Goal: Information Seeking & Learning: Learn about a topic

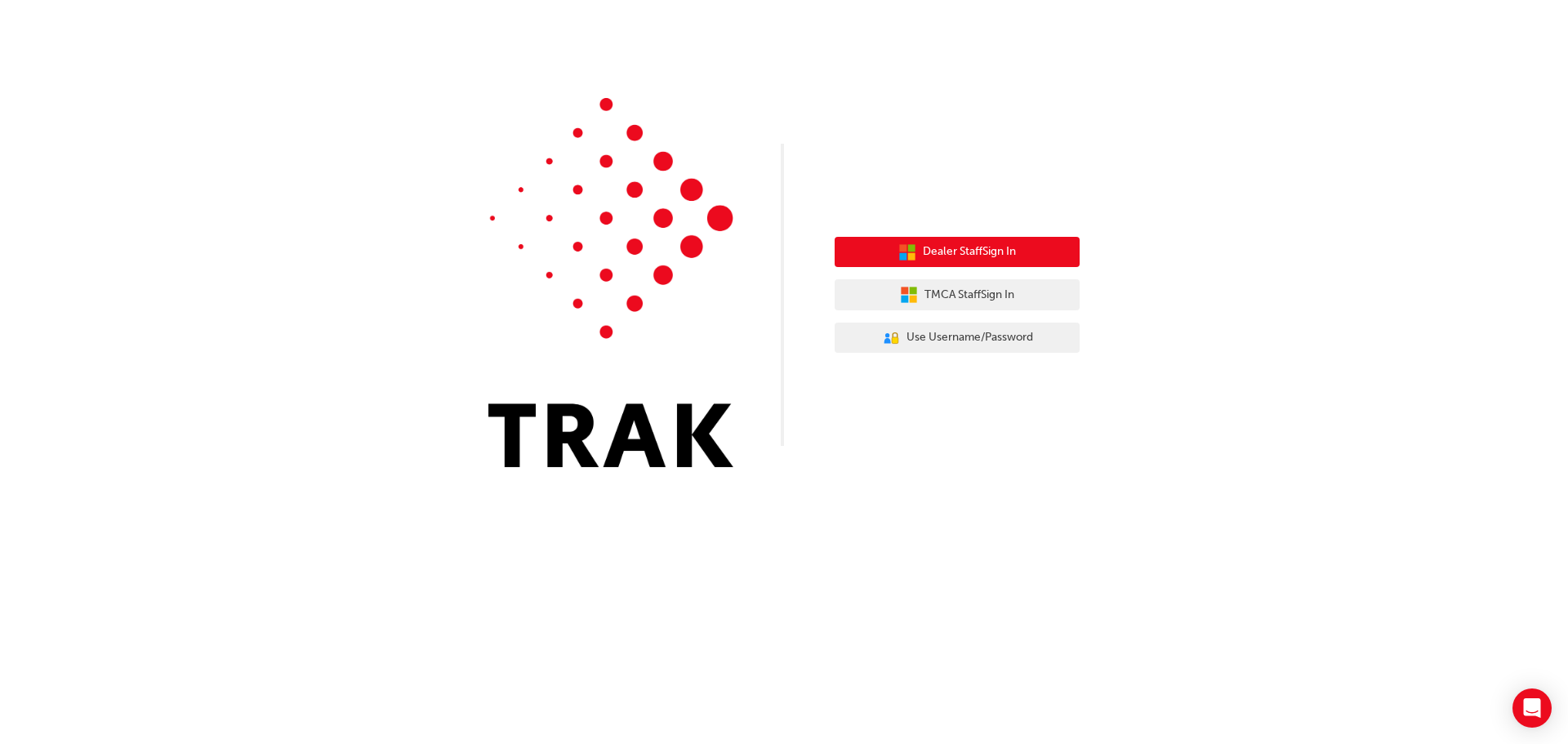
click at [995, 264] on button "Dealer Staff Sign In" at bounding box center [957, 252] width 245 height 31
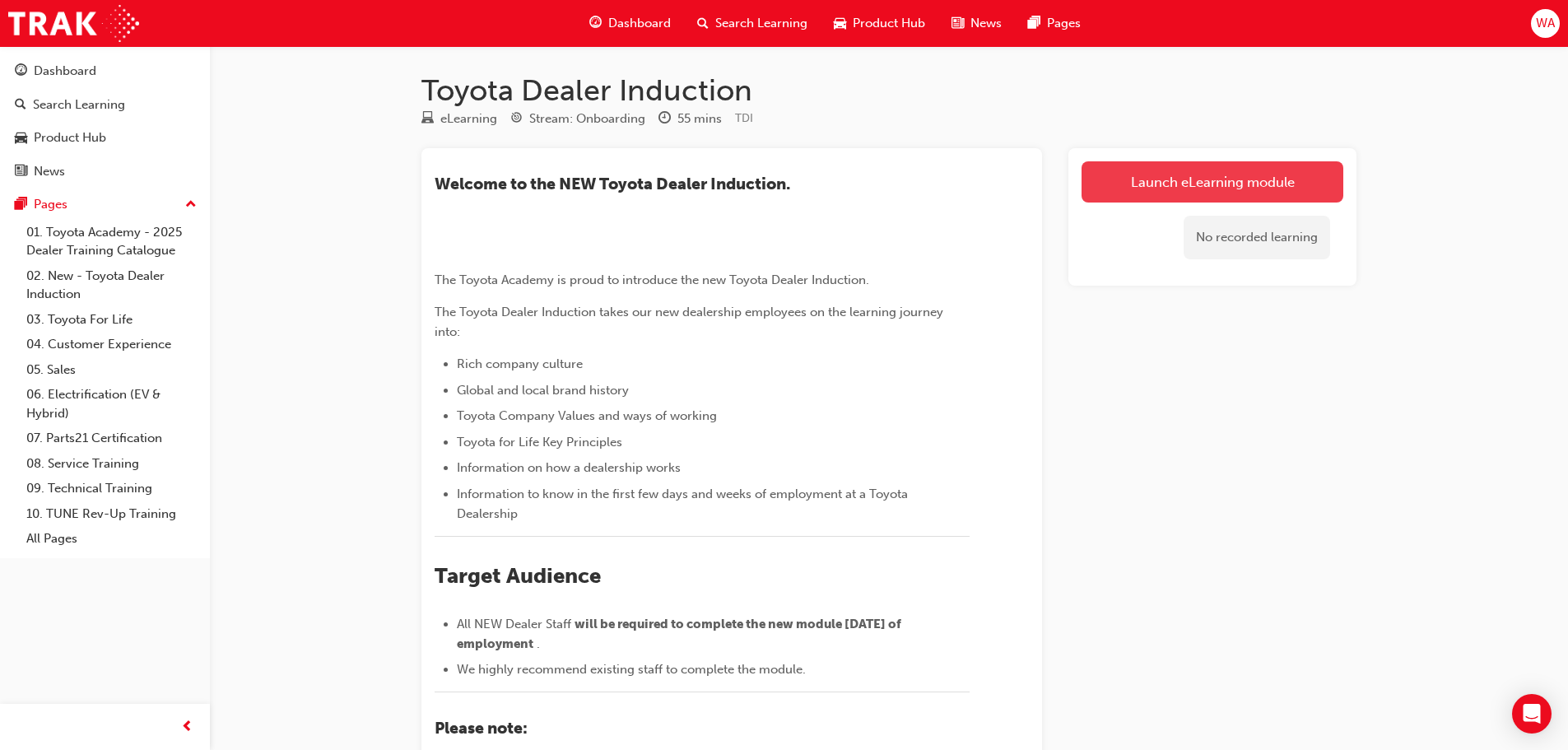
click at [1163, 176] on link "Launch eLearning module" at bounding box center [1212, 181] width 261 height 41
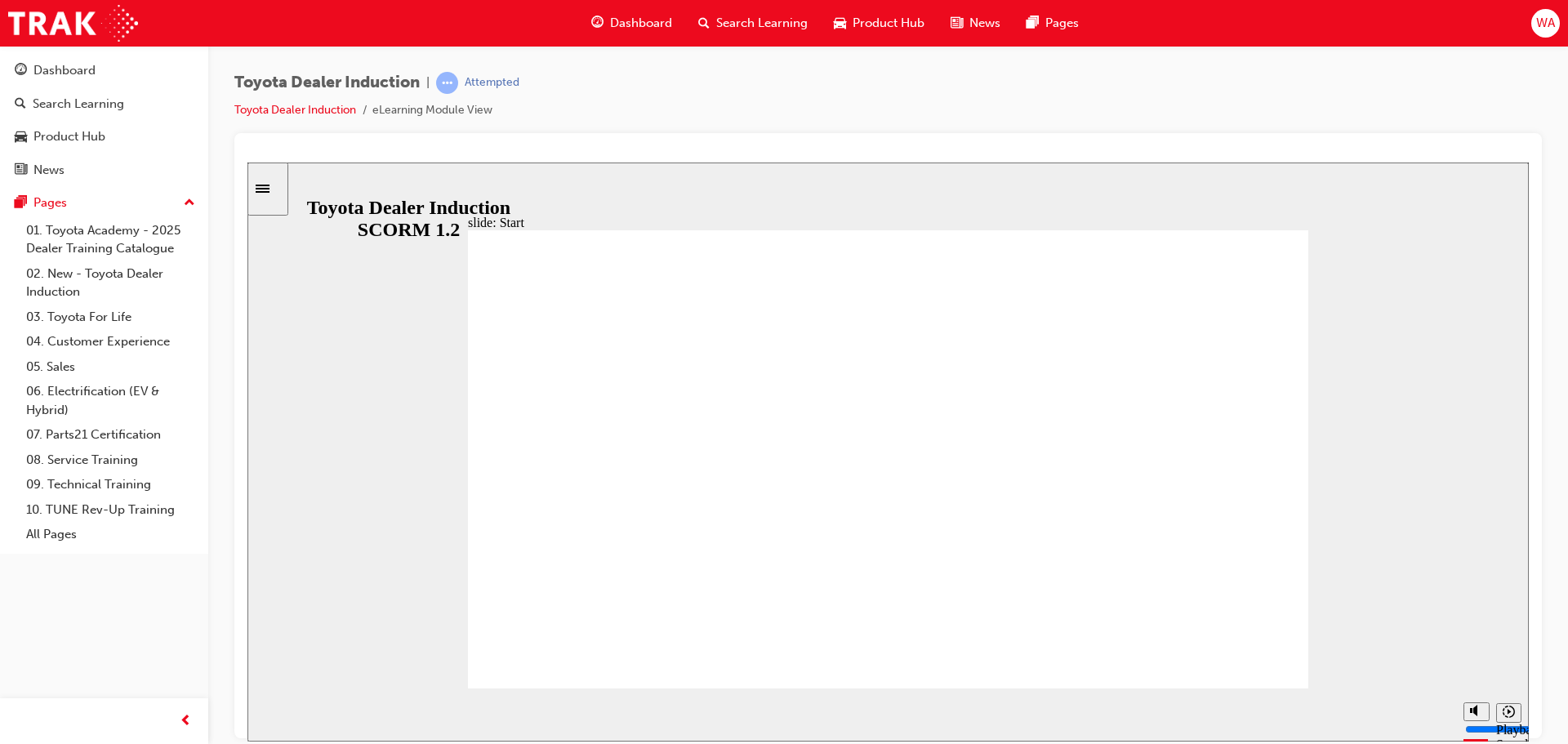
drag, startPoint x: 417, startPoint y: 706, endPoint x: 1447, endPoint y: 675, distance: 1030.5
click at [1419, 681] on div "slide: Introduction As of January 1st 2024, the term “Guest” is replaced with “…" at bounding box center [889, 451] width 1282 height 579
drag, startPoint x: 1016, startPoint y: 701, endPoint x: 1567, endPoint y: 692, distance: 551.1
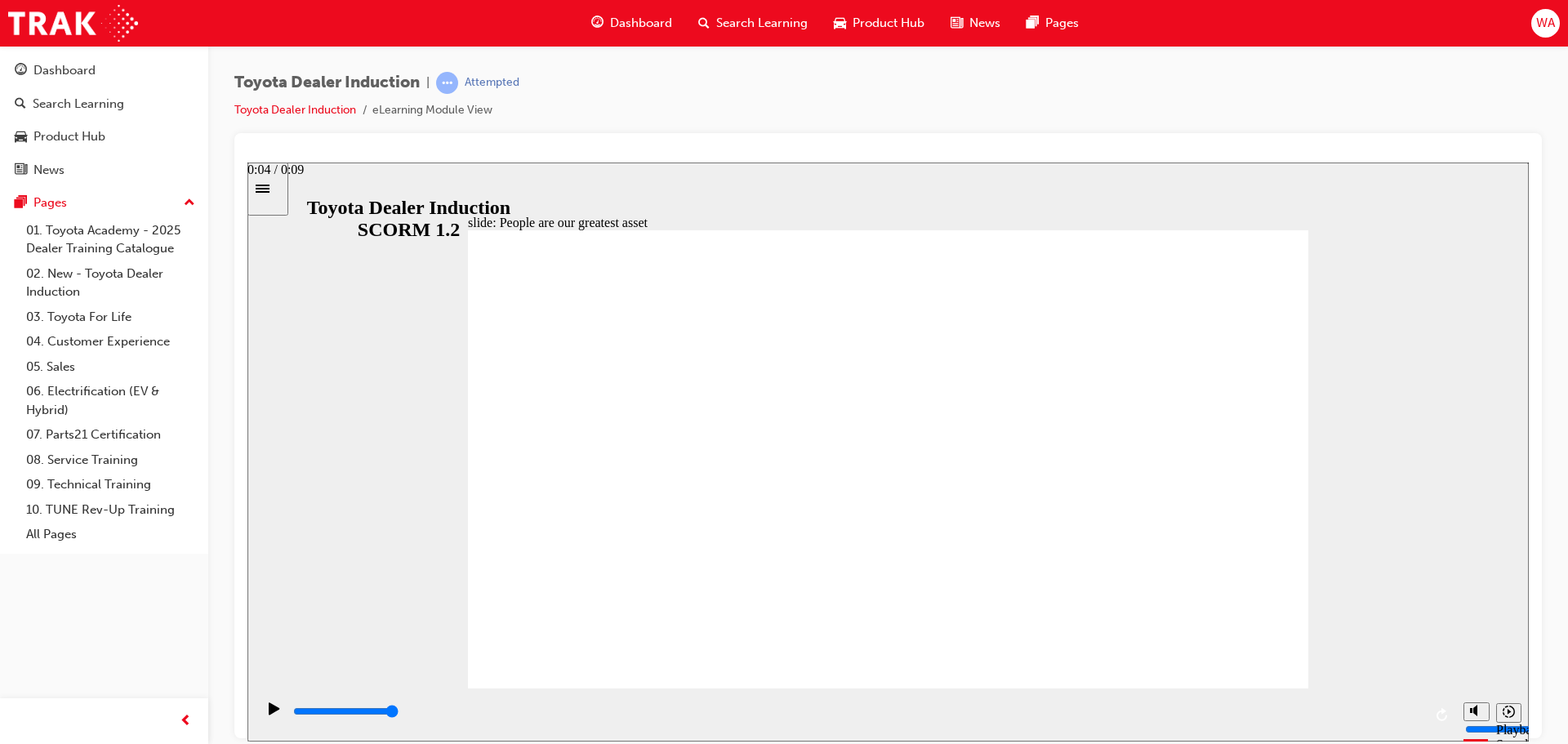
click at [1529, 692] on html "slide: People are our greatest asset Rectangle 1 People are our greatest asset …" at bounding box center [889, 451] width 1282 height 579
drag, startPoint x: 910, startPoint y: 709, endPoint x: 1356, endPoint y: 667, distance: 448.0
click at [1355, 668] on div "slide: People are our greatest asset Rectangle 1 Rectangle 1 Multiply 1 Close W…" at bounding box center [889, 451] width 1282 height 579
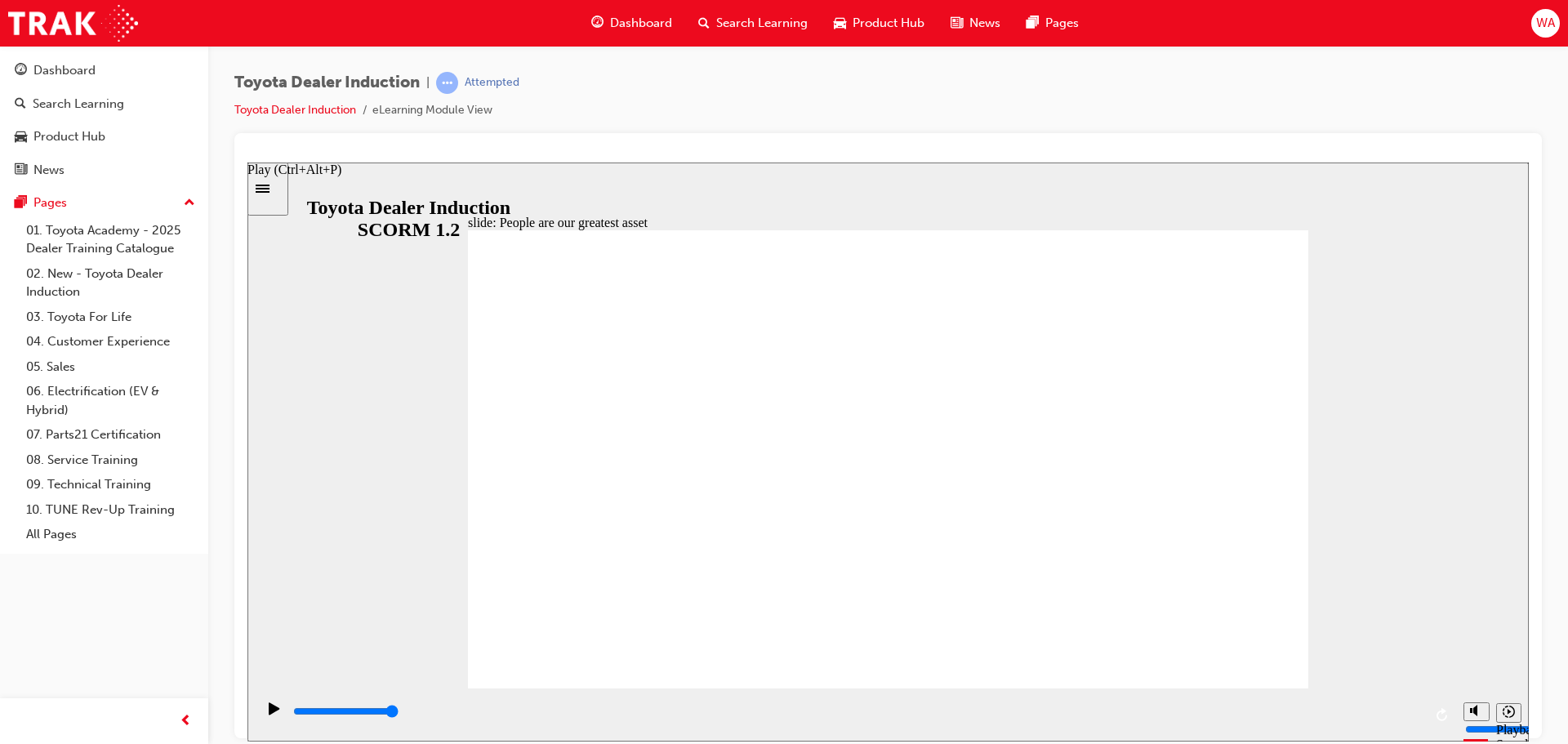
click at [268, 712] on icon "Play (Ctrl+Alt+P)" at bounding box center [274, 708] width 11 height 13
drag, startPoint x: 935, startPoint y: 709, endPoint x: 1511, endPoint y: 703, distance: 576.0
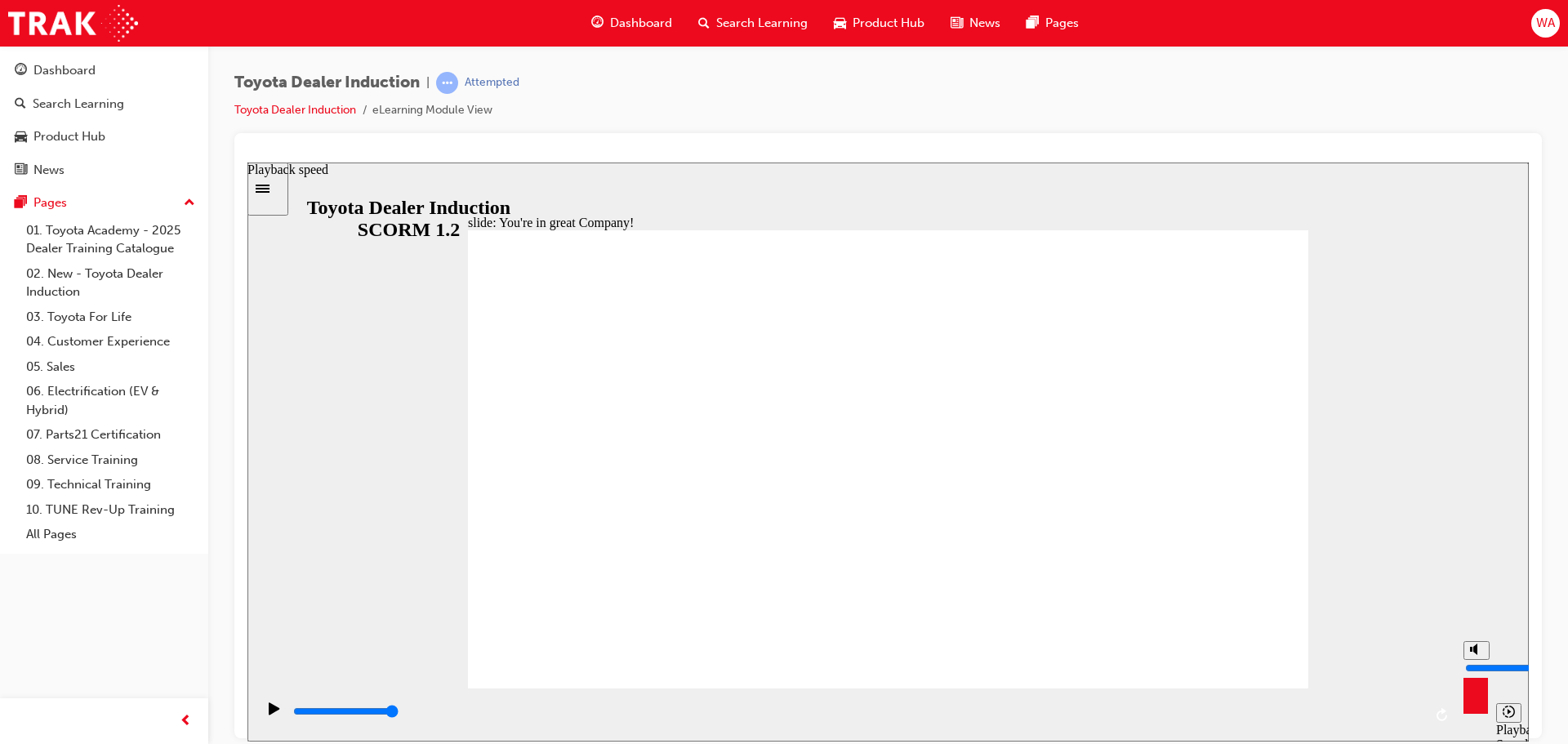
click at [1509, 704] on section "Playback Speed 2 1.75 1.5 1.25" at bounding box center [889, 713] width 1282 height 53
type input "7500"
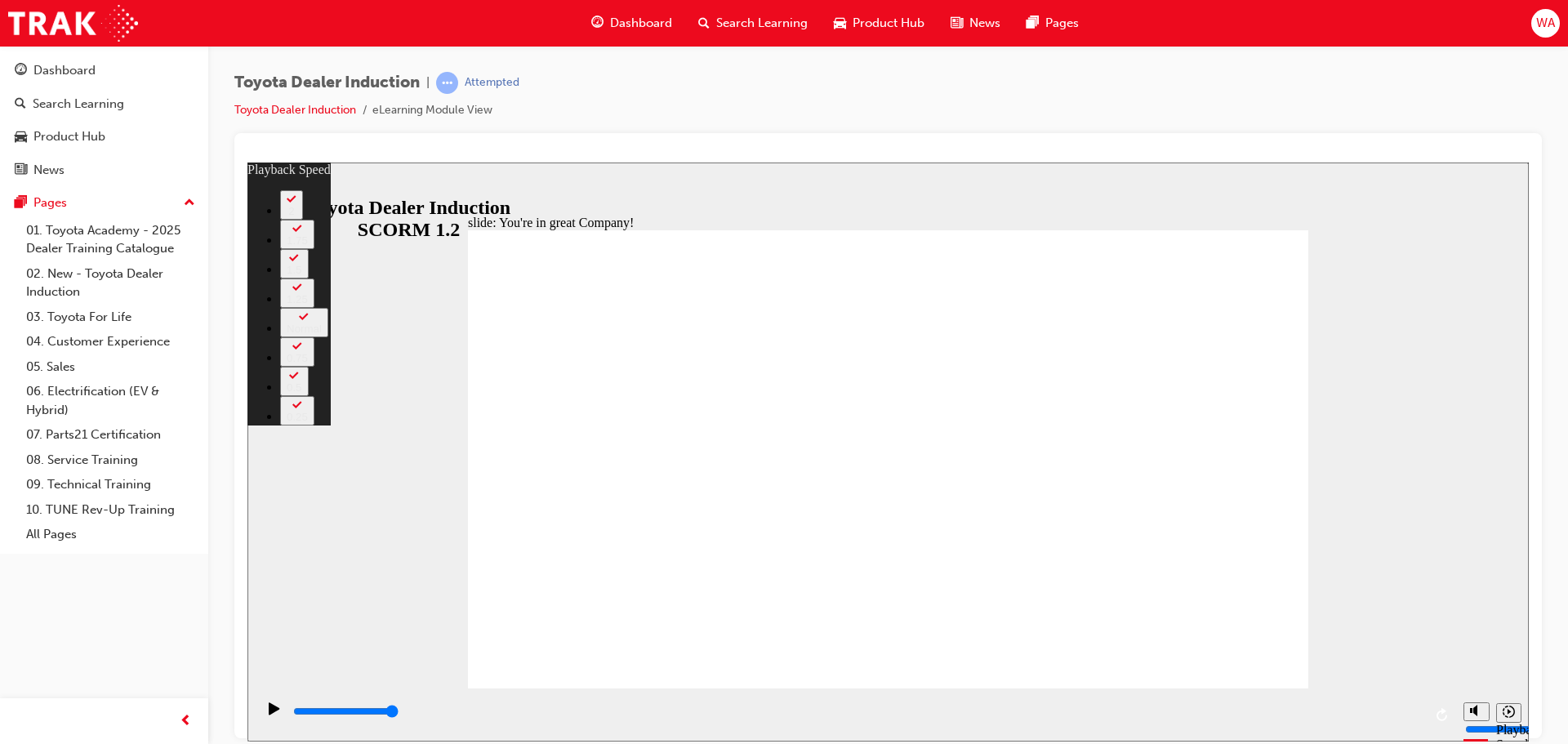
drag, startPoint x: 1194, startPoint y: 652, endPoint x: 1336, endPoint y: 646, distance: 142.1
click at [1336, 646] on div "slide: You're in great Company! playback speed 2 1.75 1.5 1.25 Normal 0.75 0.5 …" at bounding box center [889, 451] width 1282 height 579
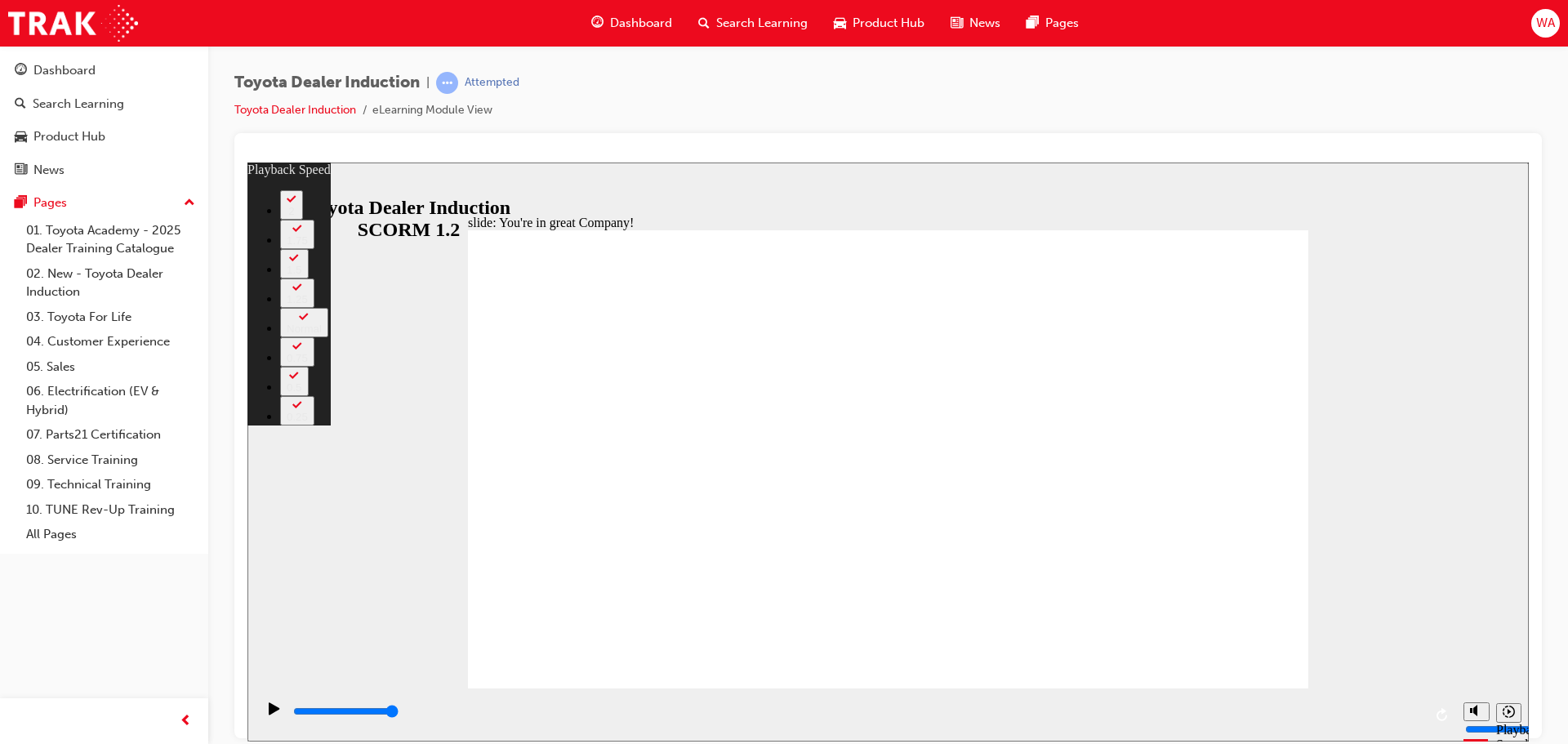
type input "156"
click at [260, 710] on div "Play (Ctrl+Alt+P)" at bounding box center [274, 715] width 28 height 28
type input "7500"
drag, startPoint x: 548, startPoint y: 656, endPoint x: 1291, endPoint y: 627, distance: 743.6
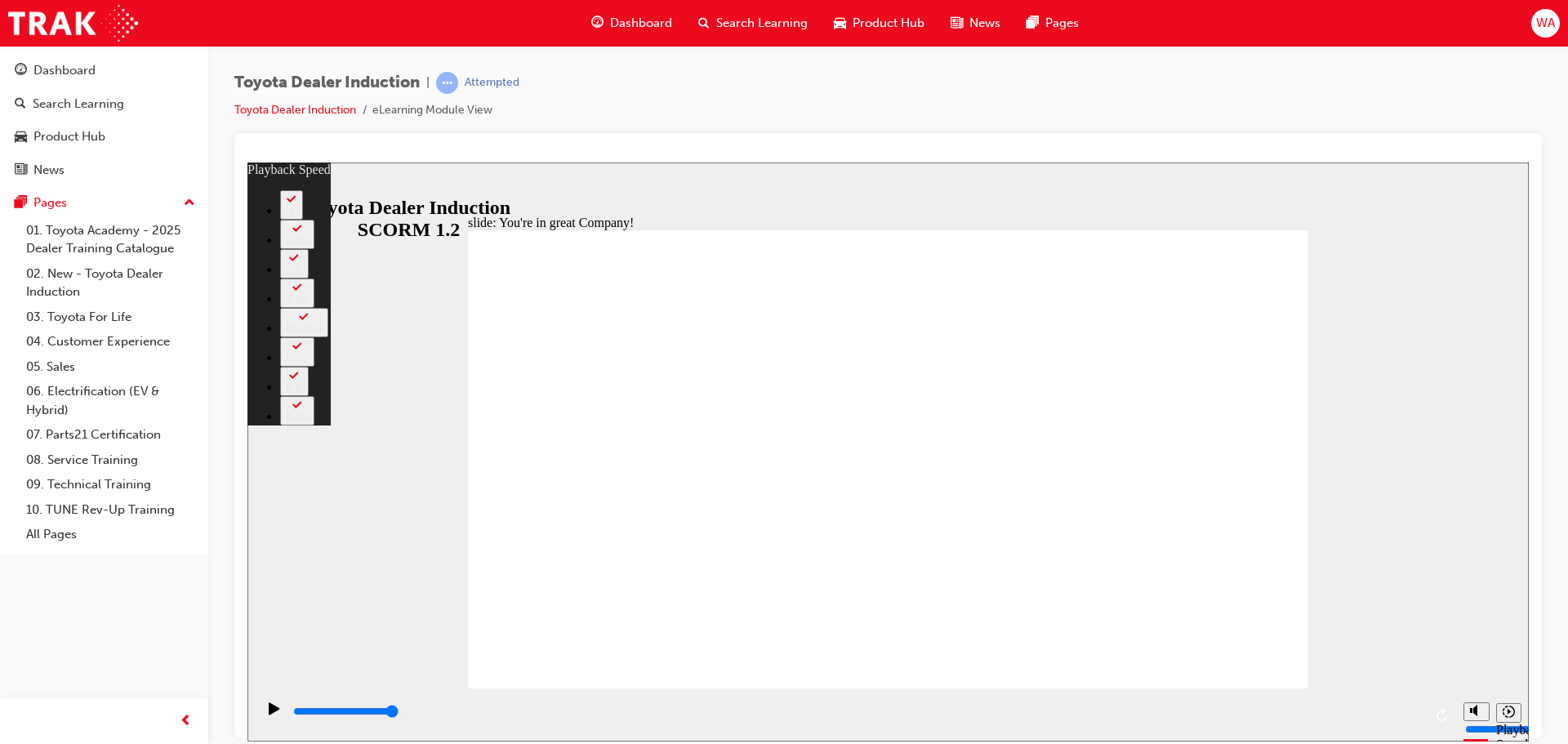
type input "156"
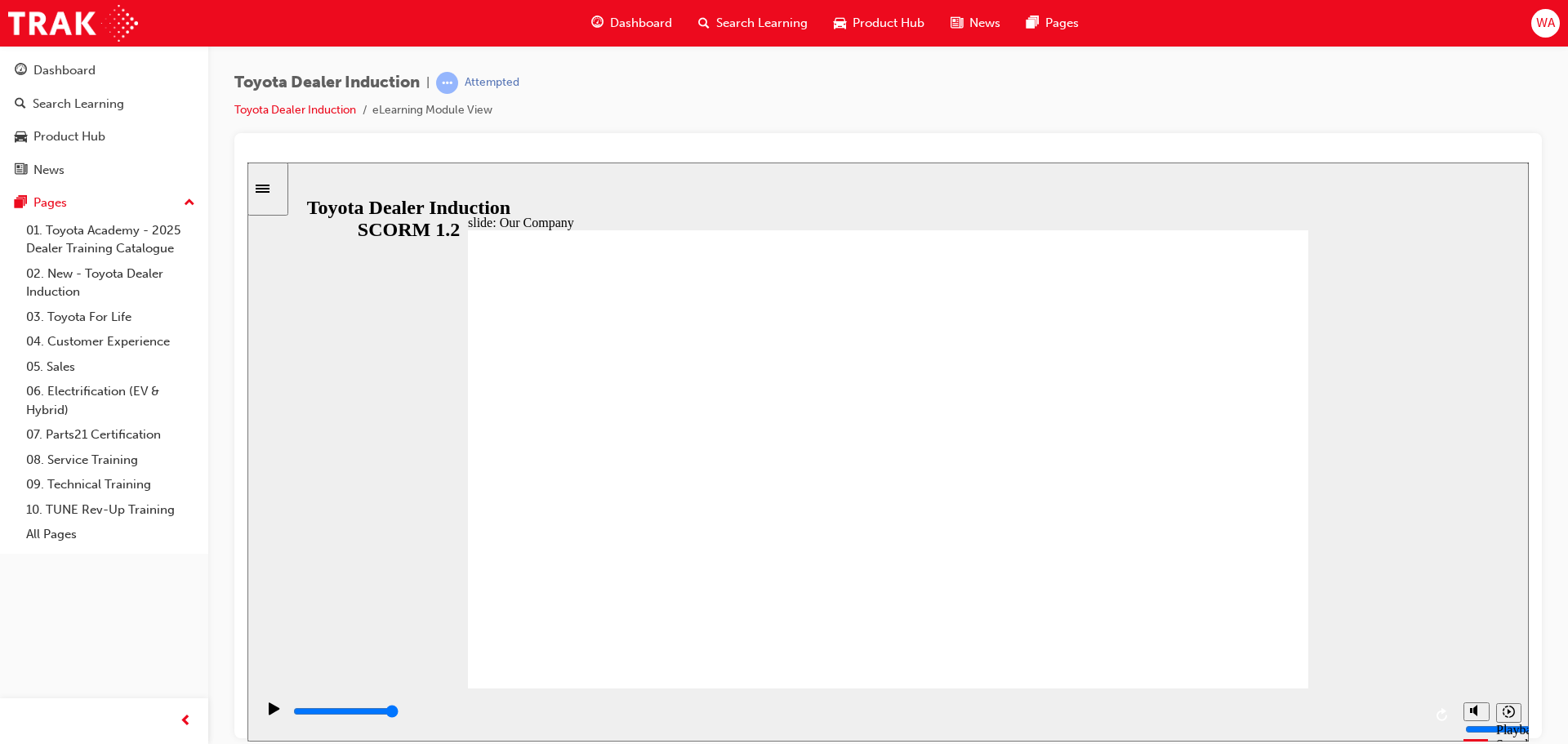
drag, startPoint x: 930, startPoint y: 712, endPoint x: 1443, endPoint y: 674, distance: 514.4
click at [1443, 674] on div "slide: Our Company Rectangle 1 Our Company Toyota Motor Corporation is the worl…" at bounding box center [889, 451] width 1282 height 579
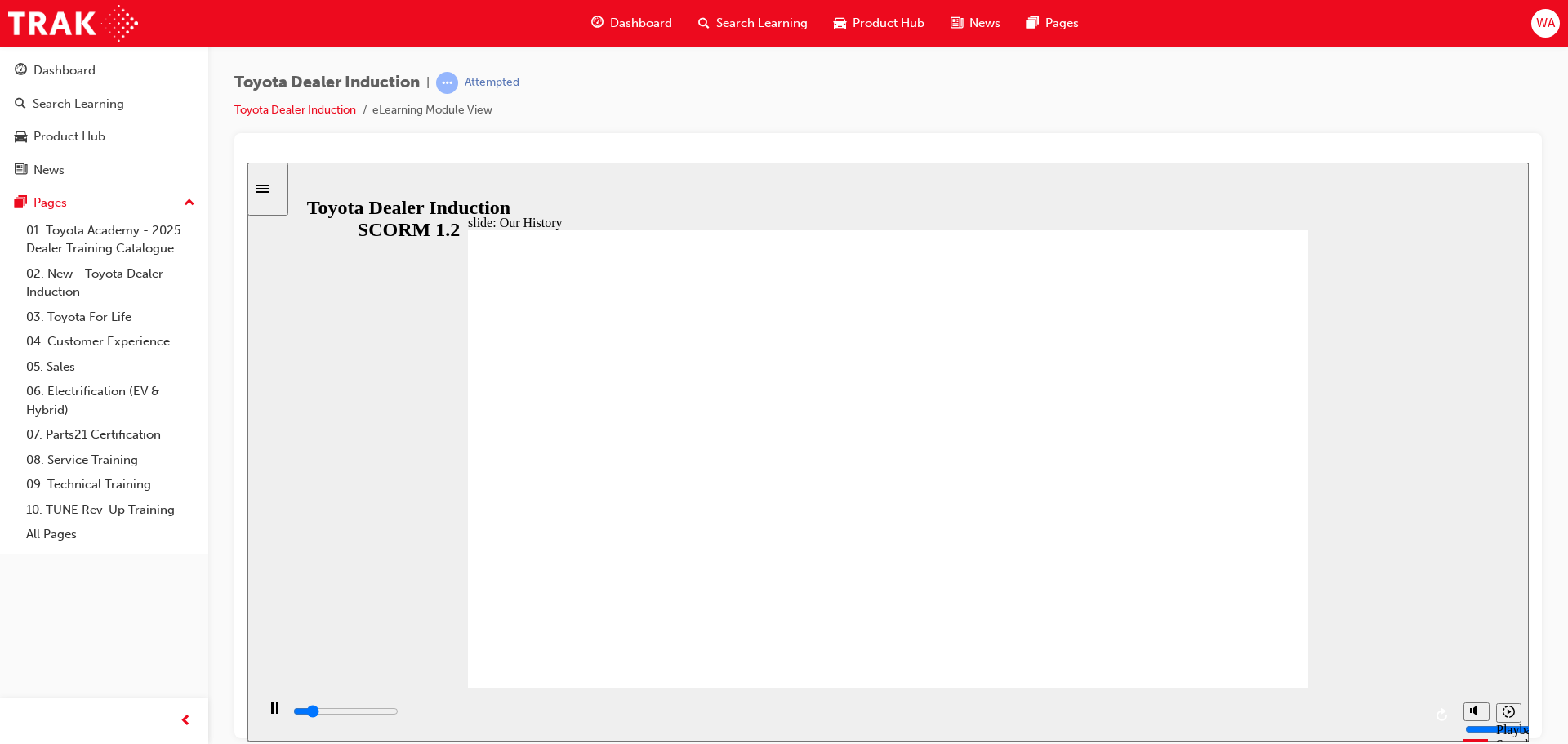
drag, startPoint x: 1108, startPoint y: 716, endPoint x: 1441, endPoint y: 694, distance: 333.7
click at [1438, 694] on div "playback controls" at bounding box center [855, 713] width 1200 height 53
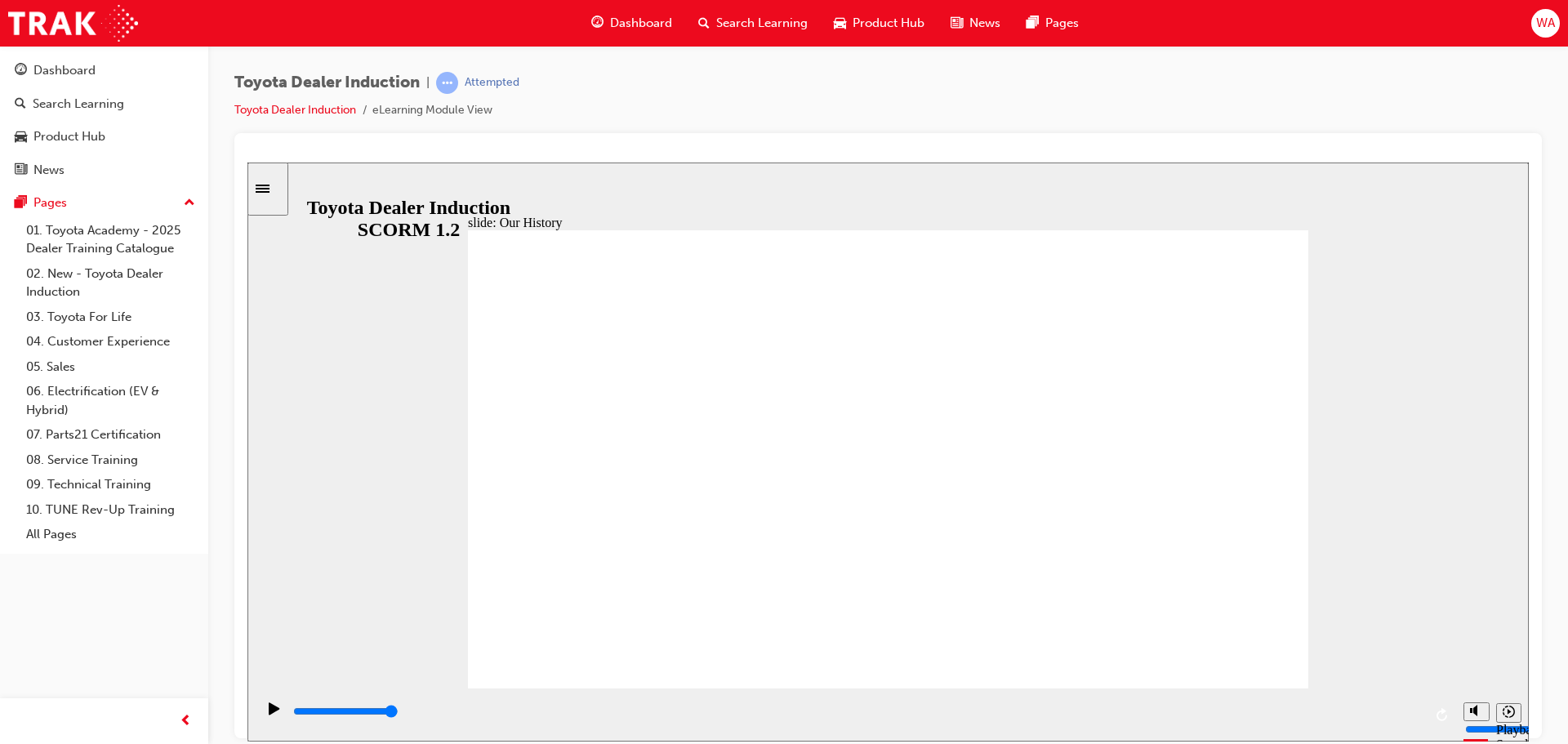
drag, startPoint x: 686, startPoint y: 493, endPoint x: 586, endPoint y: 355, distance: 170.4
click at [268, 711] on icon "Play (Ctrl+Alt+P)" at bounding box center [274, 708] width 11 height 13
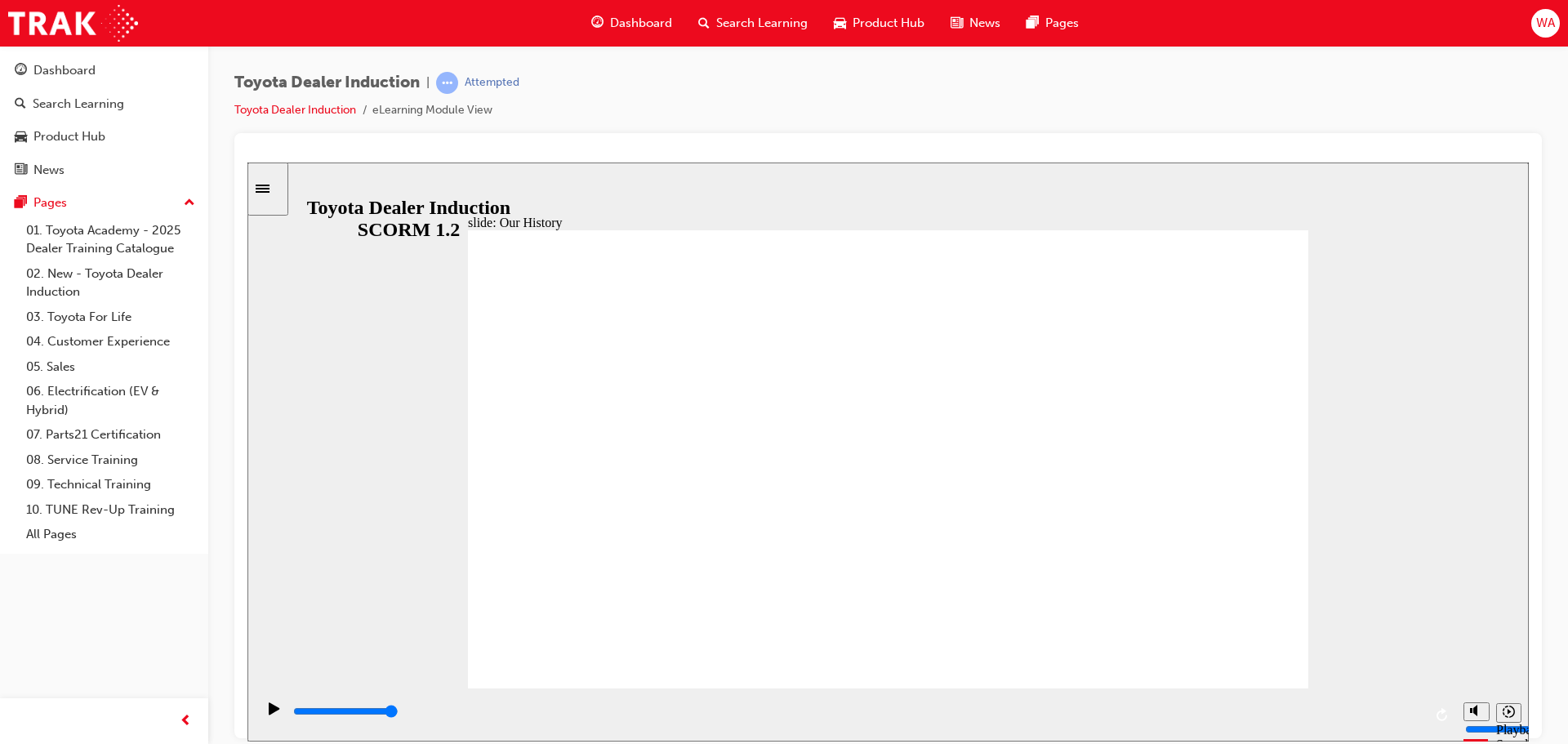
click at [271, 712] on icon "Play (Ctrl+Alt+P)" at bounding box center [274, 708] width 12 height 13
click at [261, 713] on div "Play (Ctrl+Alt+P)" at bounding box center [274, 715] width 28 height 28
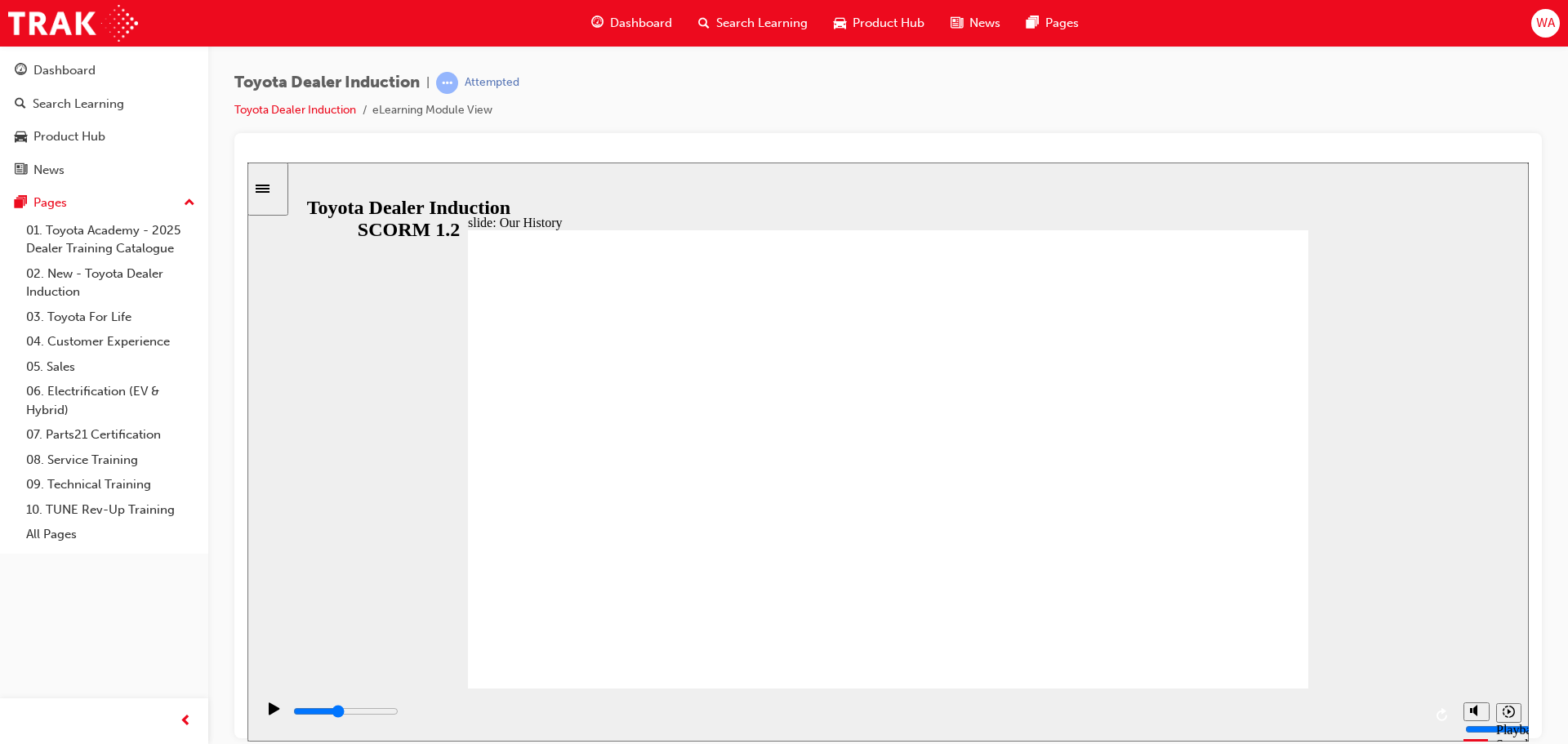
drag, startPoint x: 337, startPoint y: 715, endPoint x: 784, endPoint y: 775, distance: 451.0
click at [784, 740] on html "slide: Our History Group 1 Freeform 3 Freeform 1 Freeform 2 Freeform 4 Rectangl…" at bounding box center [889, 451] width 1282 height 579
click at [1401, 657] on div "slide: Our History Group 1 Freeform 3 Freeform 1 Freeform 2 Freeform 4 Rectangl…" at bounding box center [889, 451] width 1282 height 579
click at [785, 716] on div "playback controls" at bounding box center [857, 712] width 1131 height 18
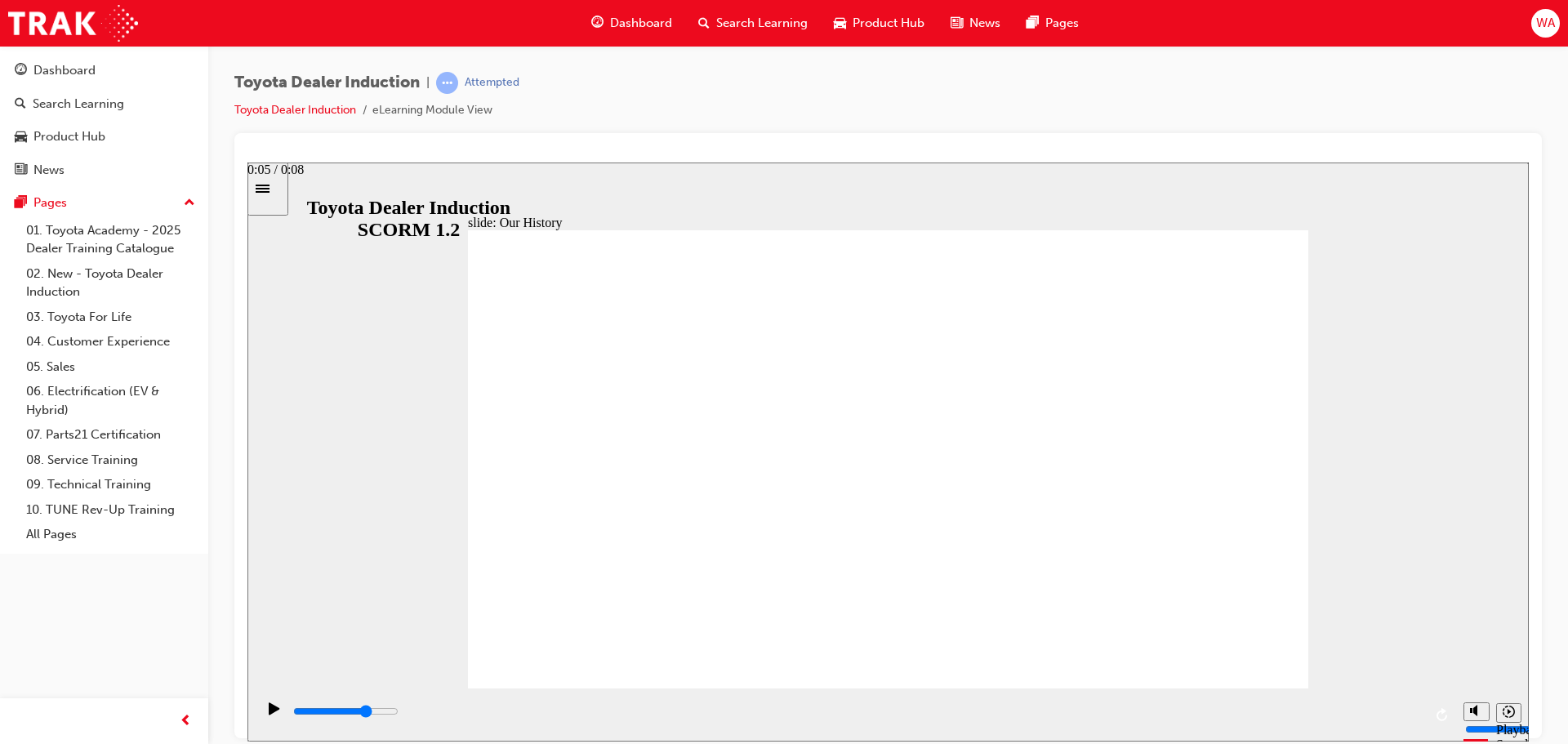
drag, startPoint x: 793, startPoint y: 715, endPoint x: 1098, endPoint y: 718, distance: 305.0
click at [1098, 718] on div "playback controls" at bounding box center [857, 712] width 1131 height 18
drag, startPoint x: 1099, startPoint y: 718, endPoint x: 1433, endPoint y: 713, distance: 334.0
click at [1433, 713] on div "playback controls" at bounding box center [855, 713] width 1200 height 53
click at [1554, 646] on div "Toyota Dealer Induction | Attempted Toyota Dealer Induction eLearning Module Vi…" at bounding box center [888, 374] width 1360 height 658
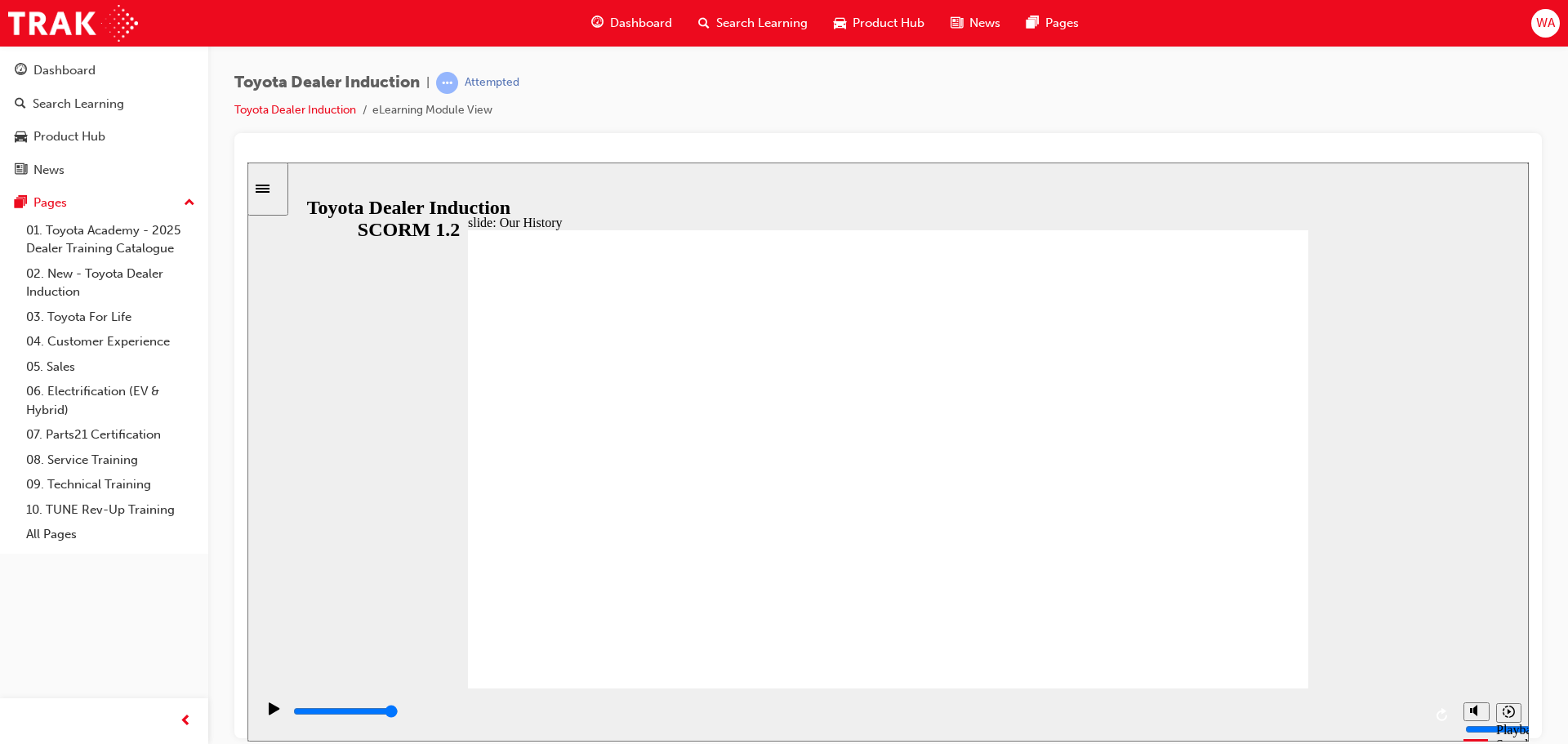
click at [1523, 712] on section "Playback Speed 2 1.75 1.5 1.25" at bounding box center [889, 713] width 1282 height 53
click at [1523, 726] on section "Playback Speed 2 1.75 1.5 1.25" at bounding box center [889, 713] width 1282 height 53
click at [280, 188] on icon "Sidebar Toggle" at bounding box center [267, 187] width 24 height 10
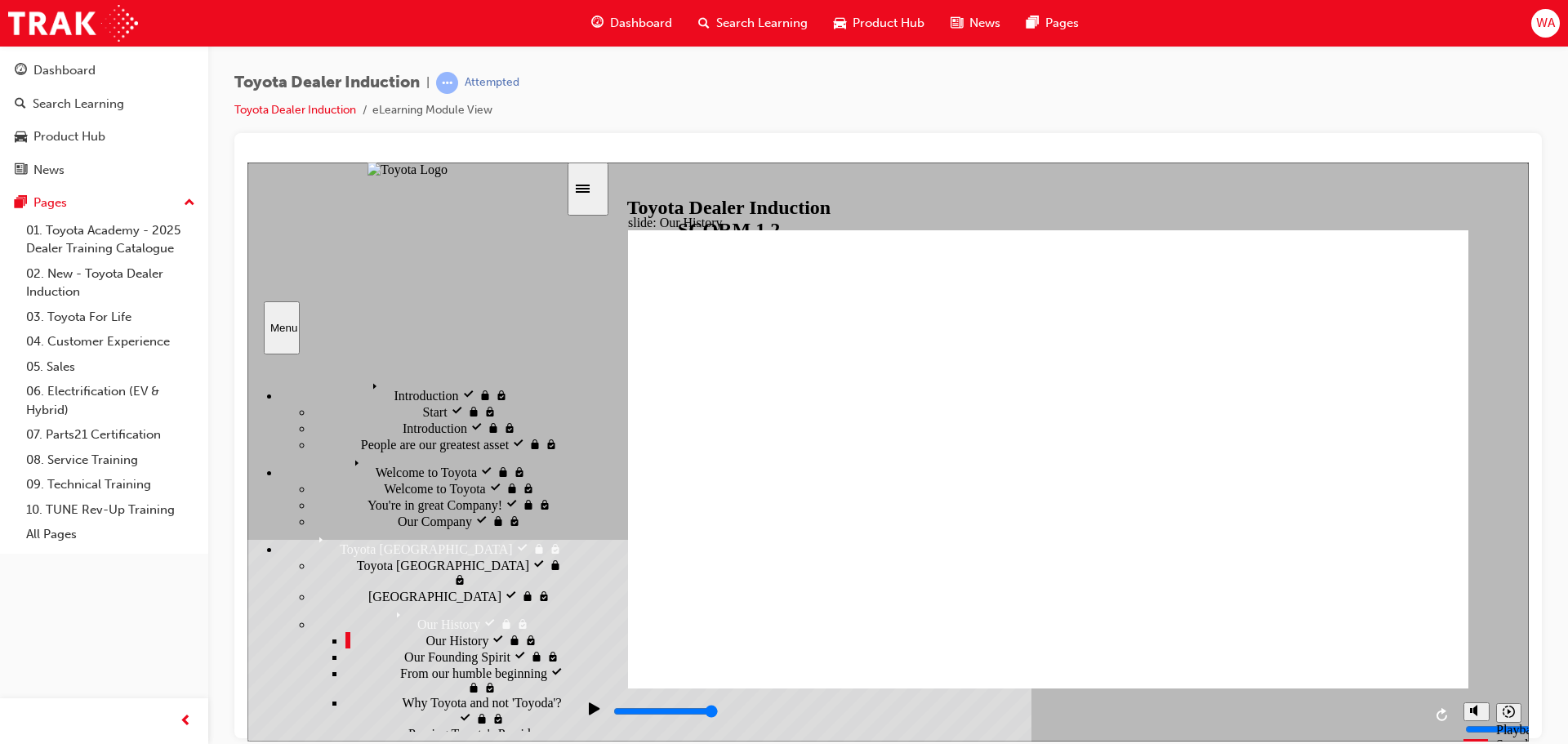
click at [404, 654] on span "Our Founding Spirit" at bounding box center [457, 655] width 106 height 14
click at [458, 695] on div "From our humble beginning From our humble beginning" at bounding box center [456, 679] width 221 height 31
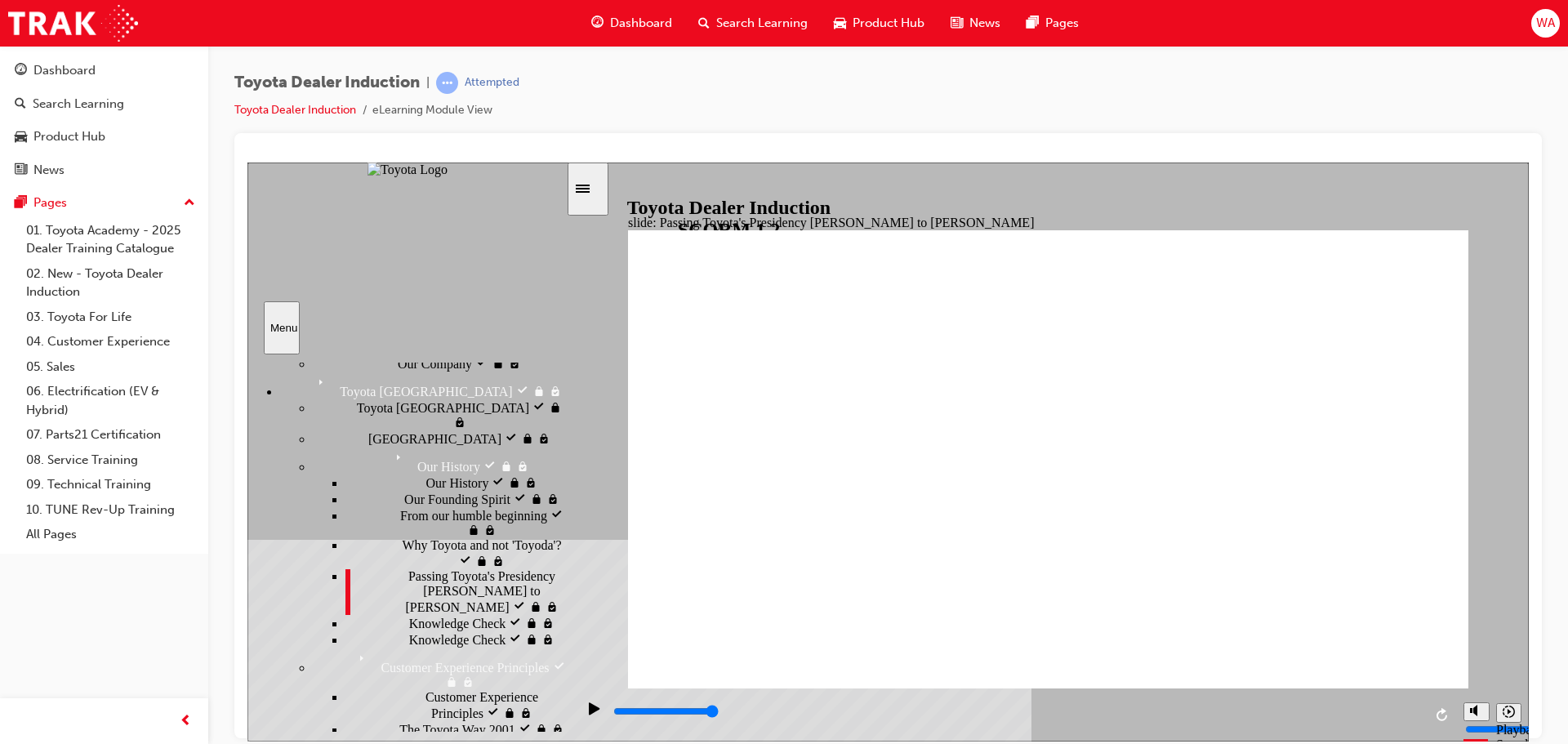
scroll to position [163, 0]
click at [409, 623] on span "Knowledge Check" at bounding box center [458, 616] width 97 height 14
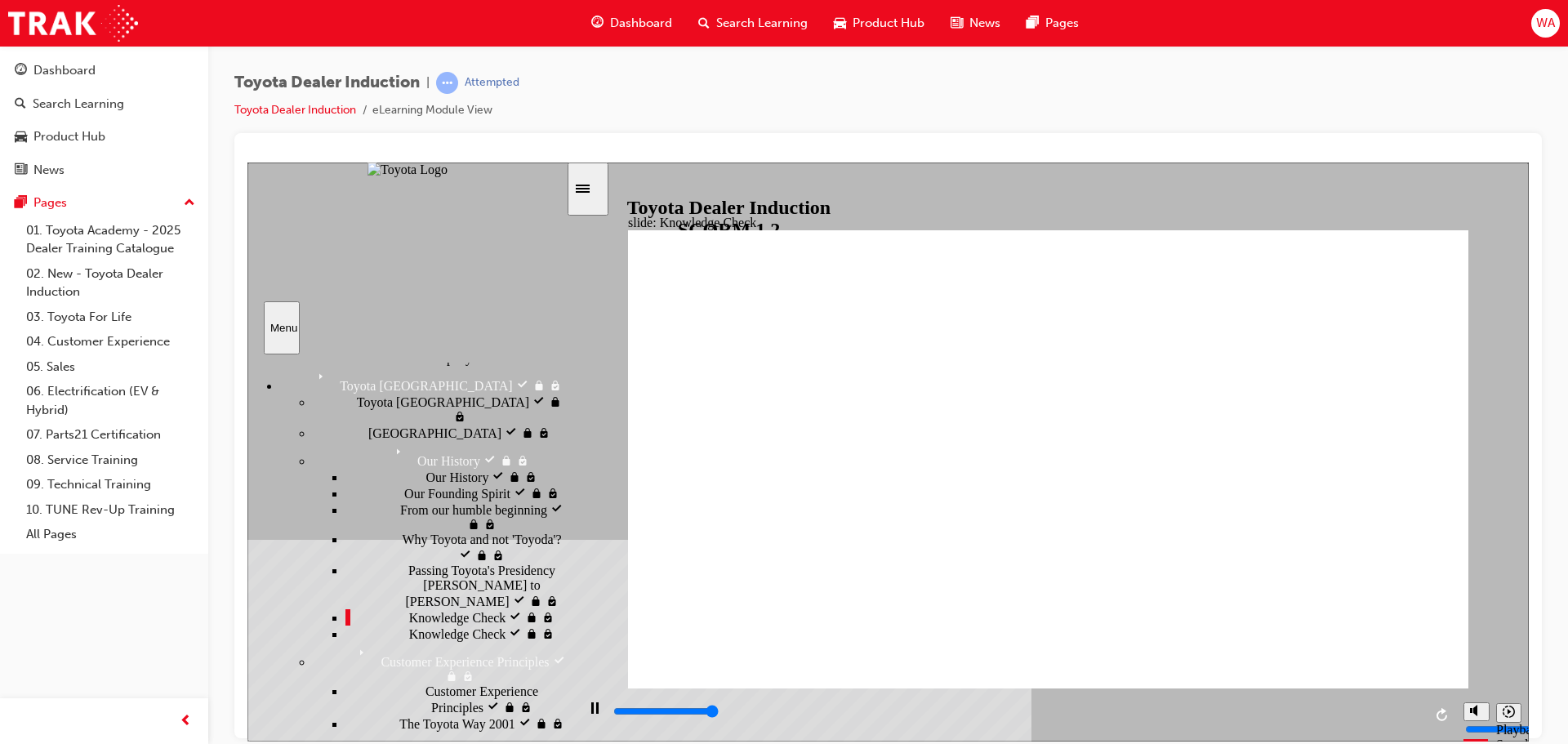
type input "5000"
radio input "true"
type input "5000"
radio input "true"
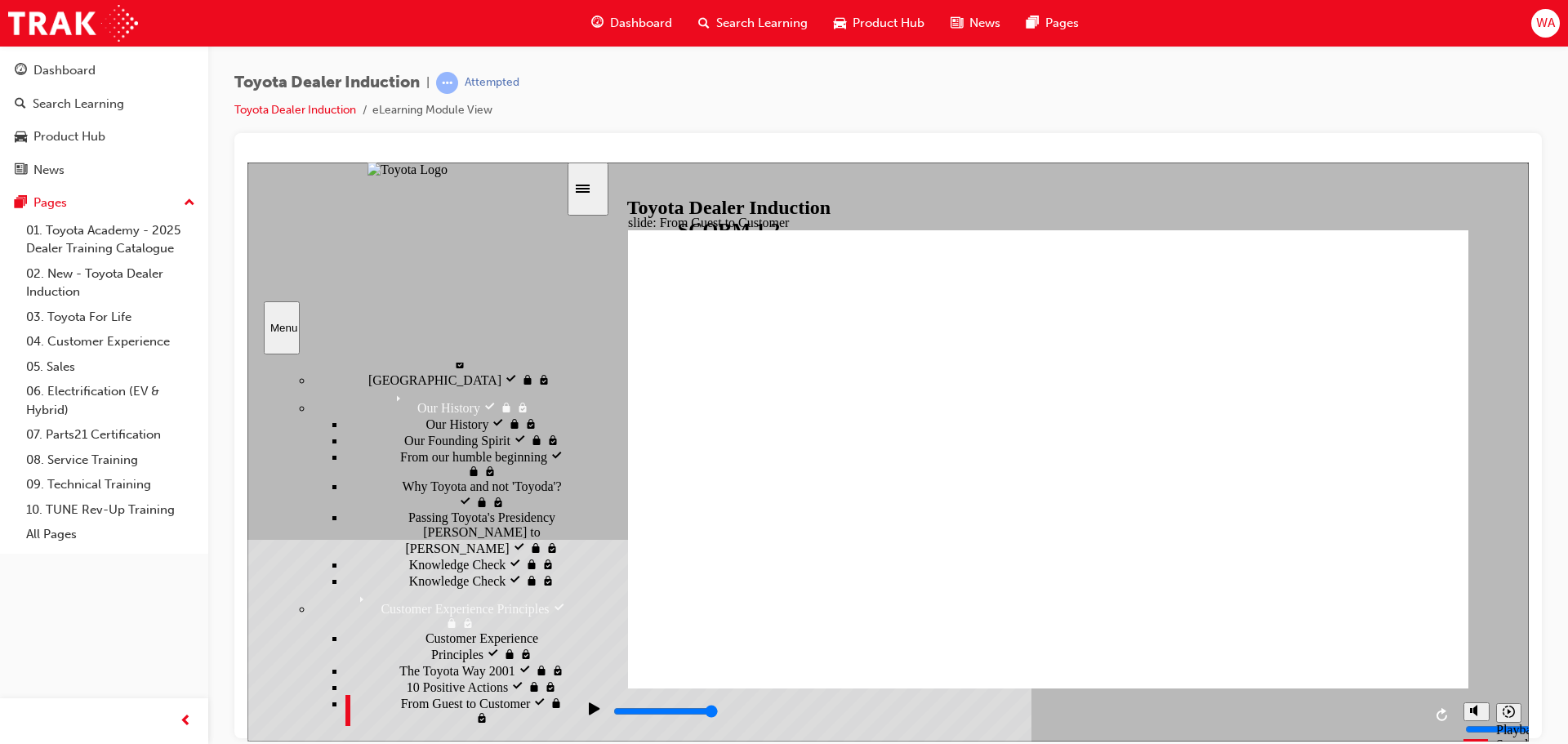
scroll to position [245, 0]
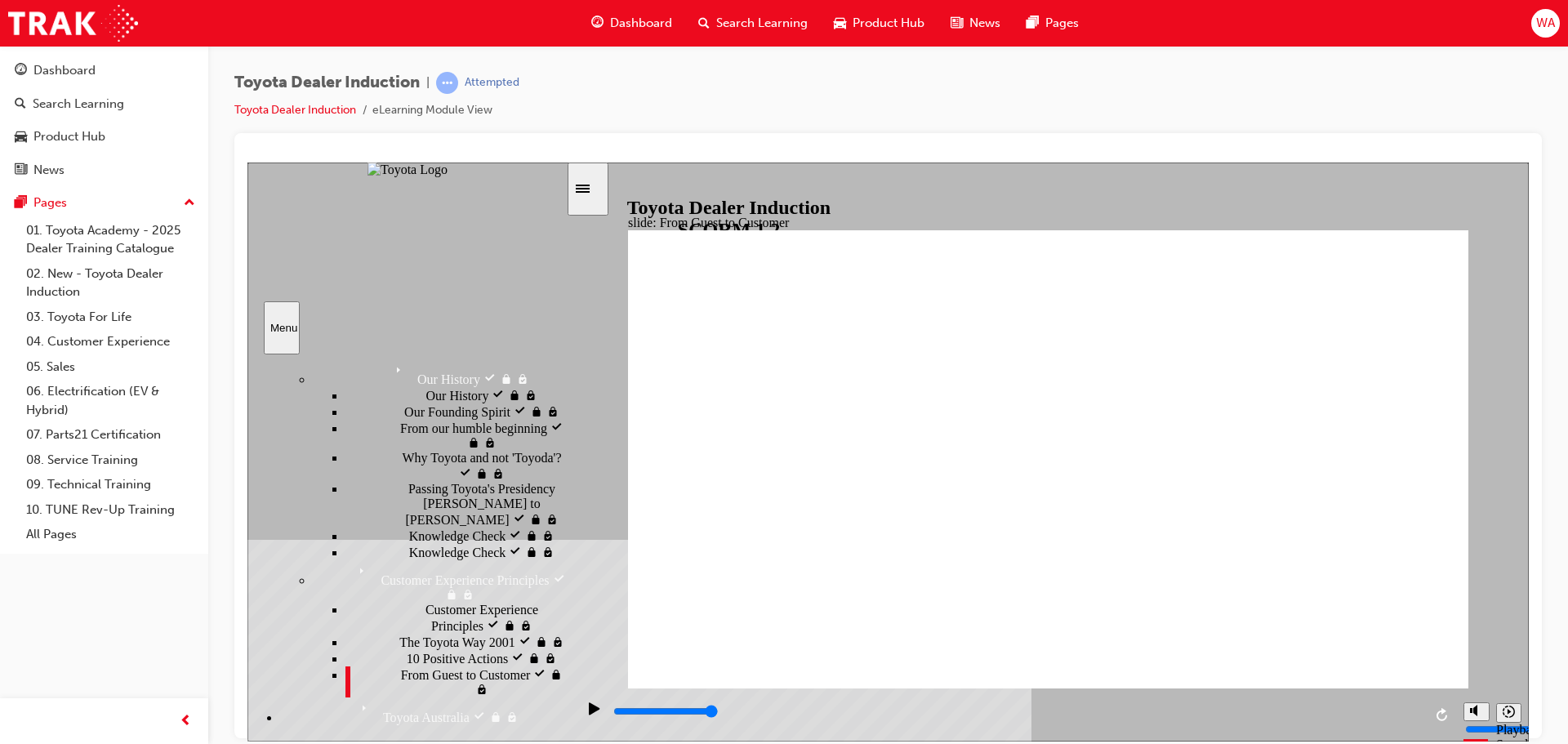
click at [418, 696] on div "Toyota Australia Toyota Australia" at bounding box center [423, 710] width 285 height 28
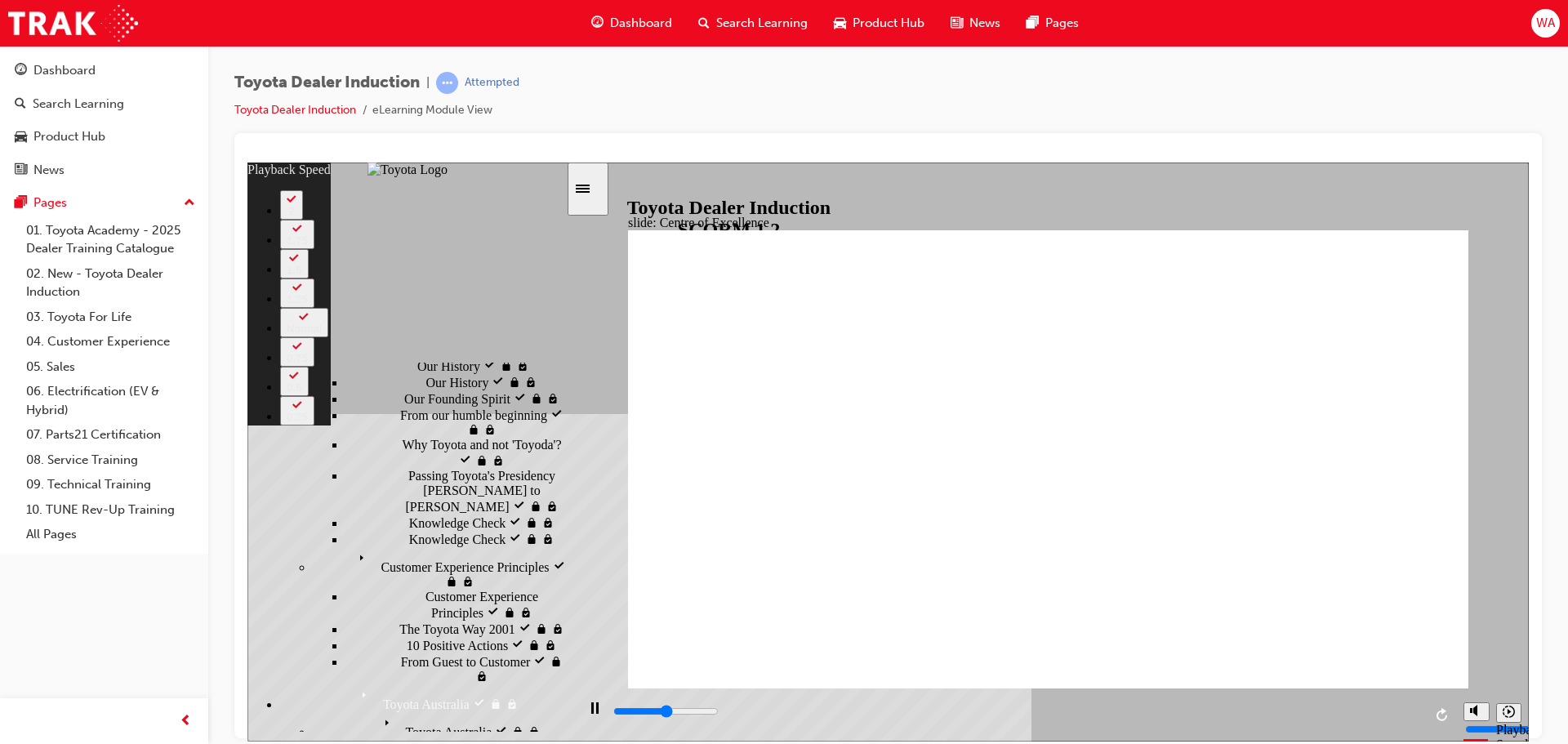
type input "7700"
type input "0"
type input "8000"
type input "1"
type input "8300"
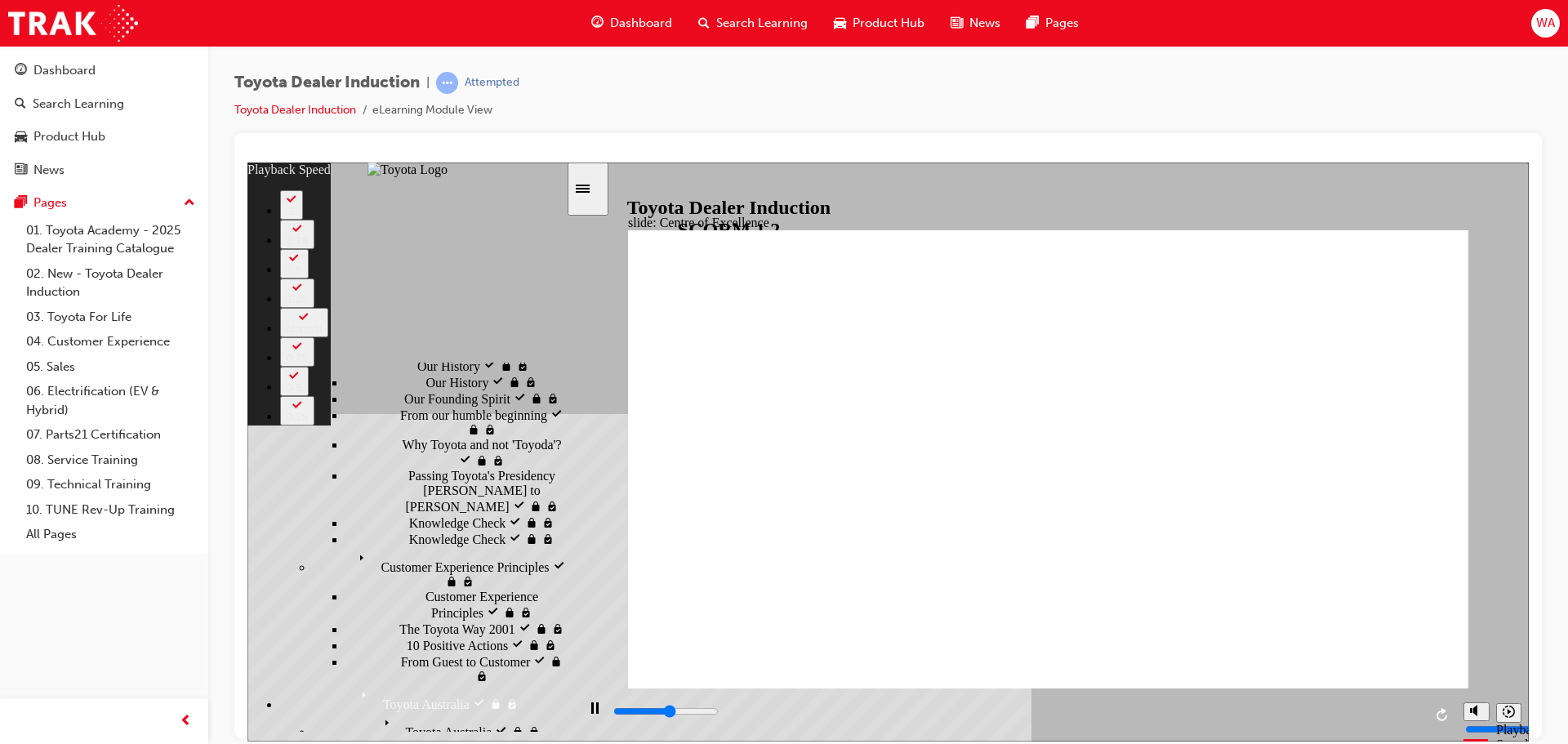
type input "1"
type input "8500"
type input "1"
type input "8800"
type input "1"
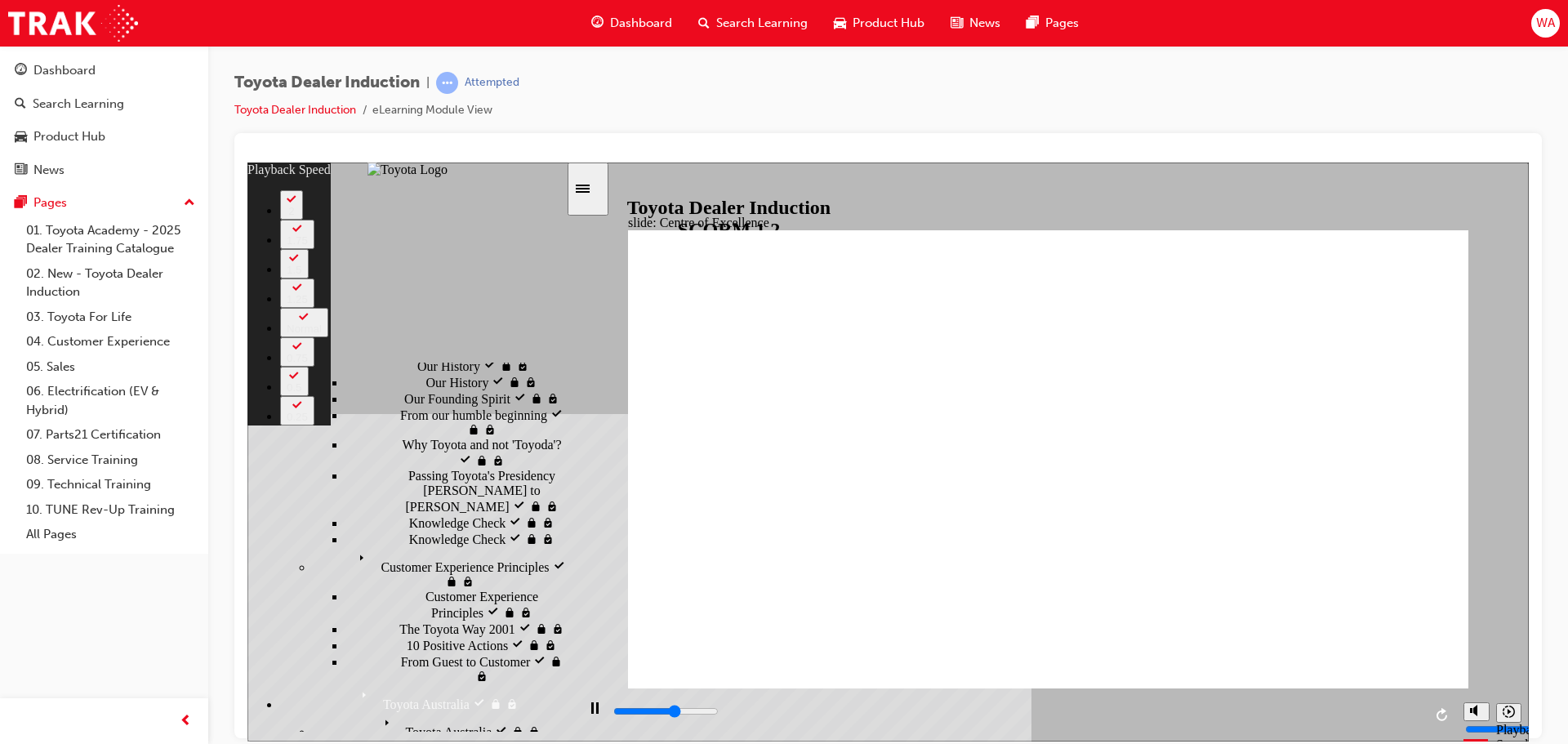
type input "9100"
type input "2"
type input "9400"
type input "2"
type input "9600"
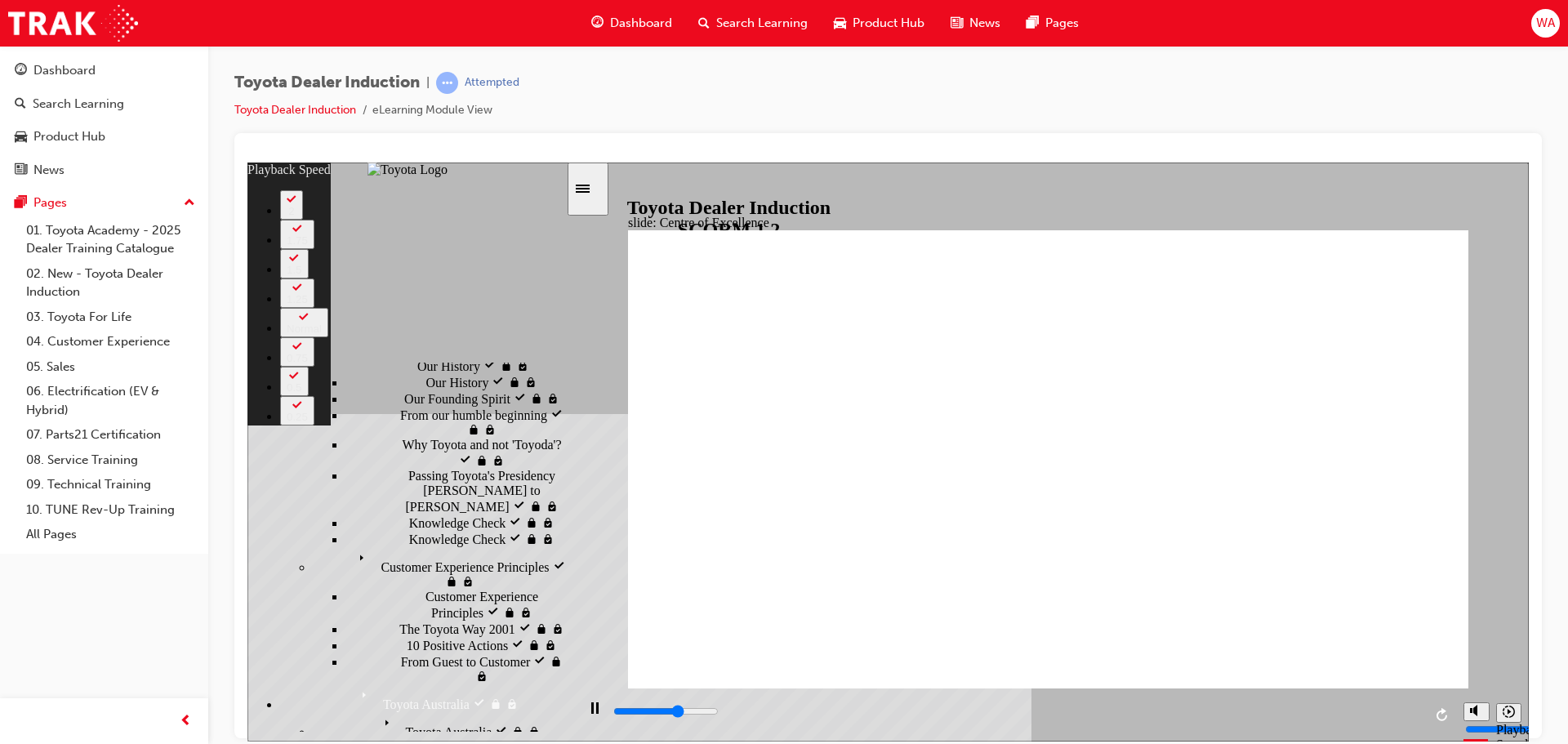
type input "2"
type input "9900"
type input "2"
type input "10100"
type input "3"
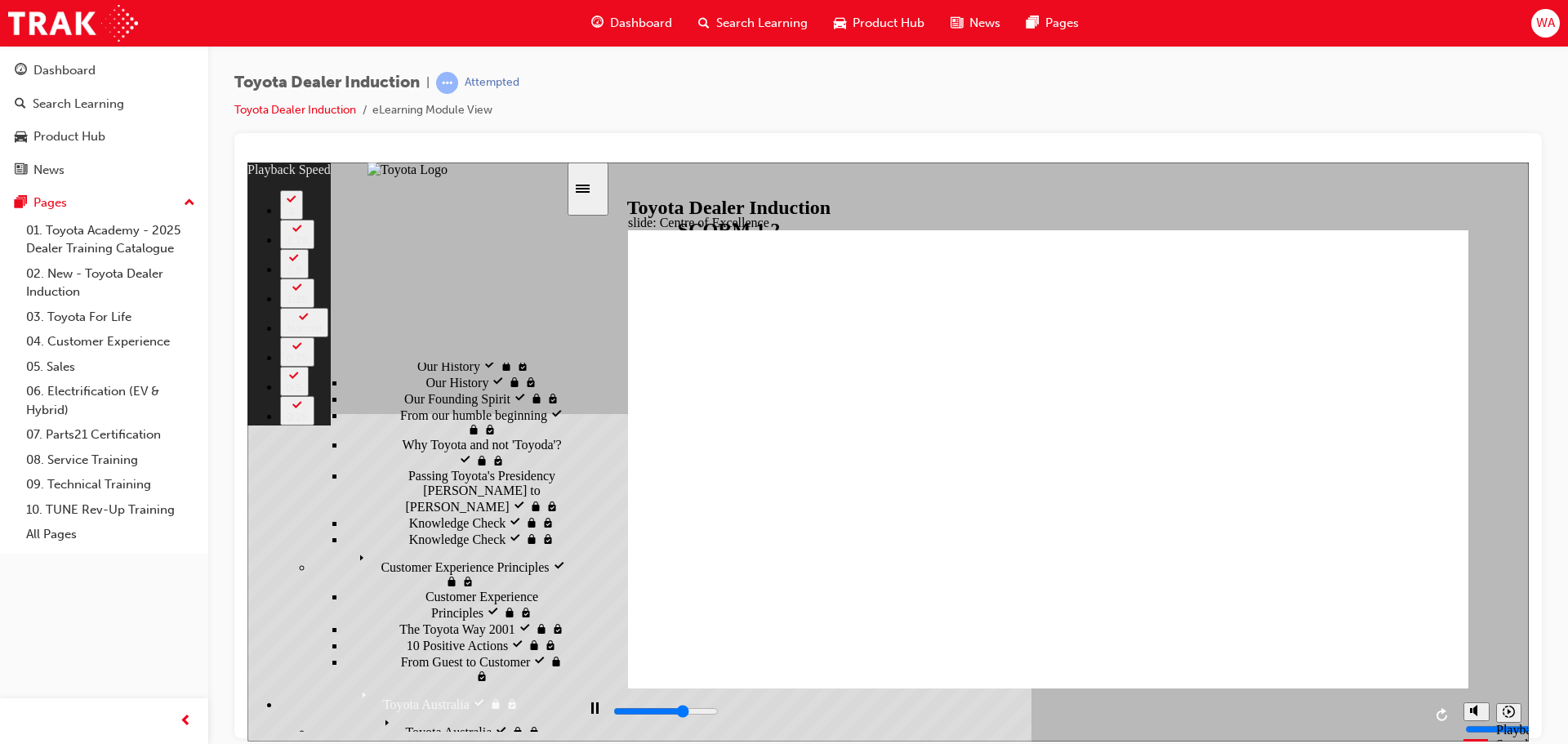
type input "10400"
type input "3"
type input "10400"
type input "3"
type input "10700"
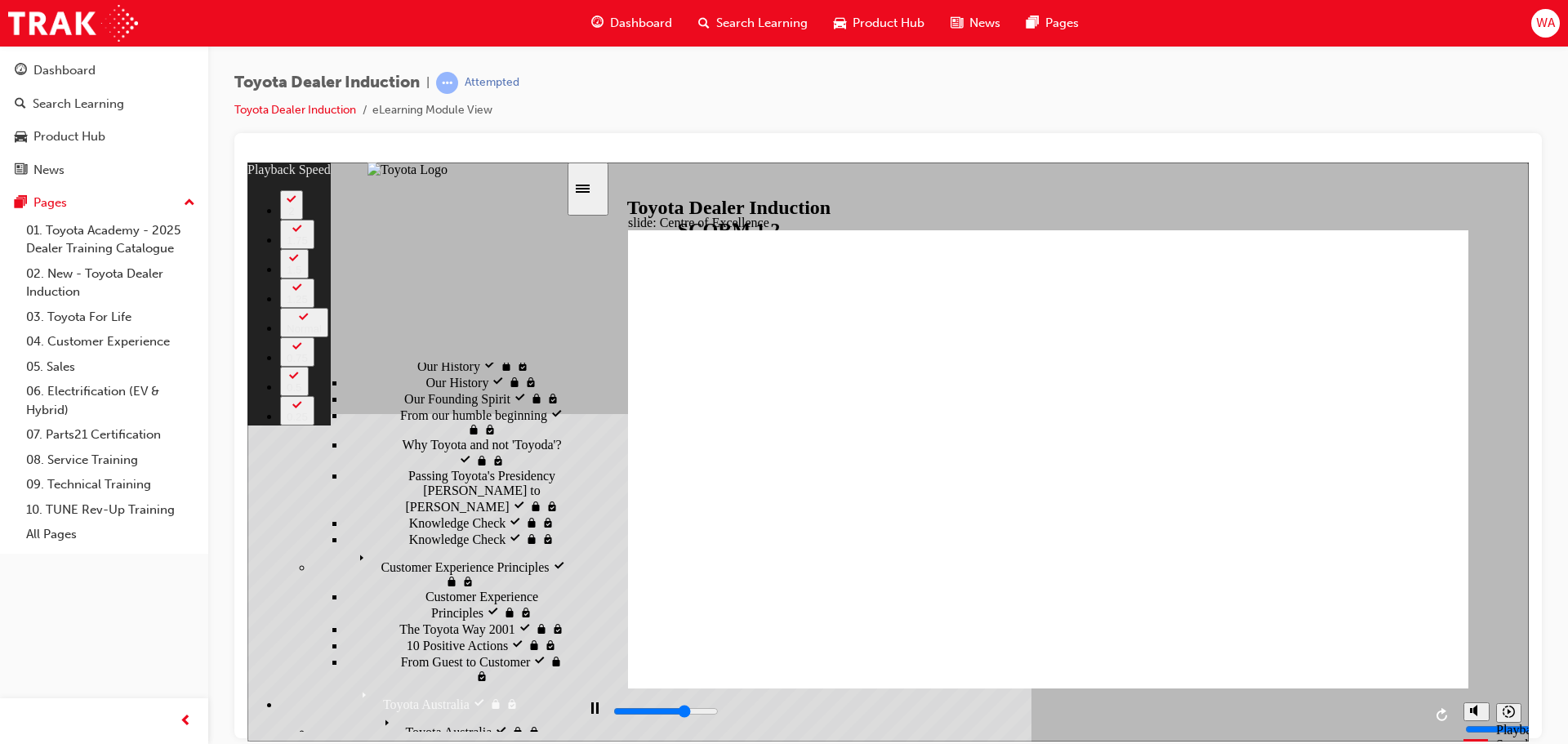
type input "3"
type input "10900"
type input "3"
type input "11200"
type input "4"
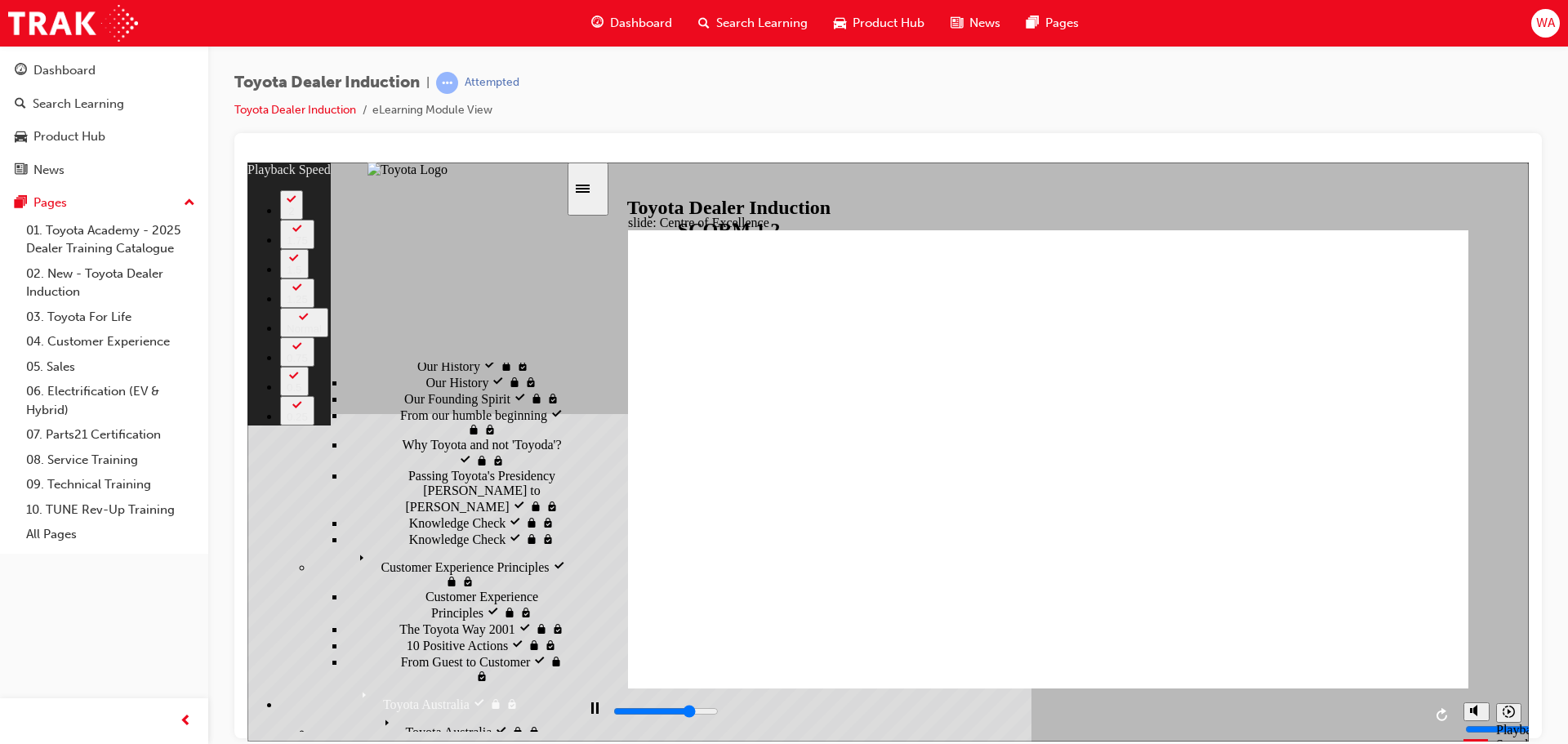
type input "11500"
type input "4"
type input "11800"
type input "4"
type input "12000"
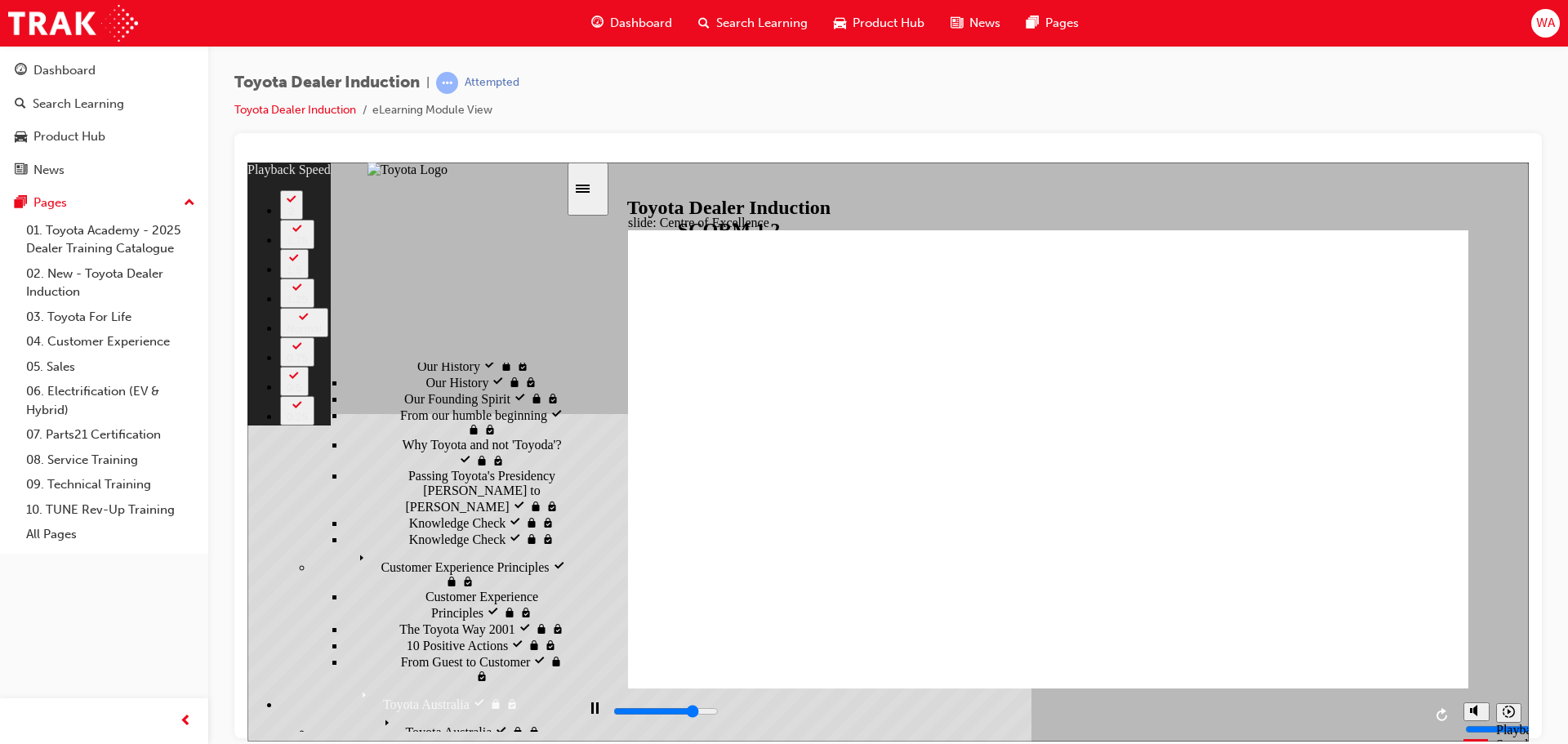
type input "5"
type input "12300"
type input "5"
type input "12500"
type input "5"
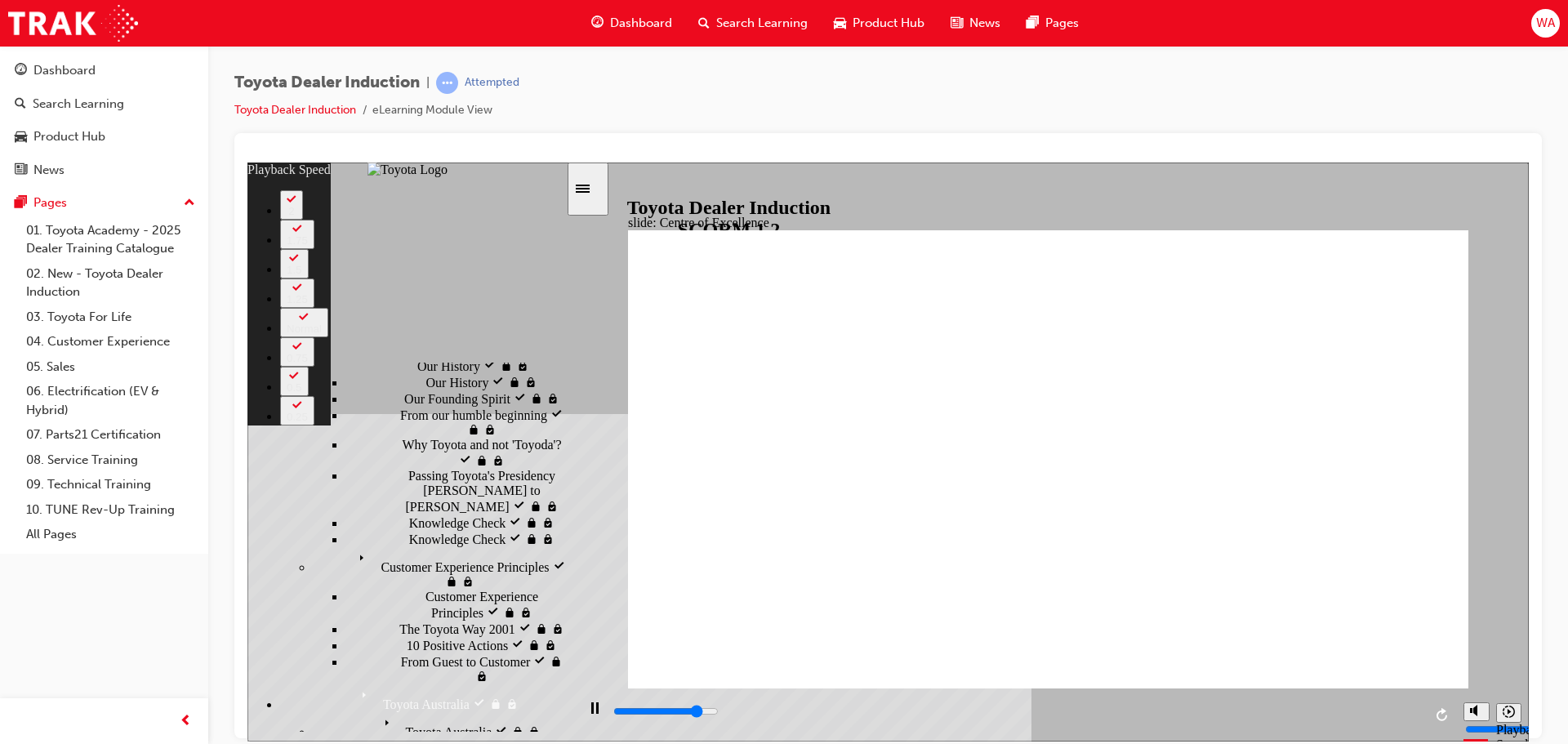
type input "12800"
type input "5"
type input "13100"
type input "6"
type input "13400"
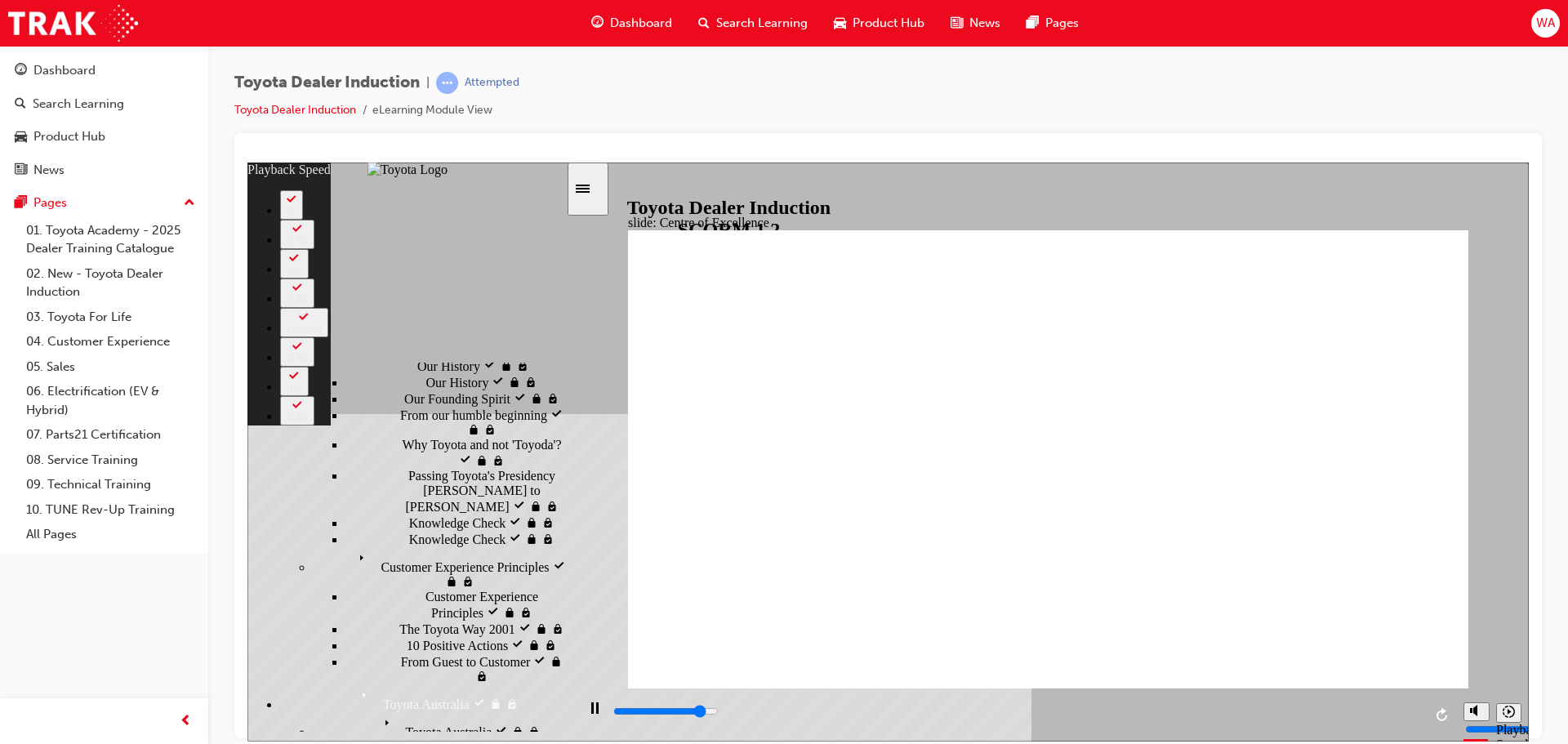
type input "6"
type input "13600"
type input "6"
type input "13900"
type input "6"
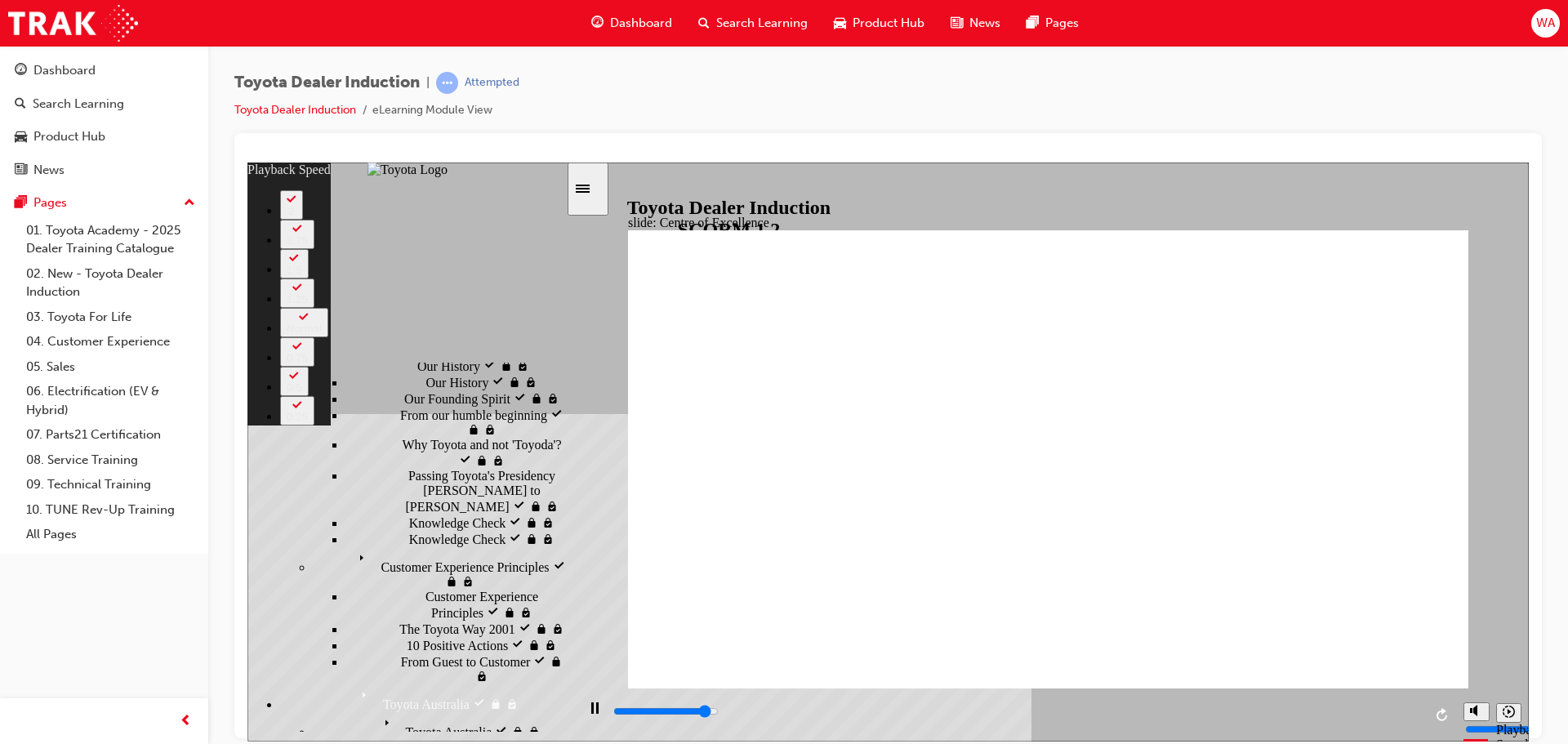
type input "14100"
type input "7"
type input "14400"
type input "7"
type input "14700"
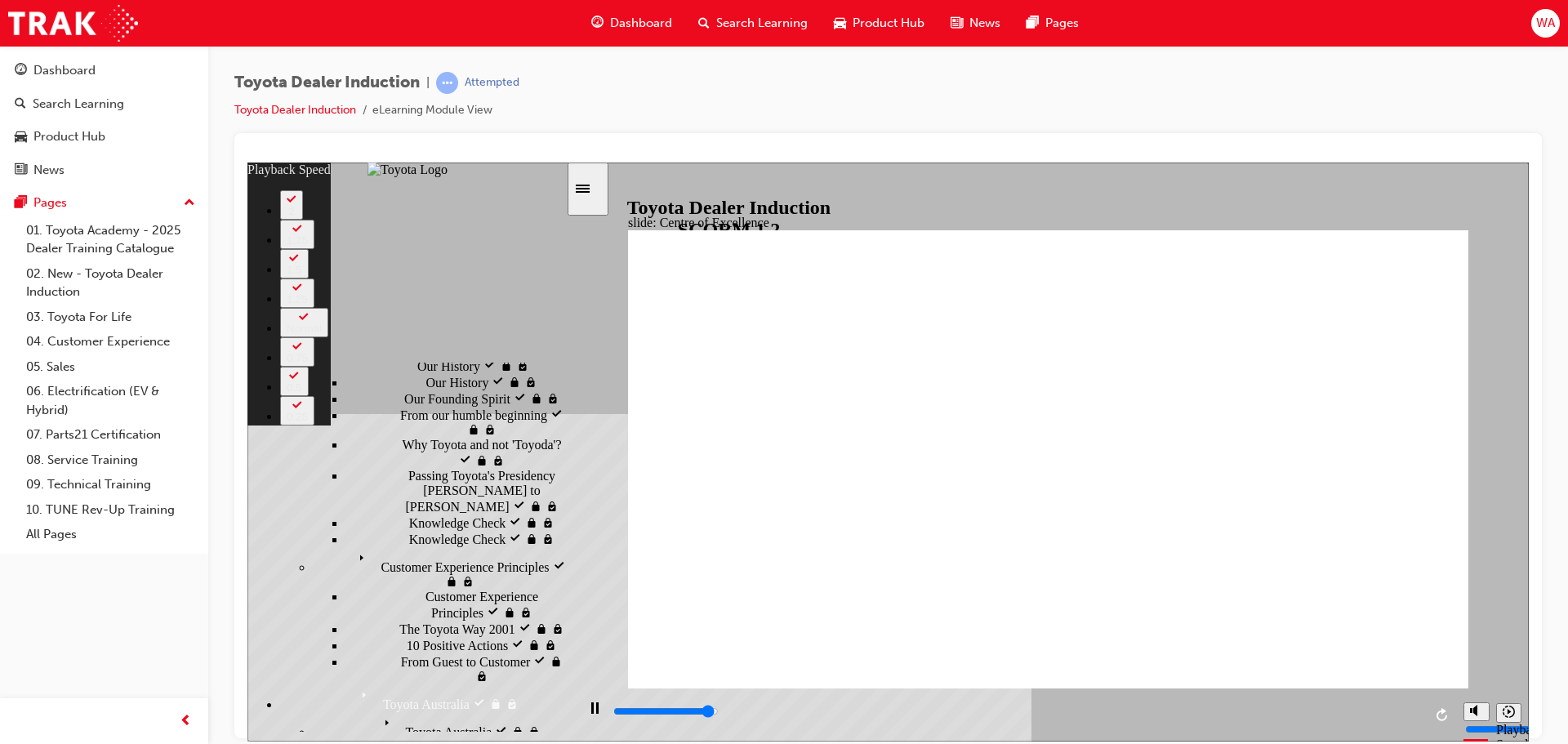
type input "7"
type input "14900"
type input "7"
type input "15200"
type input "8"
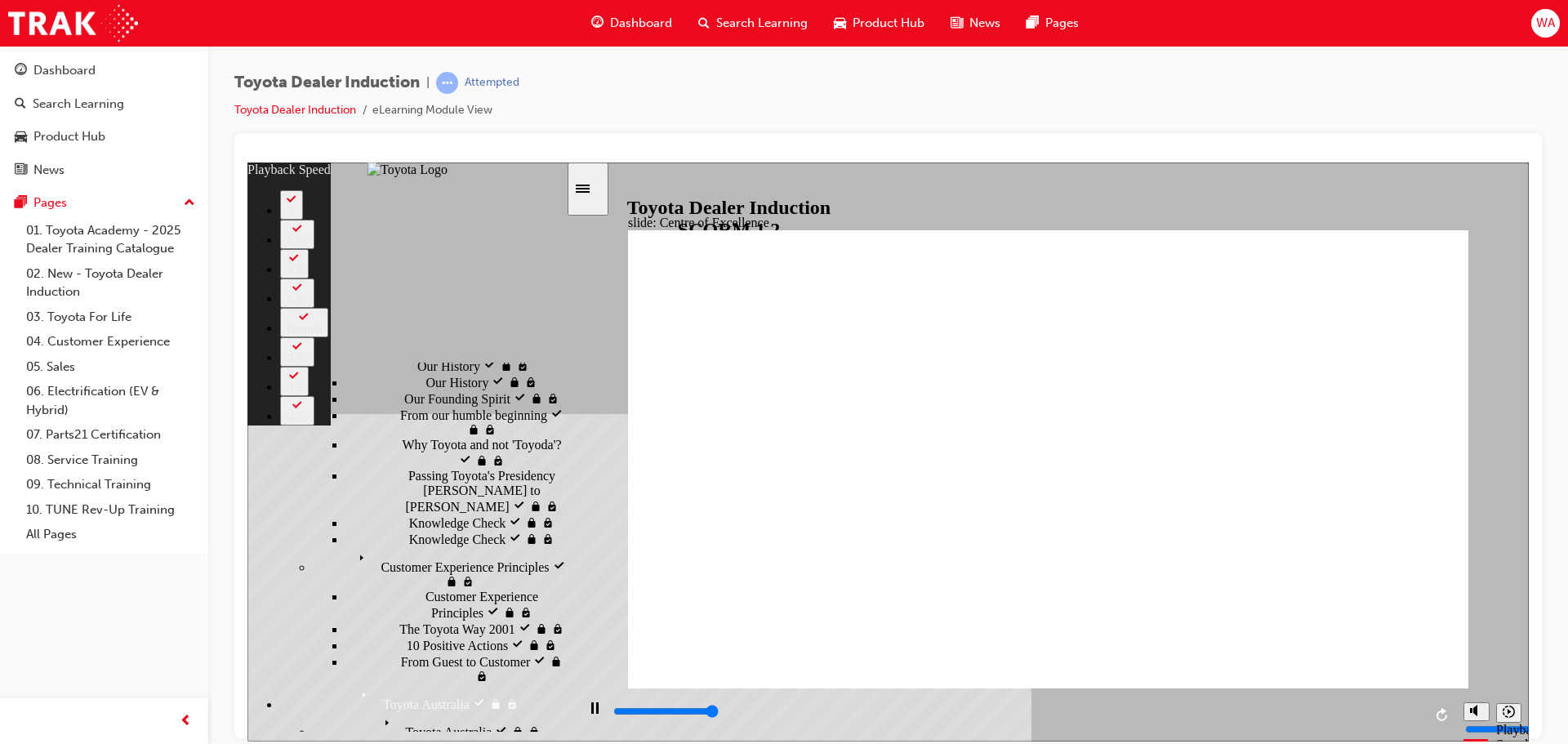
type input "15300"
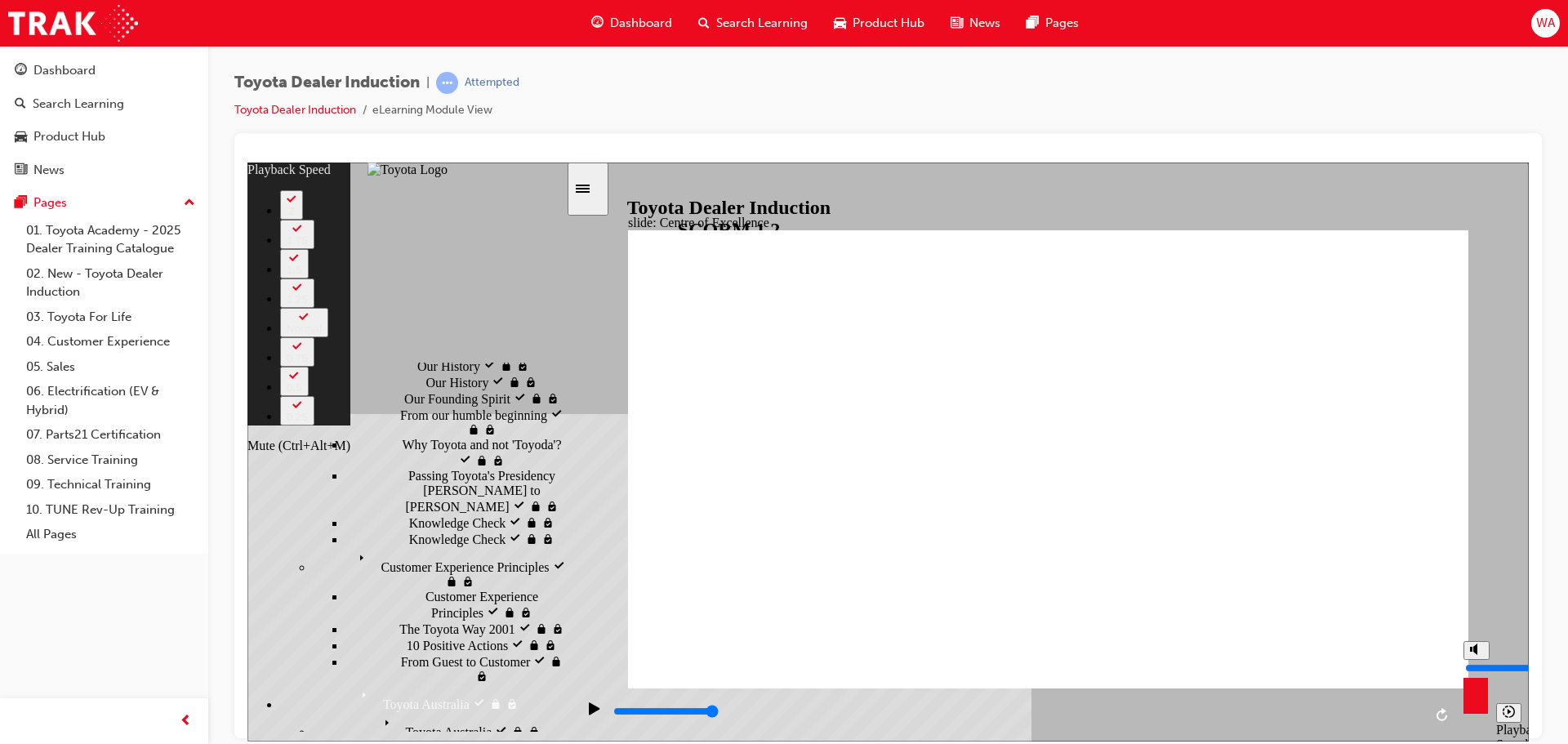
type input "87"
click at [1483, 659] on button "Mute (Ctrl+Alt+M)" at bounding box center [1476, 649] width 26 height 19
type input "0"
type input "87"
type input "0"
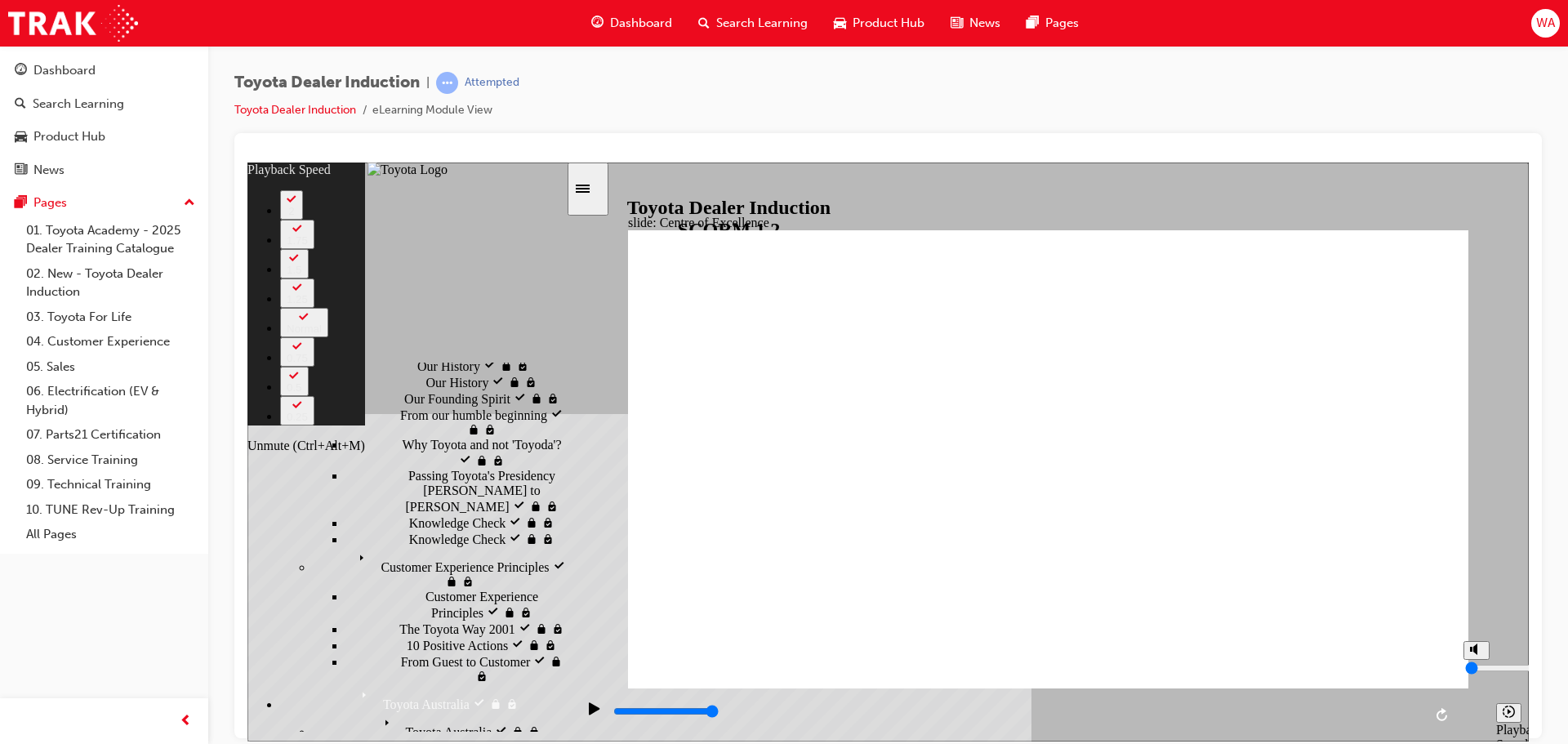
type input "90"
type input "1"
type input "90"
type input "1"
type input "2"
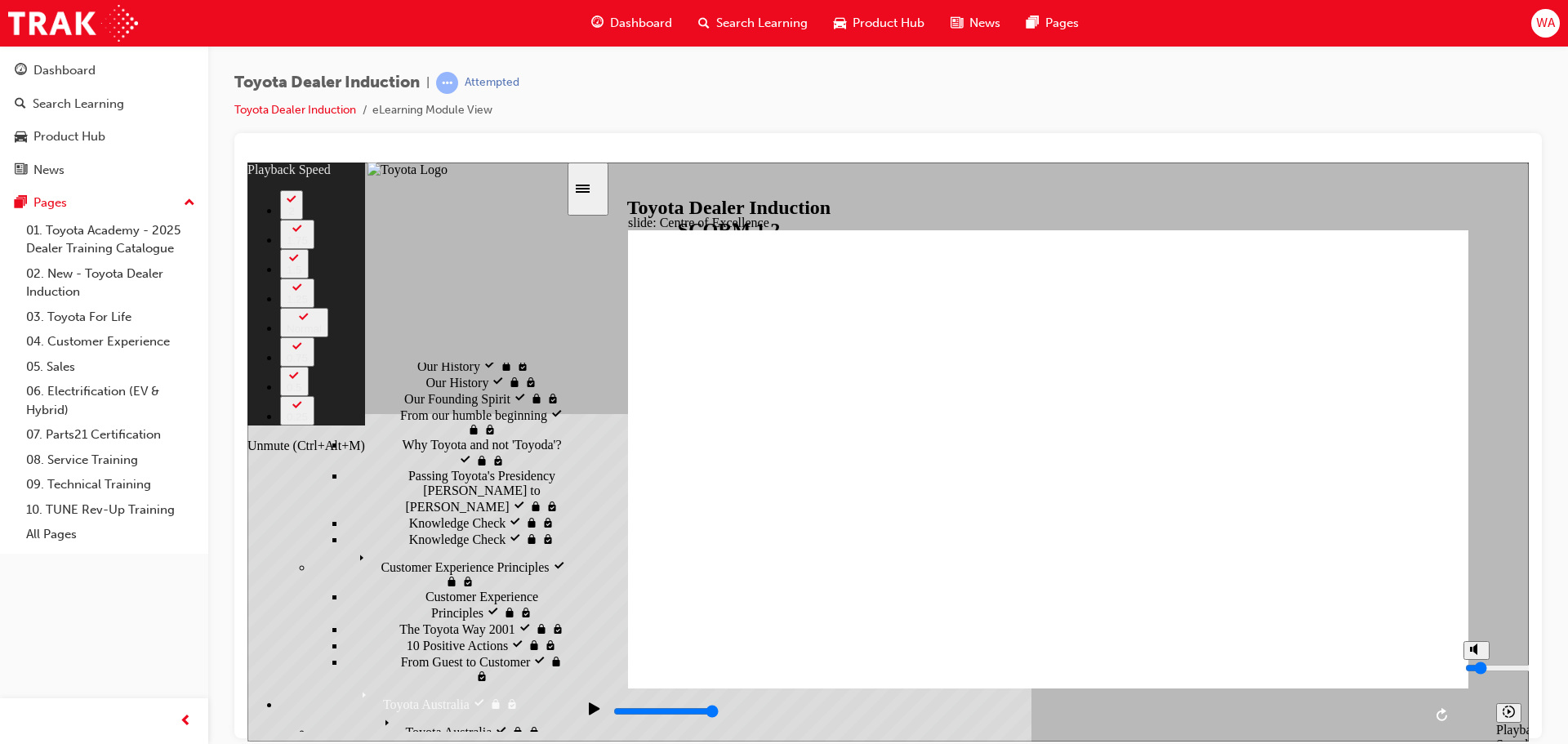
type input "90"
type input "2"
type input "90"
type input "3"
type input "90"
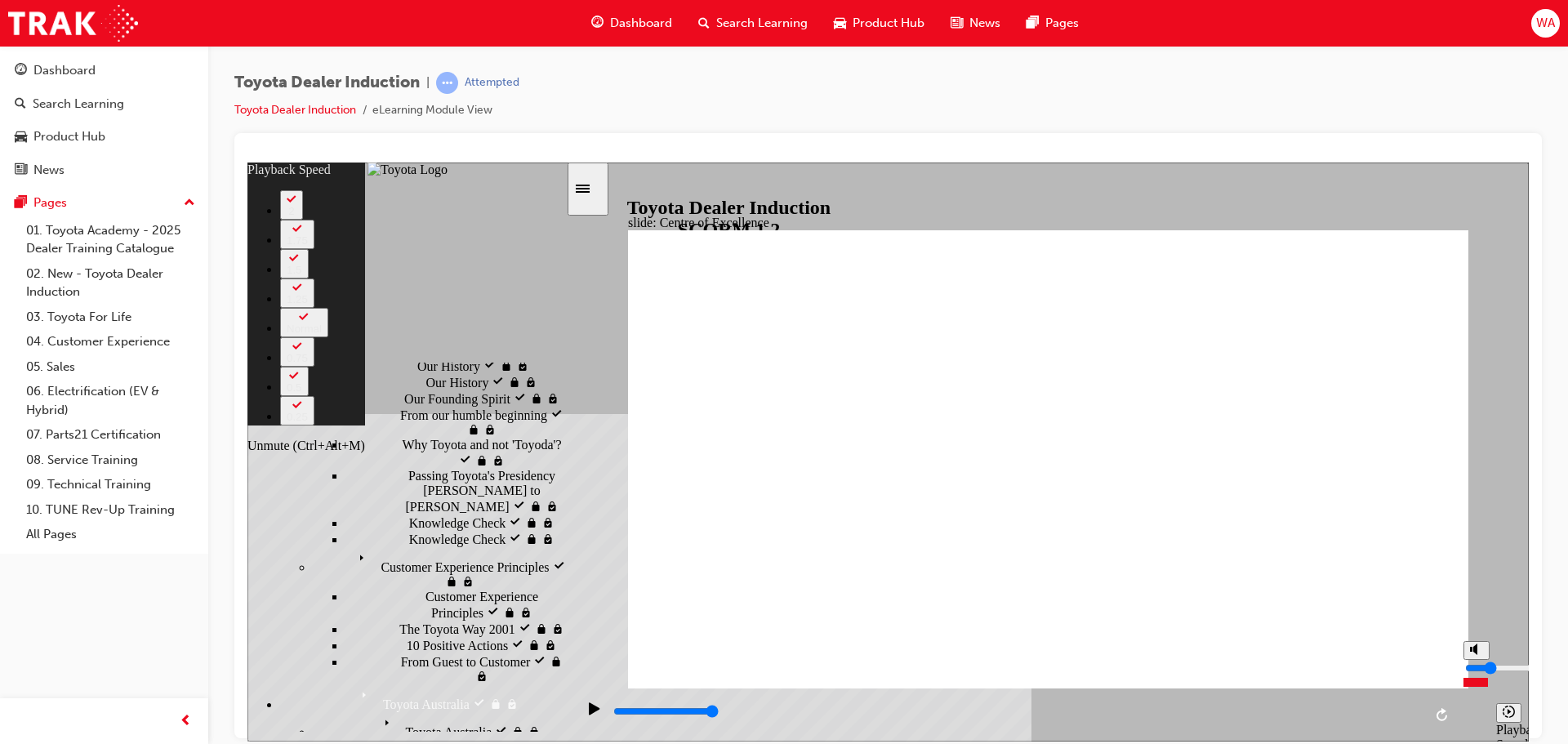
type input "3"
type input "90"
type input "4"
type input "90"
type input "4"
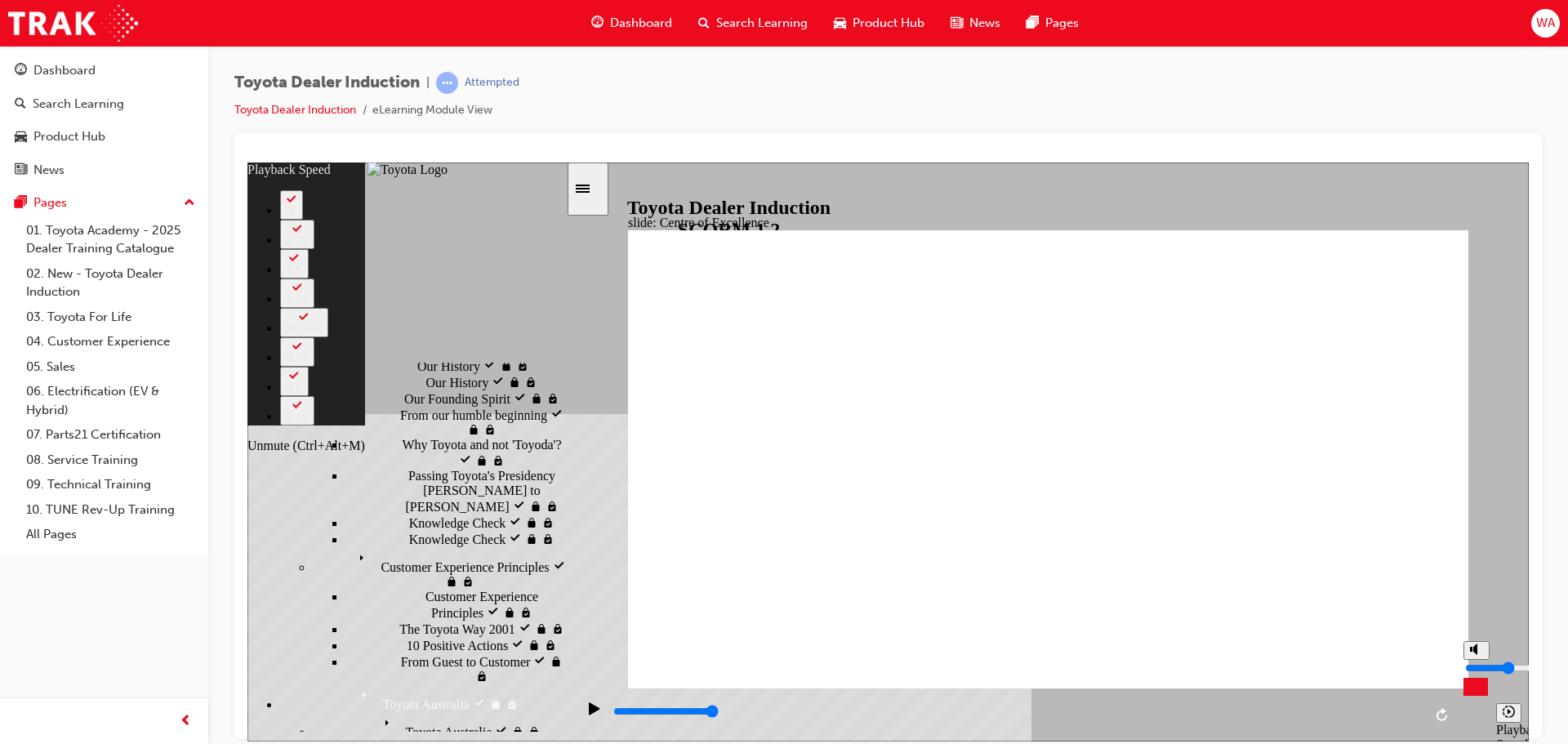
type input "90"
drag, startPoint x: 1476, startPoint y: 685, endPoint x: 1473, endPoint y: 670, distance: 15.3
type input "4"
click at [1473, 670] on input "volume" at bounding box center [1517, 667] width 105 height 13
type input "107"
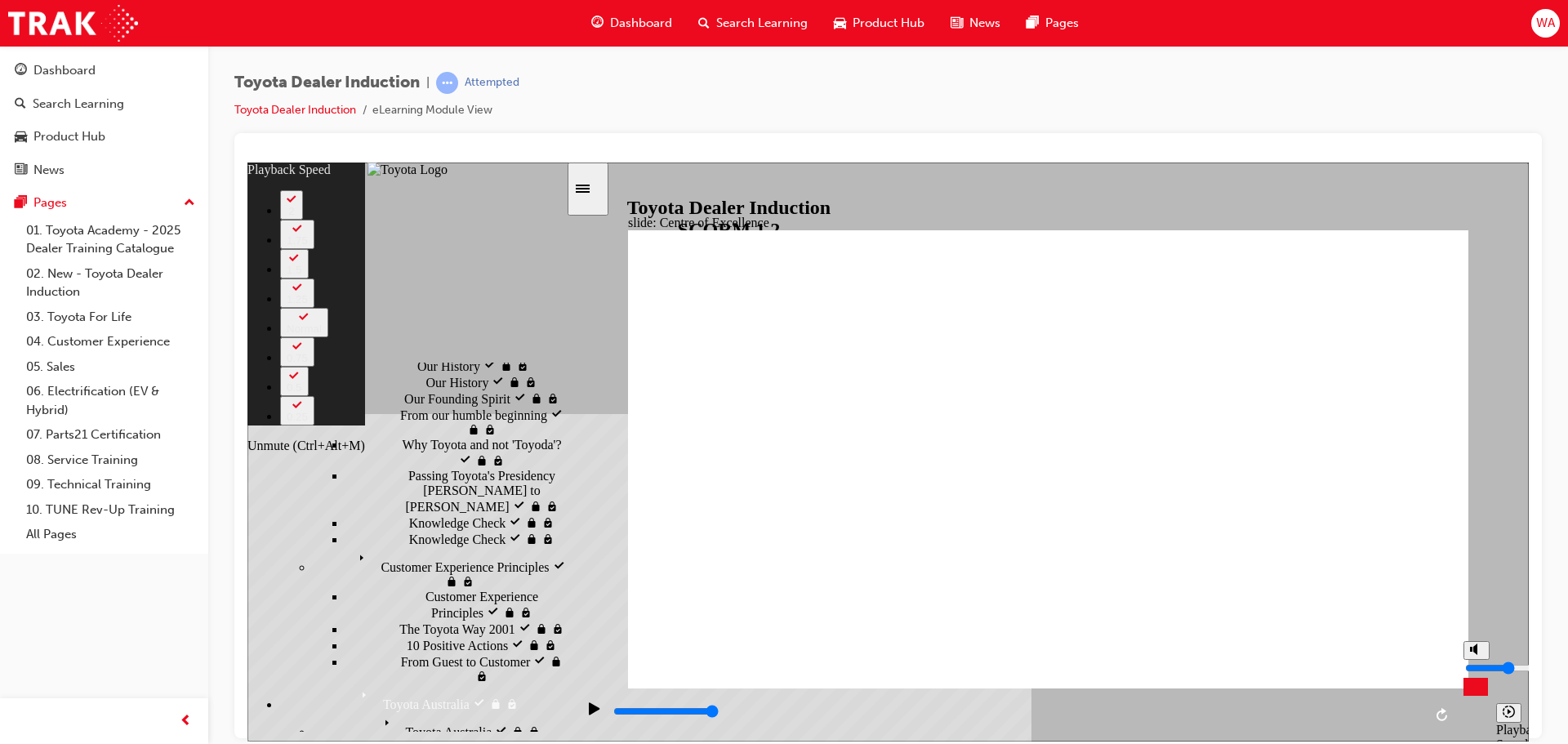
type input "3"
type input "107"
type input "3"
type input "4"
type input "107"
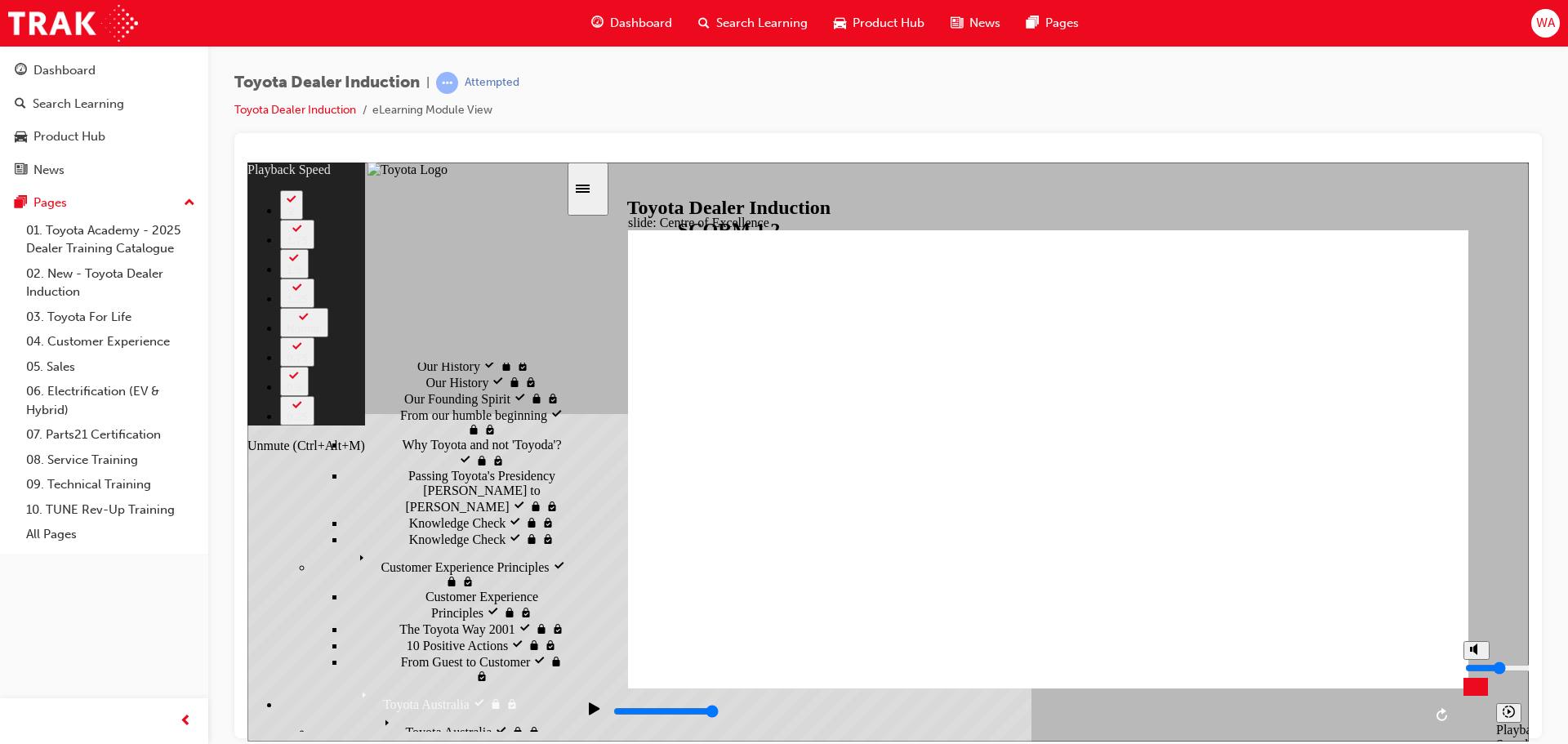
type input "4"
type input "5"
type input "107"
type input "5"
type input "6"
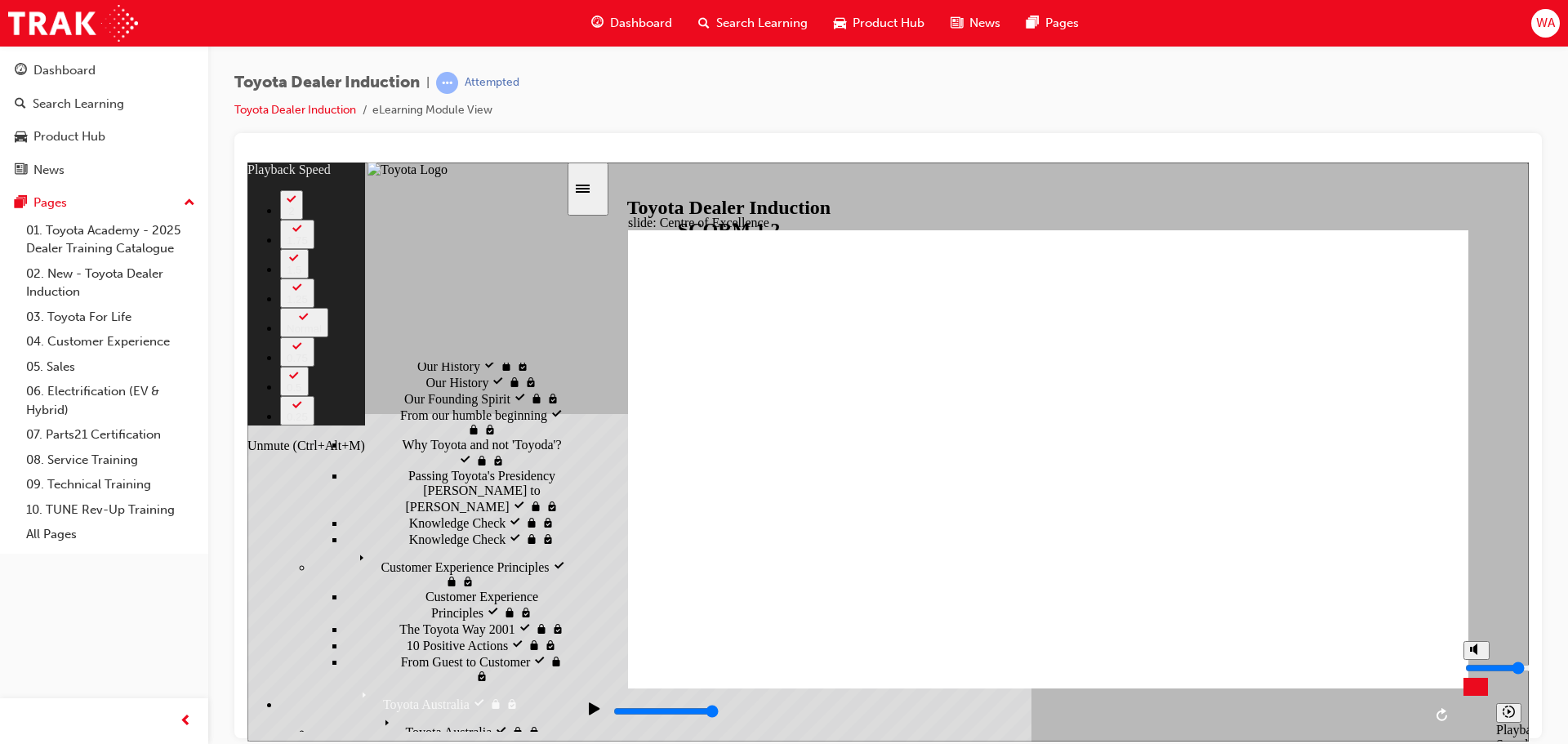
type input "107"
type input "6"
type input "108"
type input "7"
type input "108"
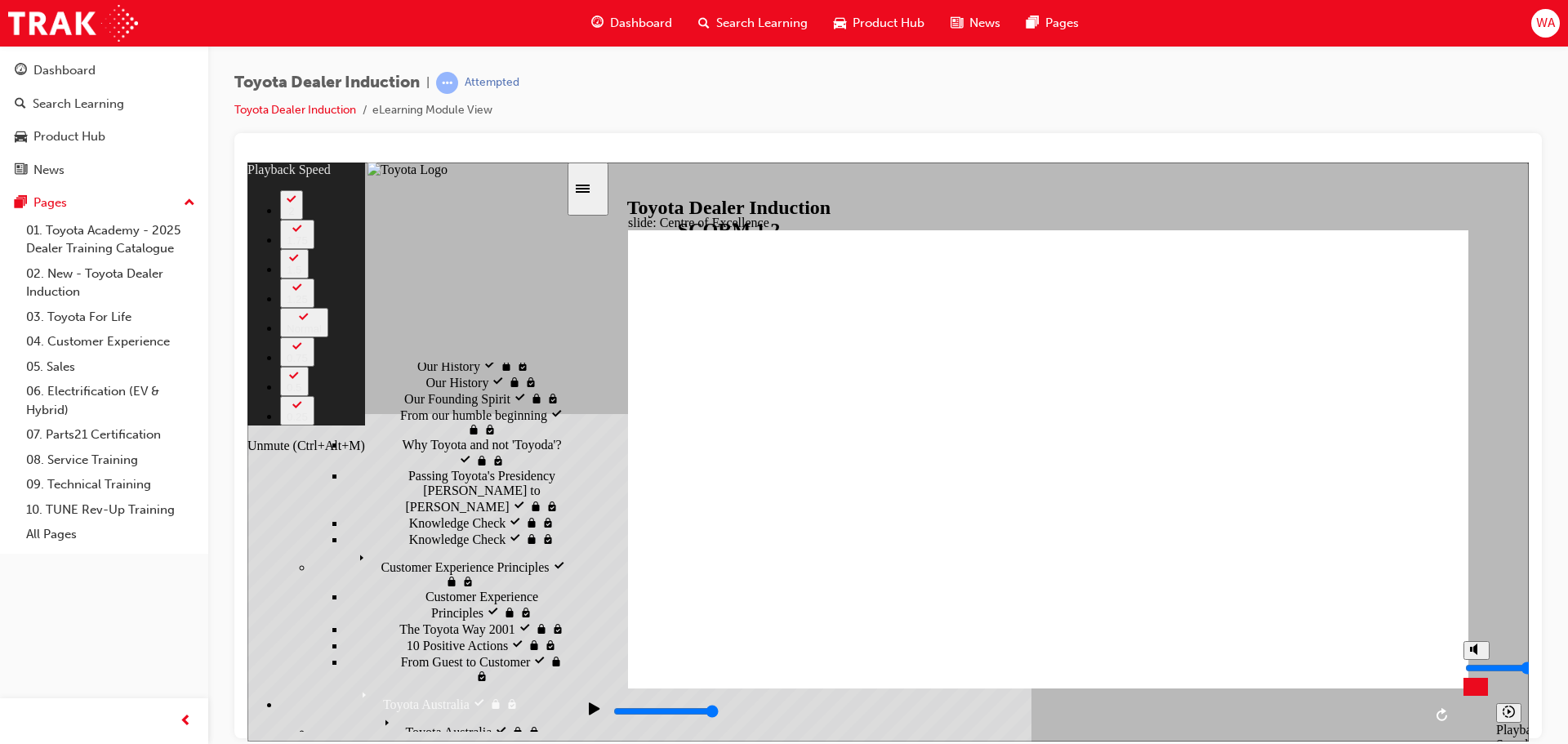
type input "7"
type input "108"
type input "9"
type input "108"
type input "9"
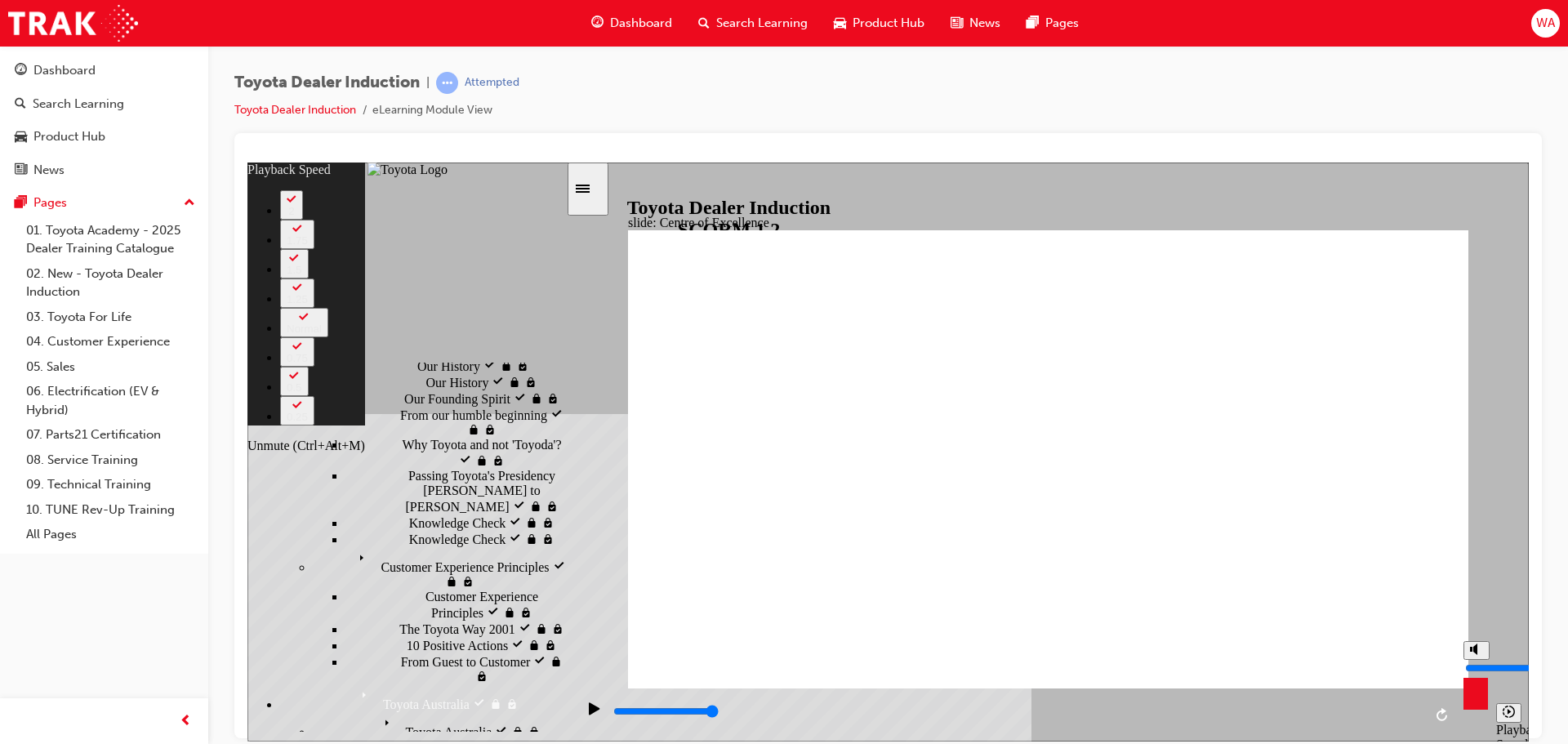
type input "10"
type input "108"
type input "10"
type input "108"
drag, startPoint x: 1474, startPoint y: 670, endPoint x: 1468, endPoint y: 642, distance: 28.6
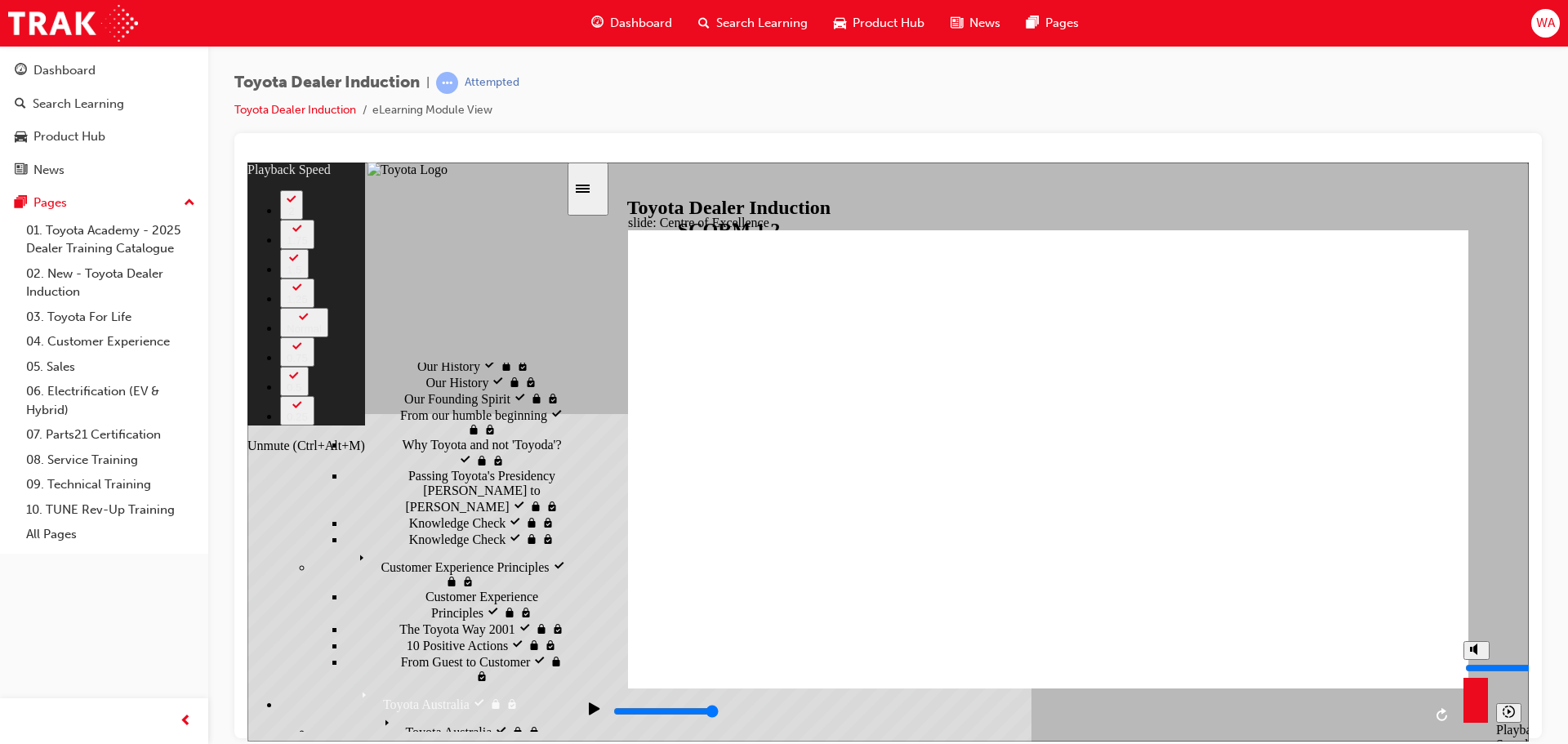
type input "10"
click at [1468, 661] on input "volume" at bounding box center [1517, 667] width 105 height 13
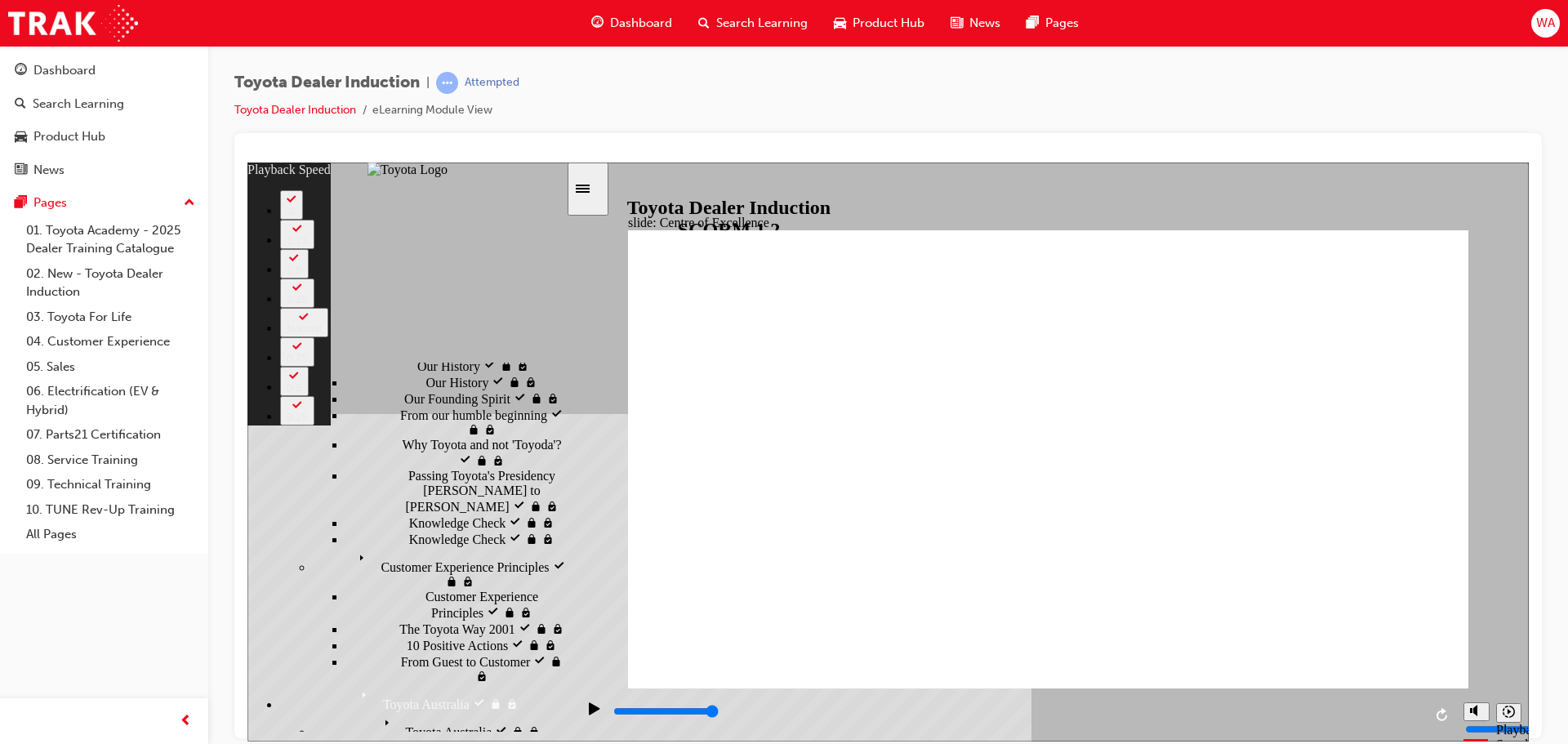
type input "248"
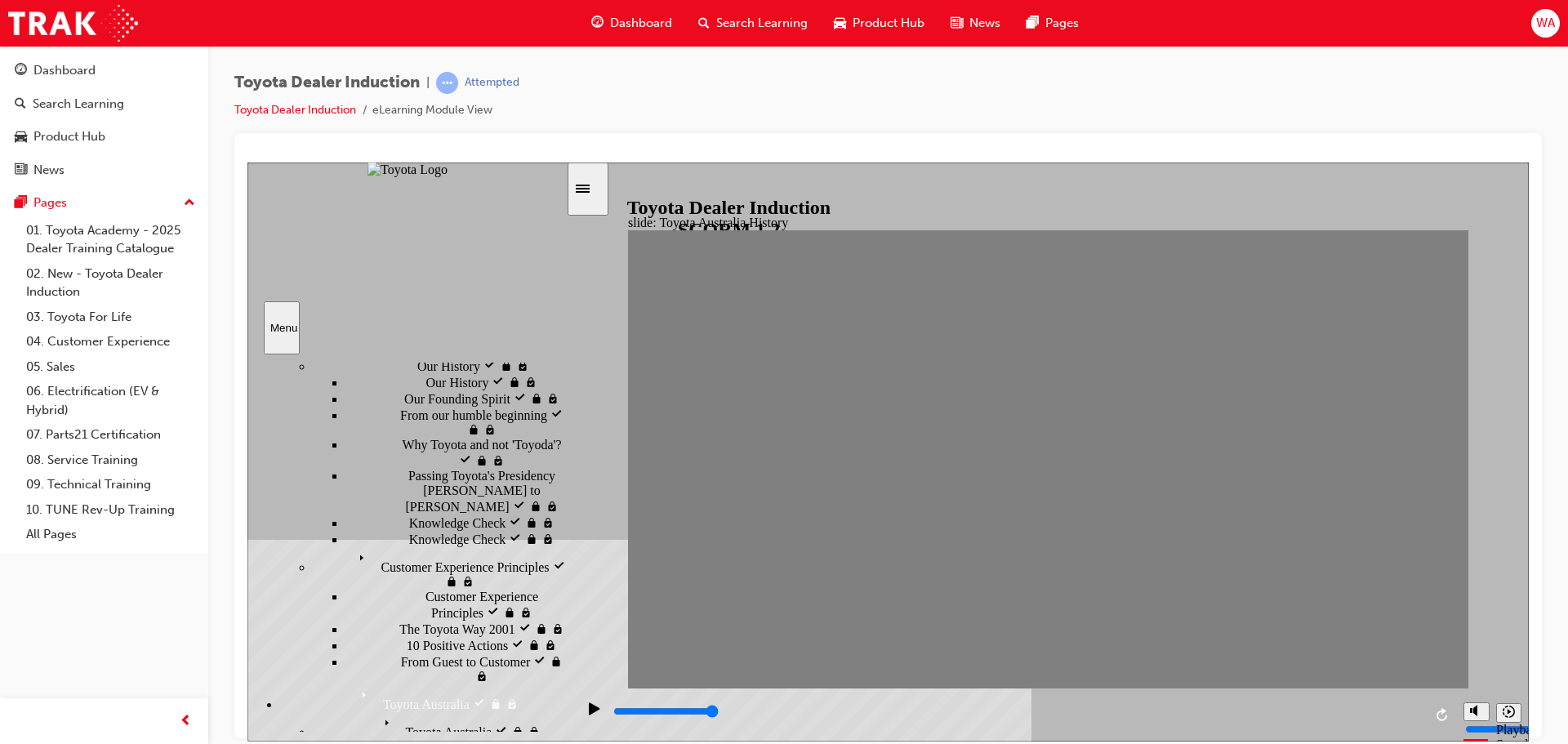
drag, startPoint x: 1212, startPoint y: 604, endPoint x: 1301, endPoint y: 601, distance: 89.1
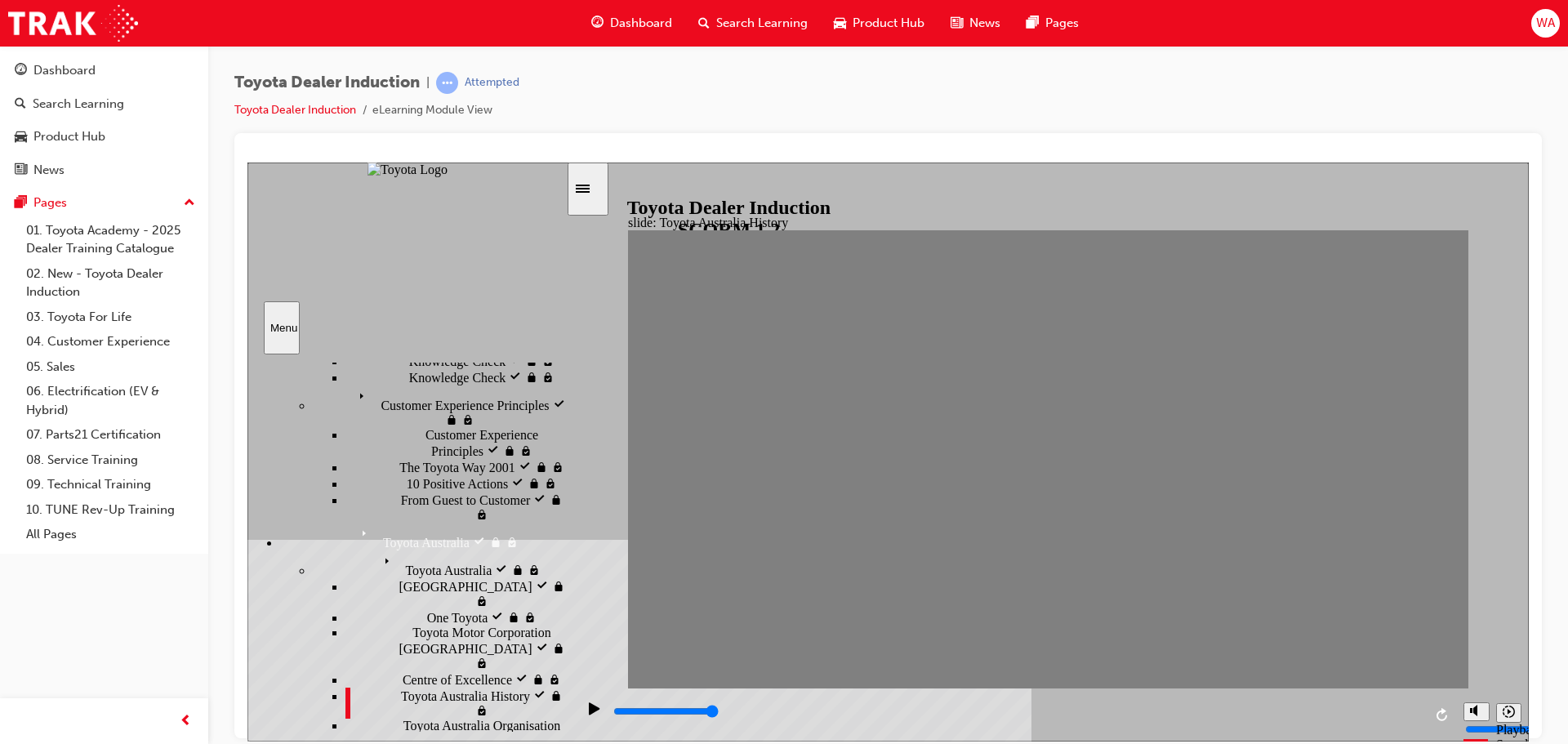
scroll to position [422, 0]
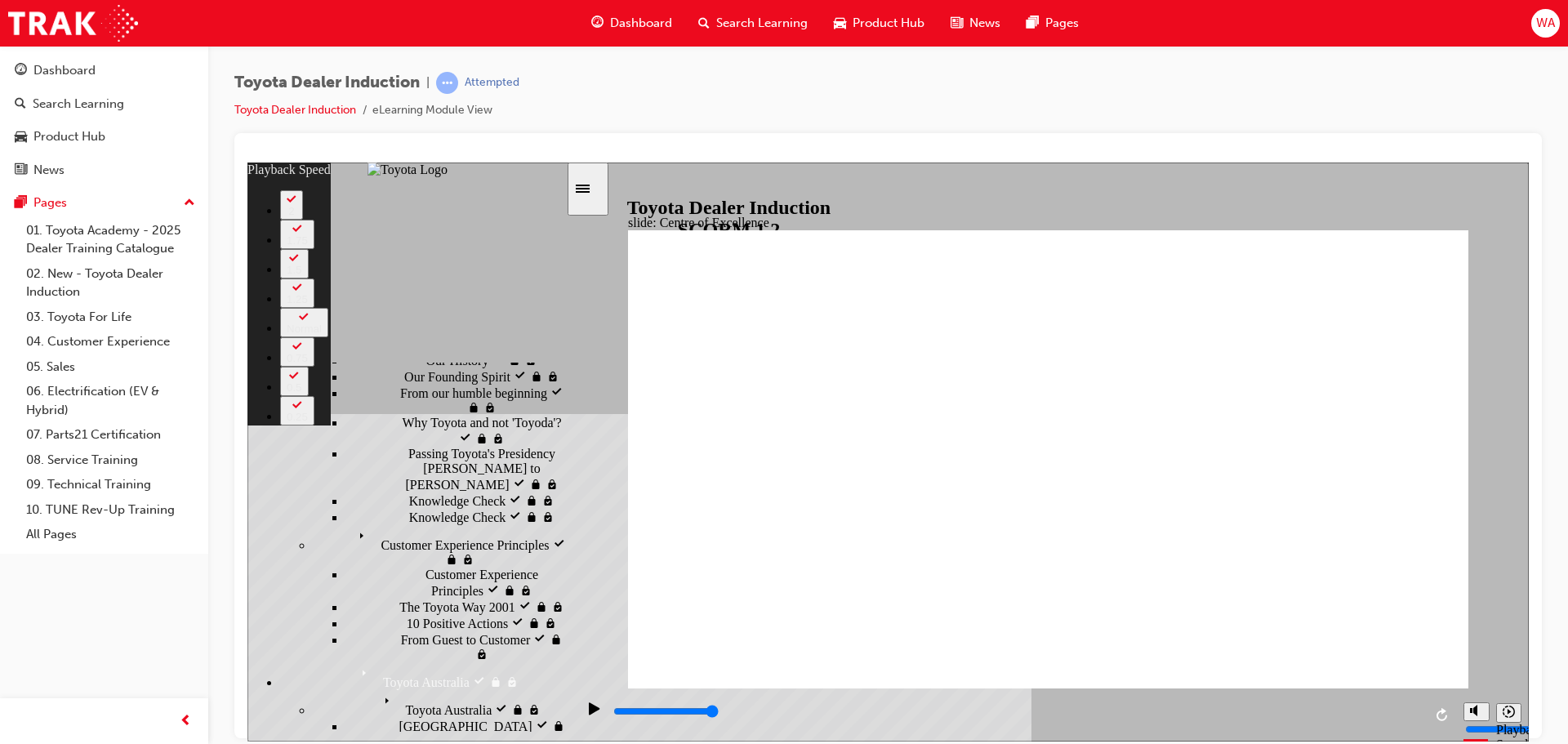
scroll to position [258, 0]
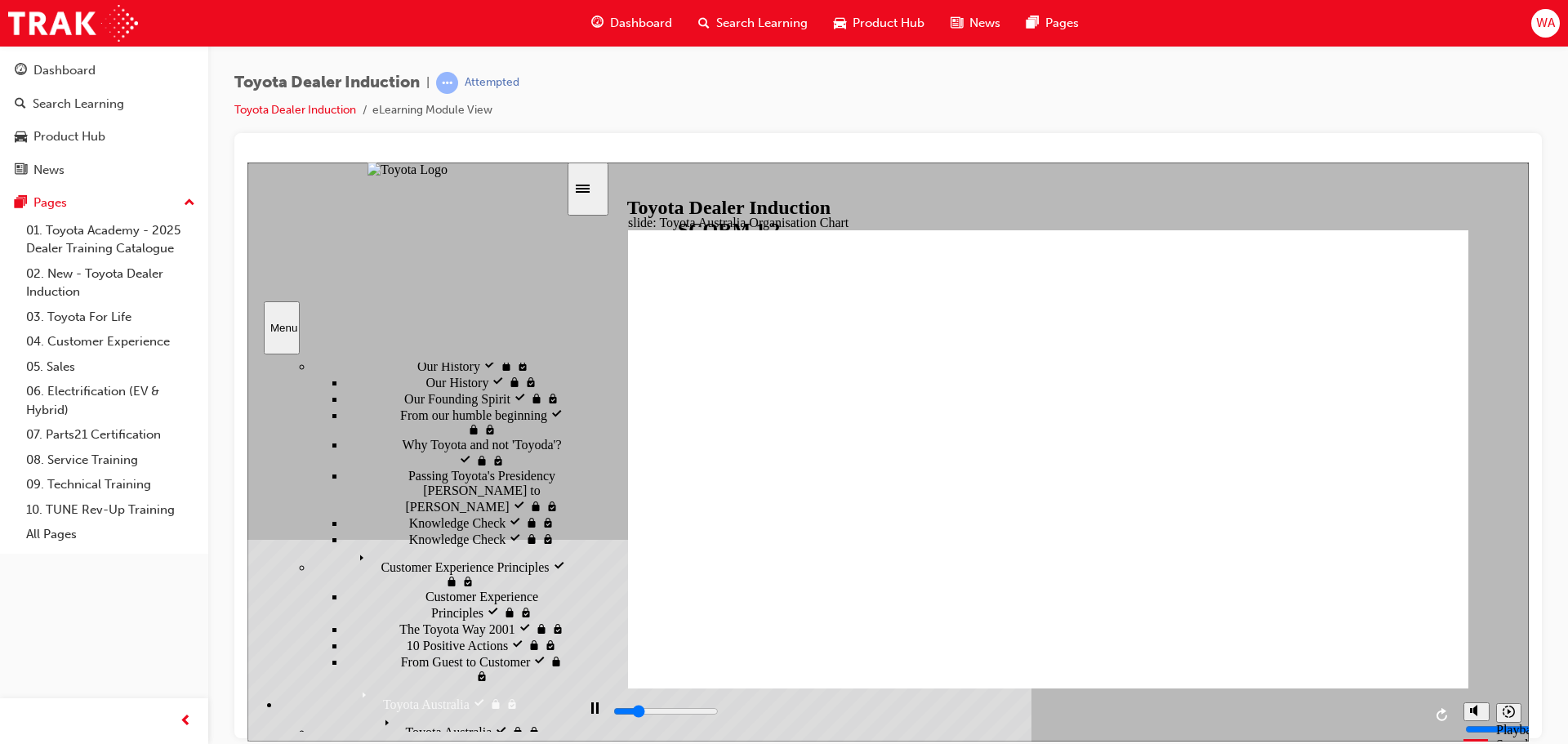
click at [1386, 717] on div "playback controls" at bounding box center [1018, 712] width 811 height 18
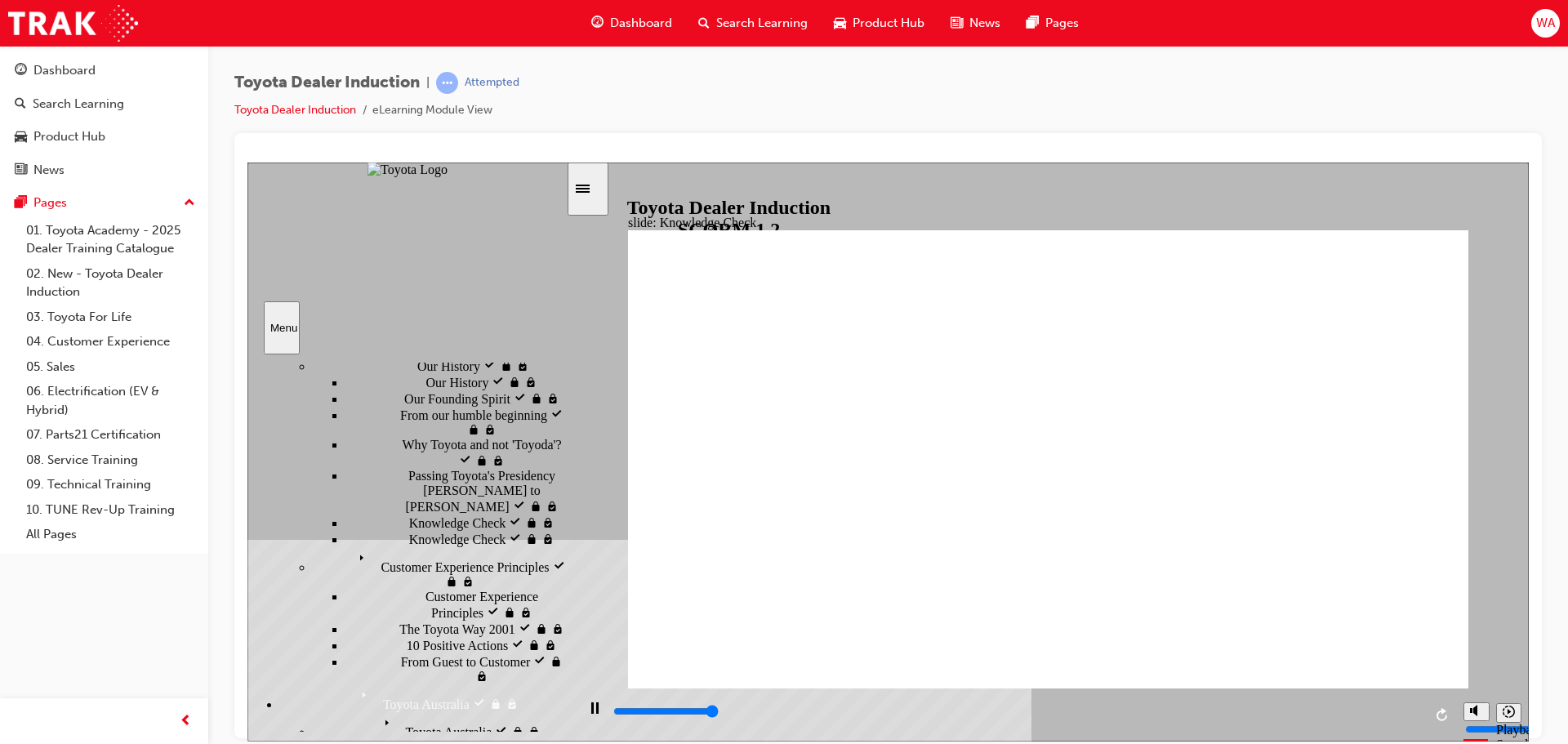
type input "5000"
drag, startPoint x: 828, startPoint y: 360, endPoint x: 1018, endPoint y: 366, distance: 190.1
radio input "true"
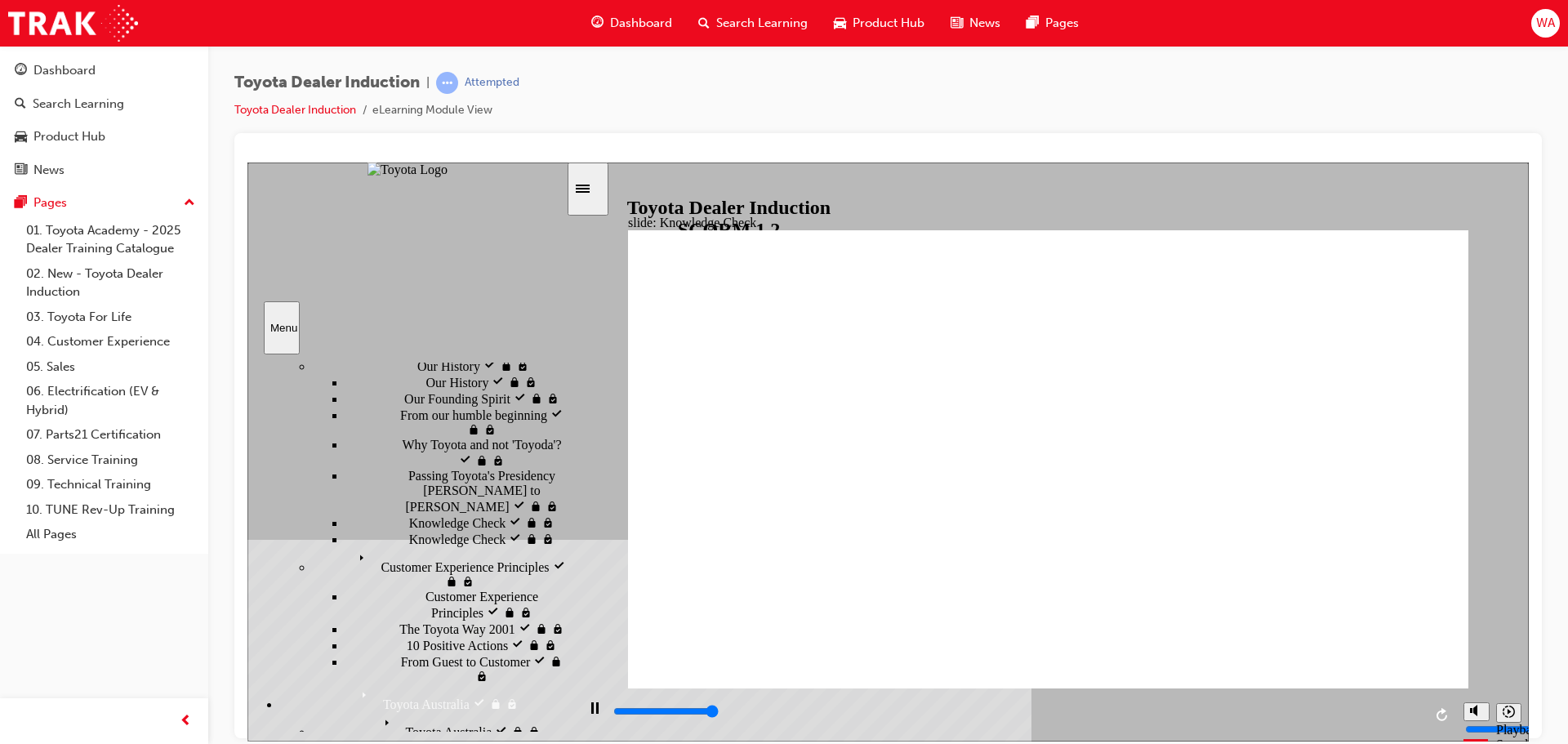
type input "5000"
radio input "true"
type input "5000"
radio input "true"
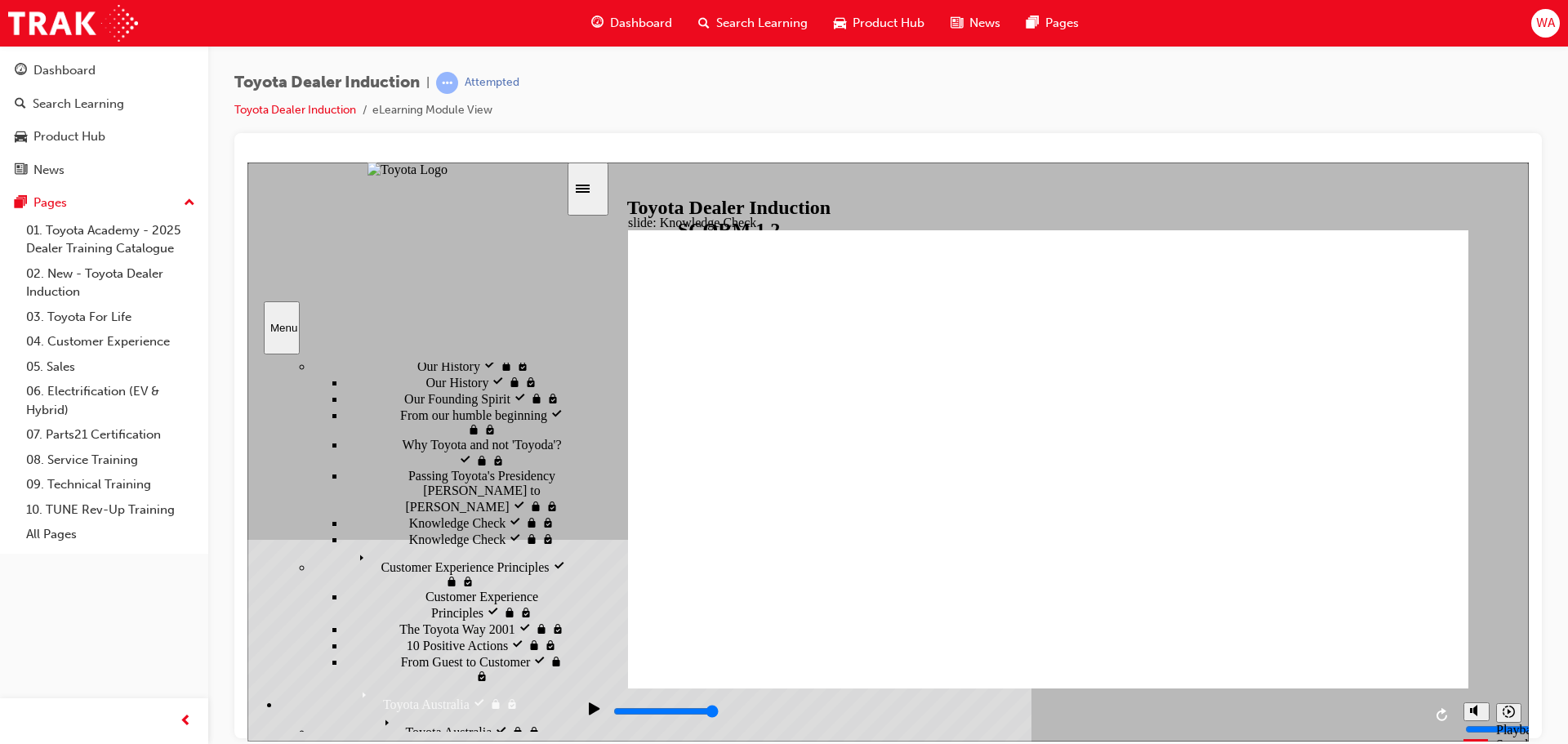
type input "1300"
radio input "true"
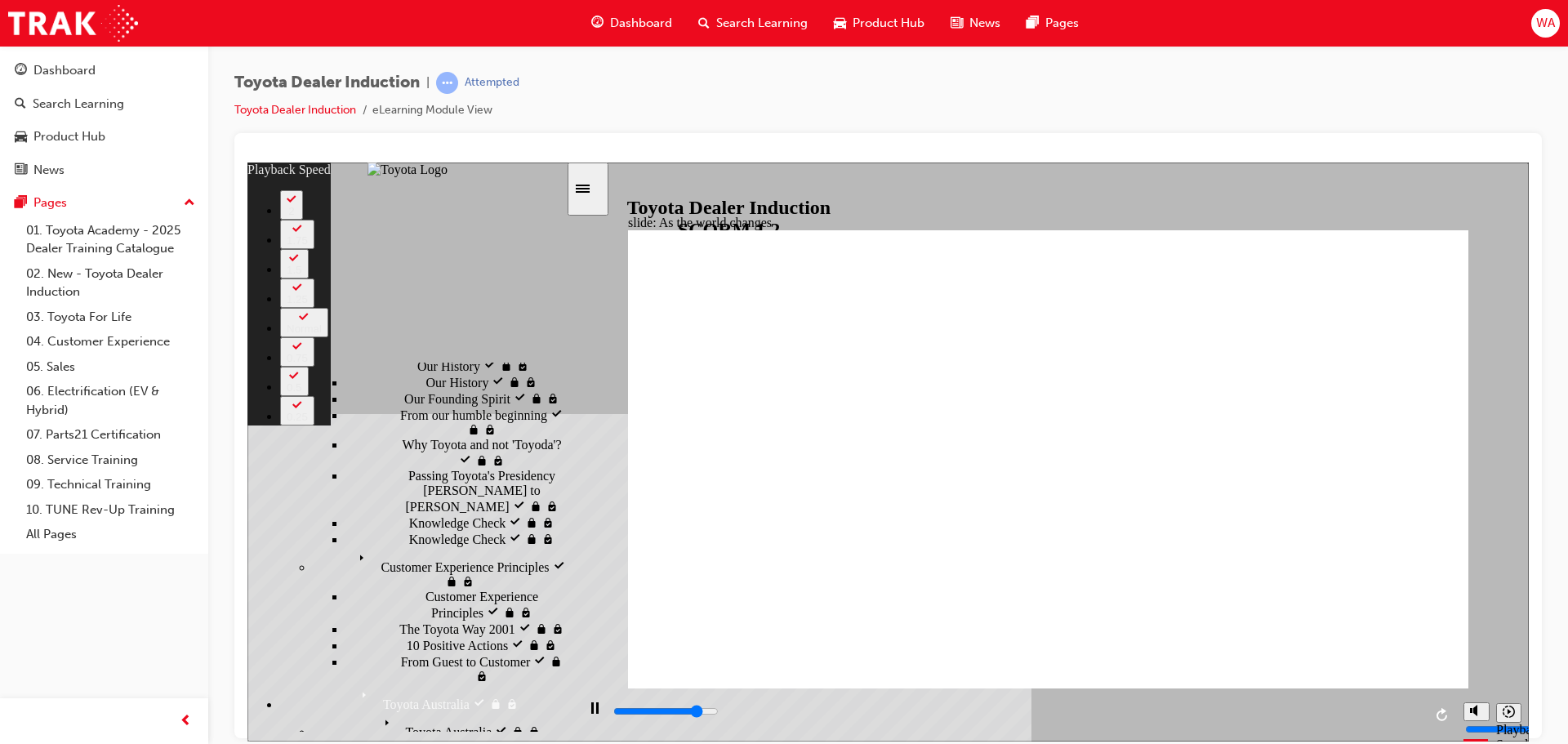
type input "7700"
type input "0"
type input "7900"
type input "0"
type input "8200"
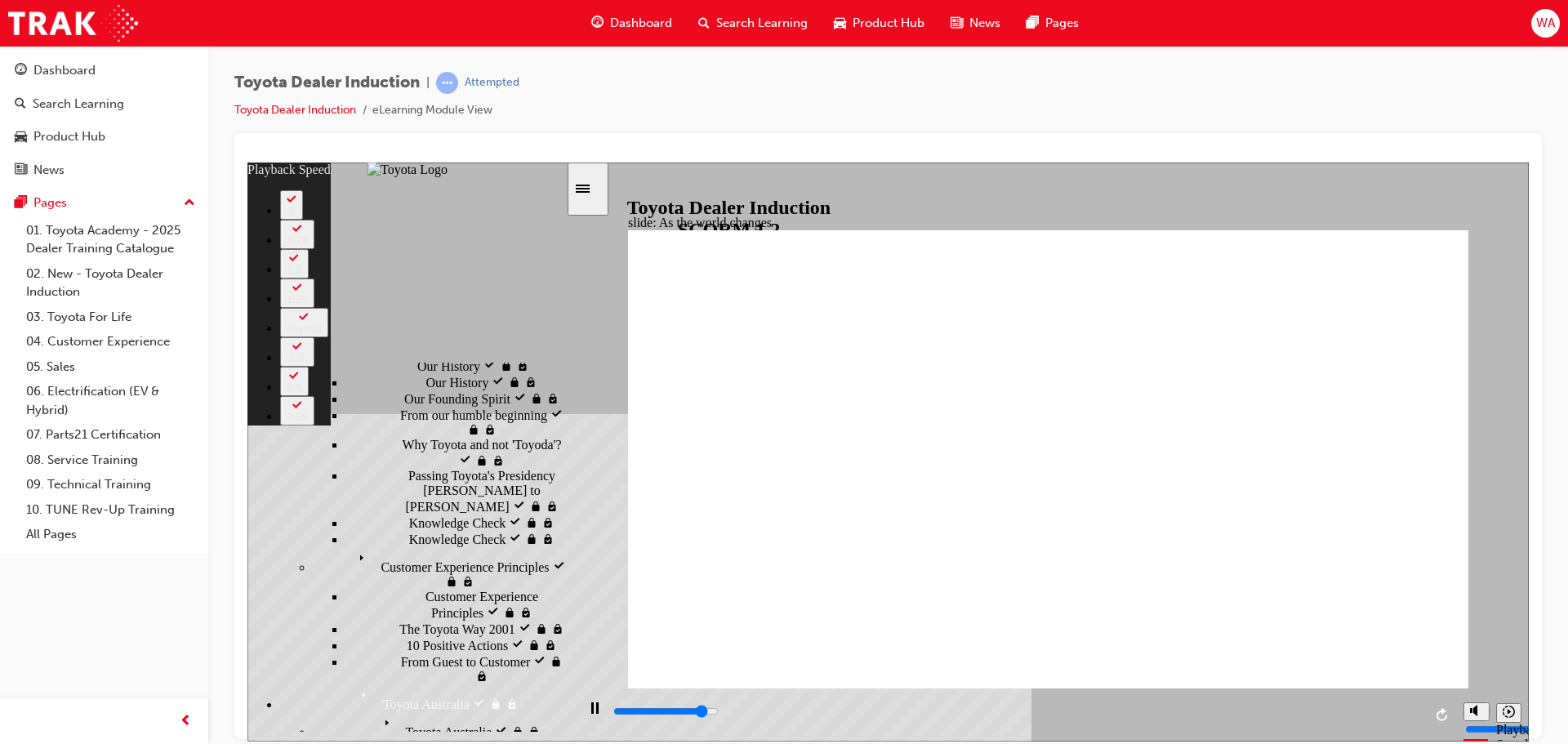
type input "1"
type input "8500"
type input "1"
type input "8700"
type input "1"
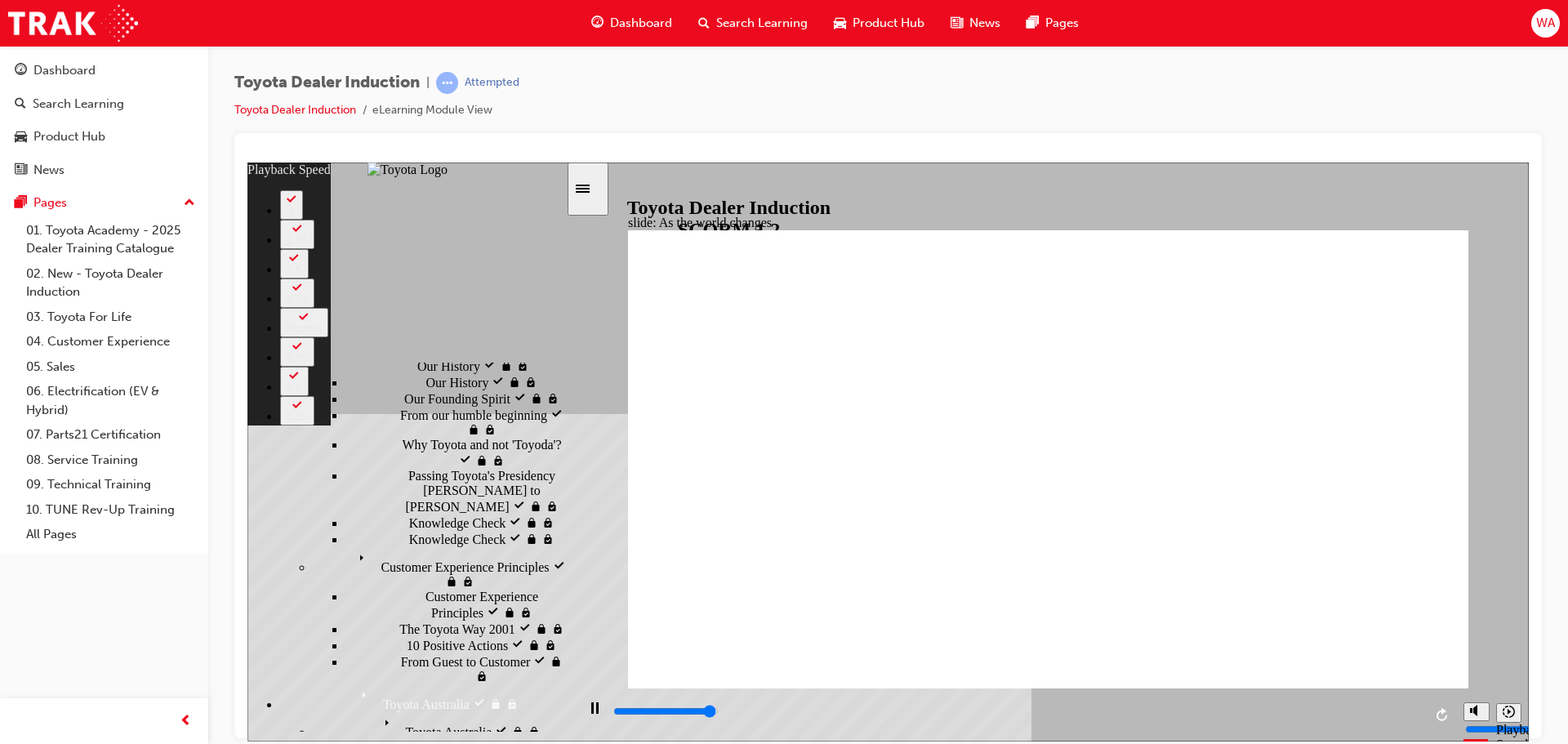
type input "9000"
type input "1"
type input "9200"
type input "2"
type input "9200"
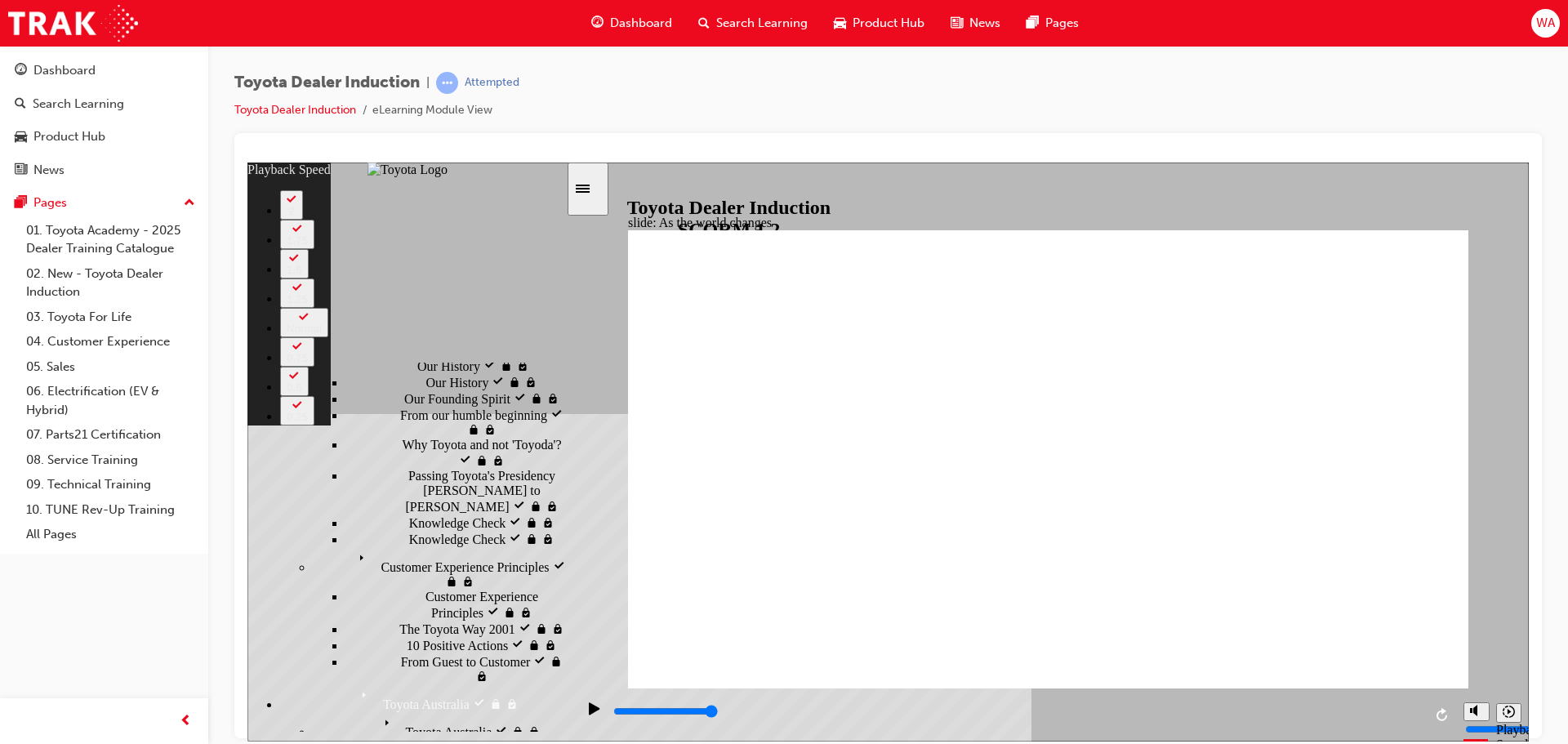
drag, startPoint x: 1149, startPoint y: 654, endPoint x: 1485, endPoint y: 634, distance: 336.6
click at [1477, 634] on div "slide: As the world changes Rectangle 2 playback speed 2 1.75 1.5 1.25 Normal 0…" at bounding box center [889, 451] width 1282 height 579
type input "128"
drag, startPoint x: 1411, startPoint y: 667, endPoint x: 1415, endPoint y: 643, distance: 24.3
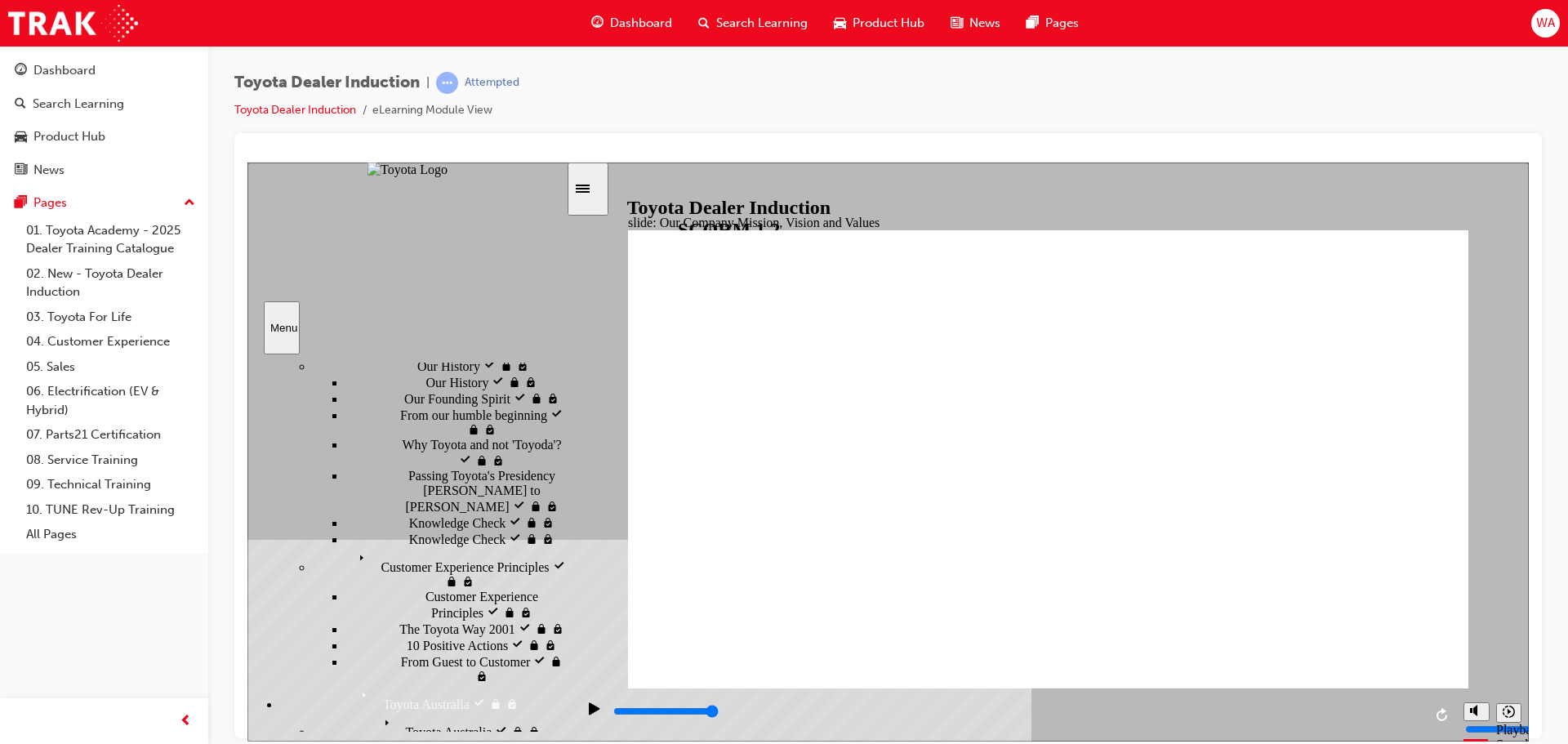
drag, startPoint x: 811, startPoint y: 699, endPoint x: 1567, endPoint y: 647, distance: 757.8
click at [1529, 647] on html "slide: Our Company Mission, Vision and Values Group 1 Mission Round Same Side C…" at bounding box center [889, 451] width 1282 height 579
drag, startPoint x: 871, startPoint y: 705, endPoint x: 1563, endPoint y: 652, distance: 694.0
click at [1529, 652] on html "slide: Our Business Priorities Our Business Priorities Group 1 Click the tabs f…" at bounding box center [889, 451] width 1282 height 579
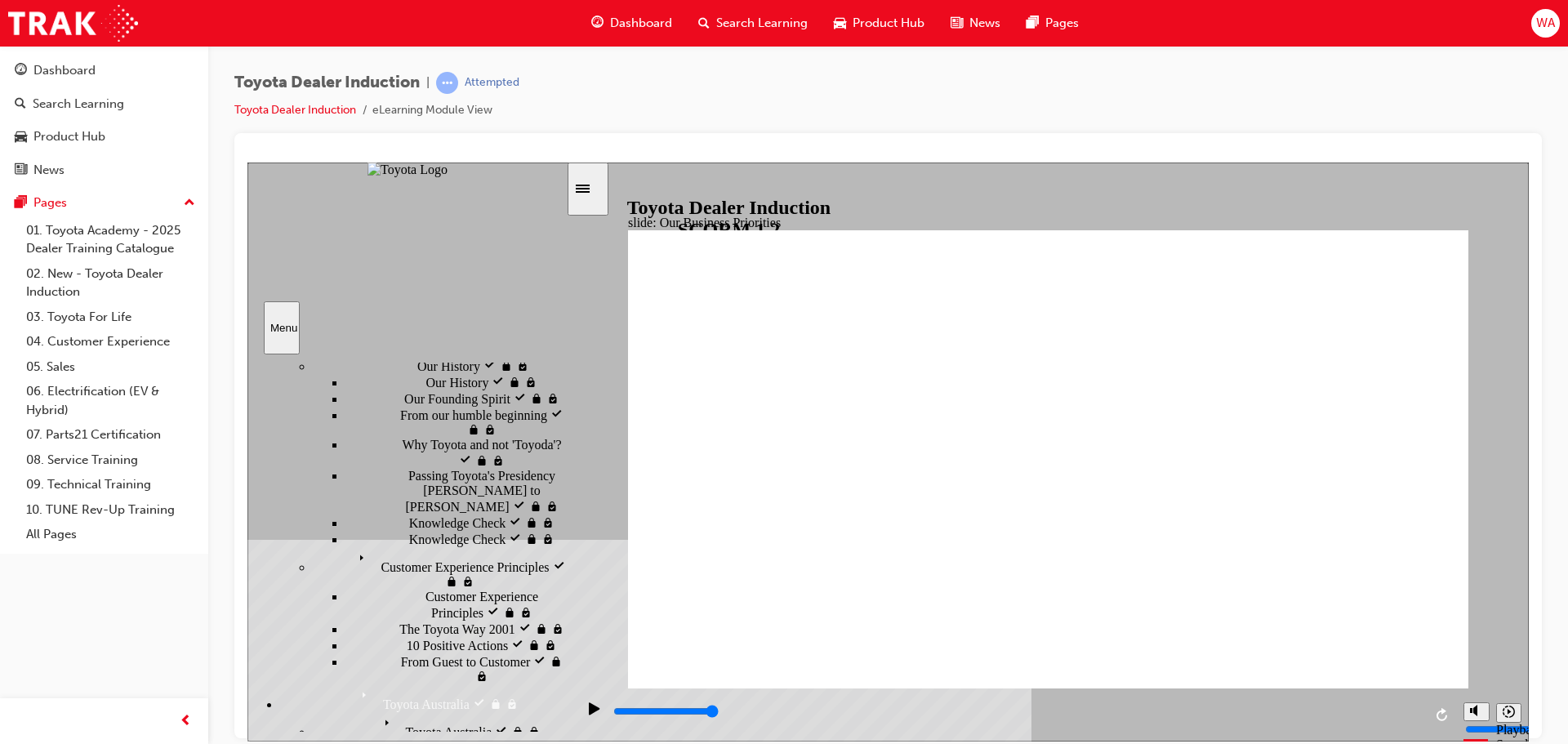
drag, startPoint x: 693, startPoint y: 709, endPoint x: 1463, endPoint y: 652, distance: 772.1
click at [1441, 654] on div "slide: 2030 Direction Rectangle 1 Rectangle 2 Rectangle 3 2030 Direction Mobili…" at bounding box center [889, 451] width 1282 height 579
drag, startPoint x: 840, startPoint y: 693, endPoint x: 1303, endPoint y: 656, distance: 464.5
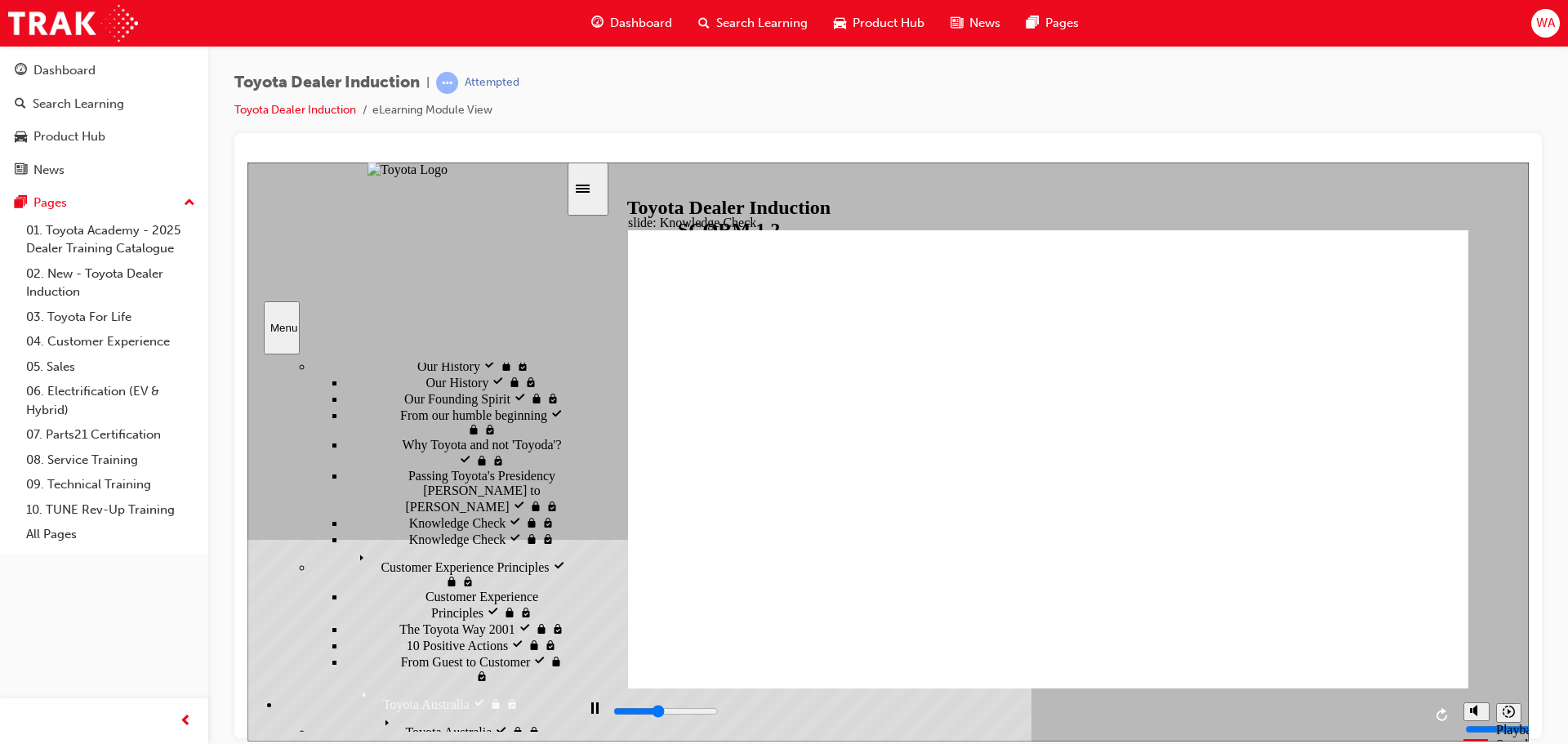
click at [1311, 649] on div "slide: Knowledge Check Rectangle 1 BACK BACK SUBMIT SUBMIT Knowledge Check Fill…" at bounding box center [889, 451] width 1282 height 579
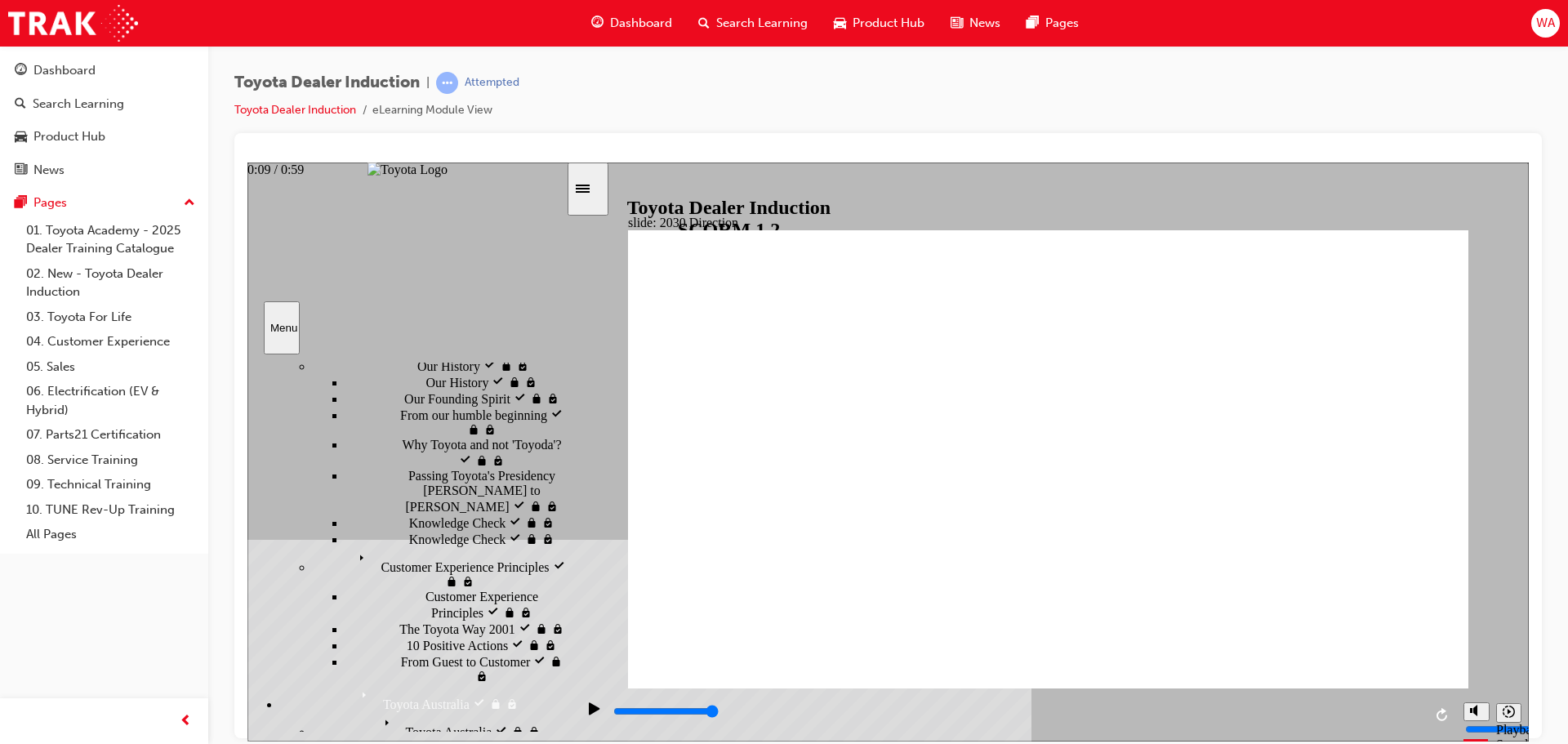
type input "5000"
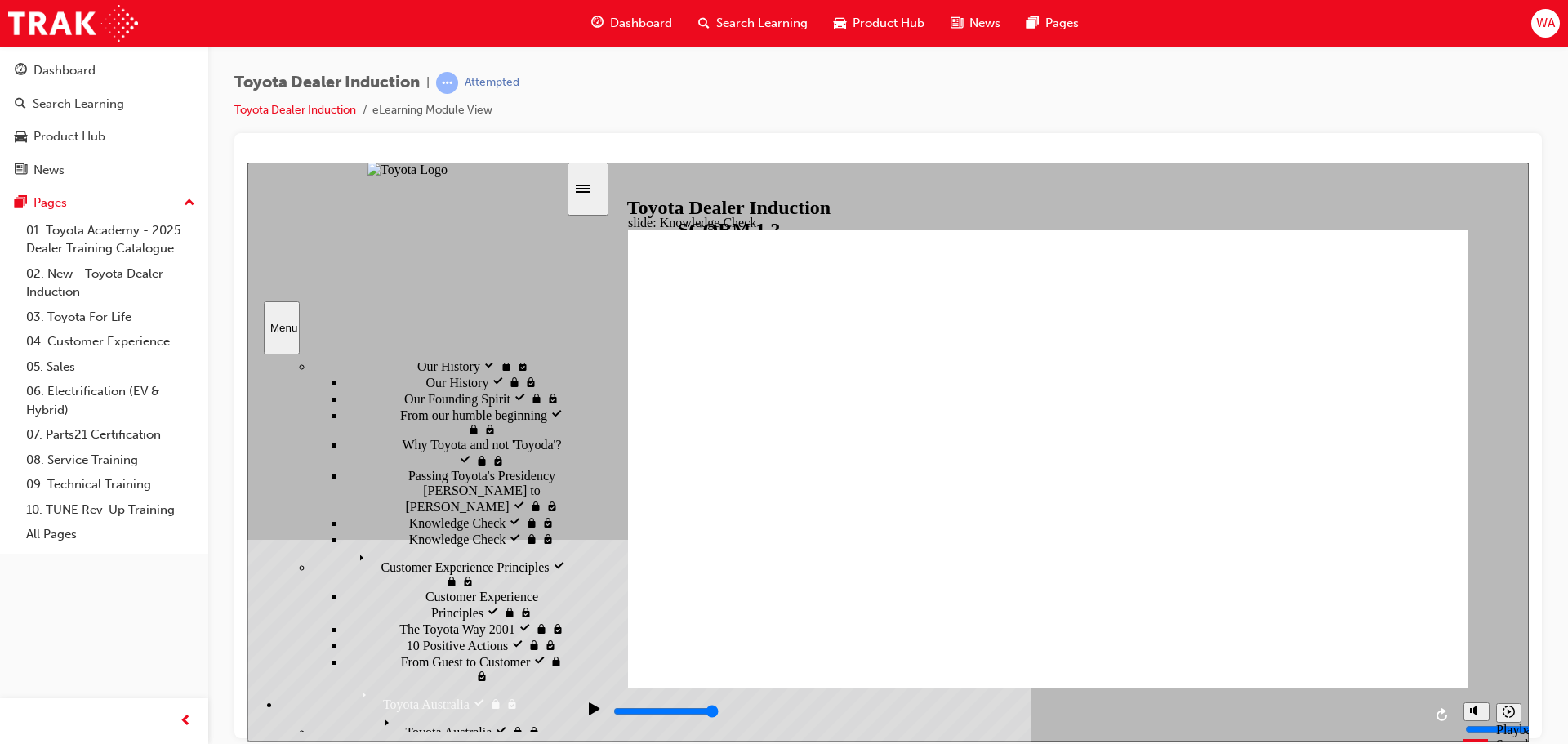
type input "h"
type input "ha"
type input "hap"
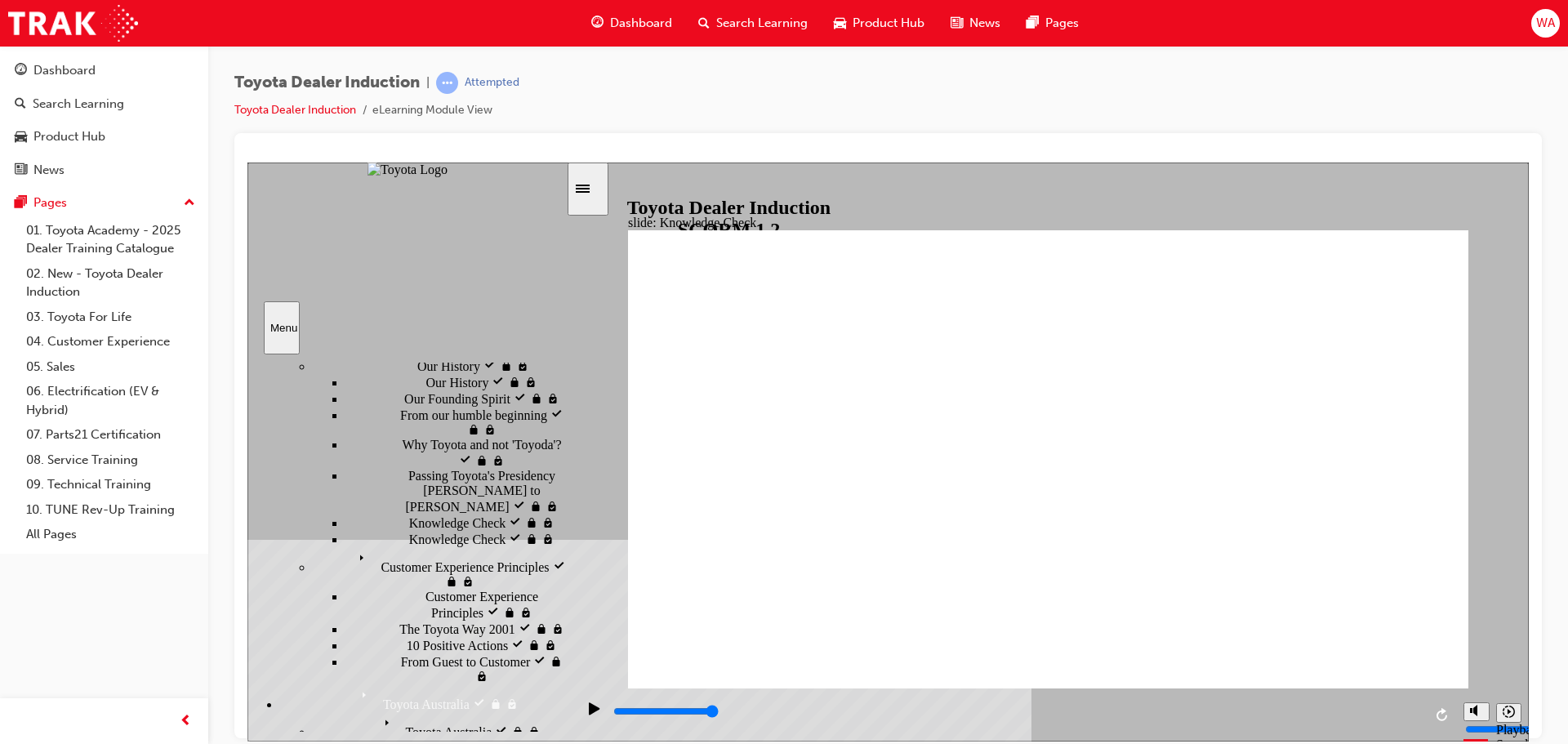
type input "hap"
type input "happ"
type input "happy"
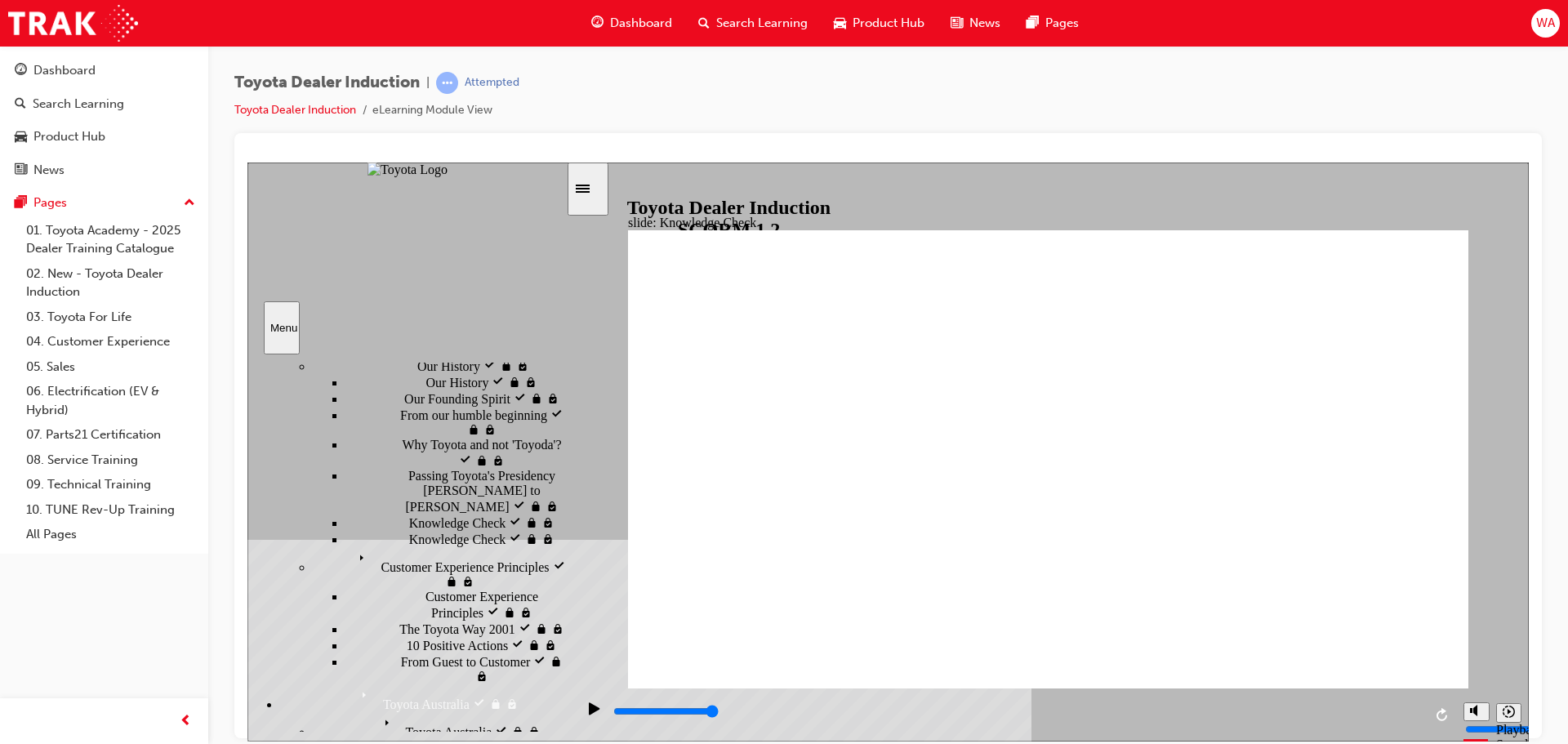
type input "happyn"
type input "happyne"
type input "happynes"
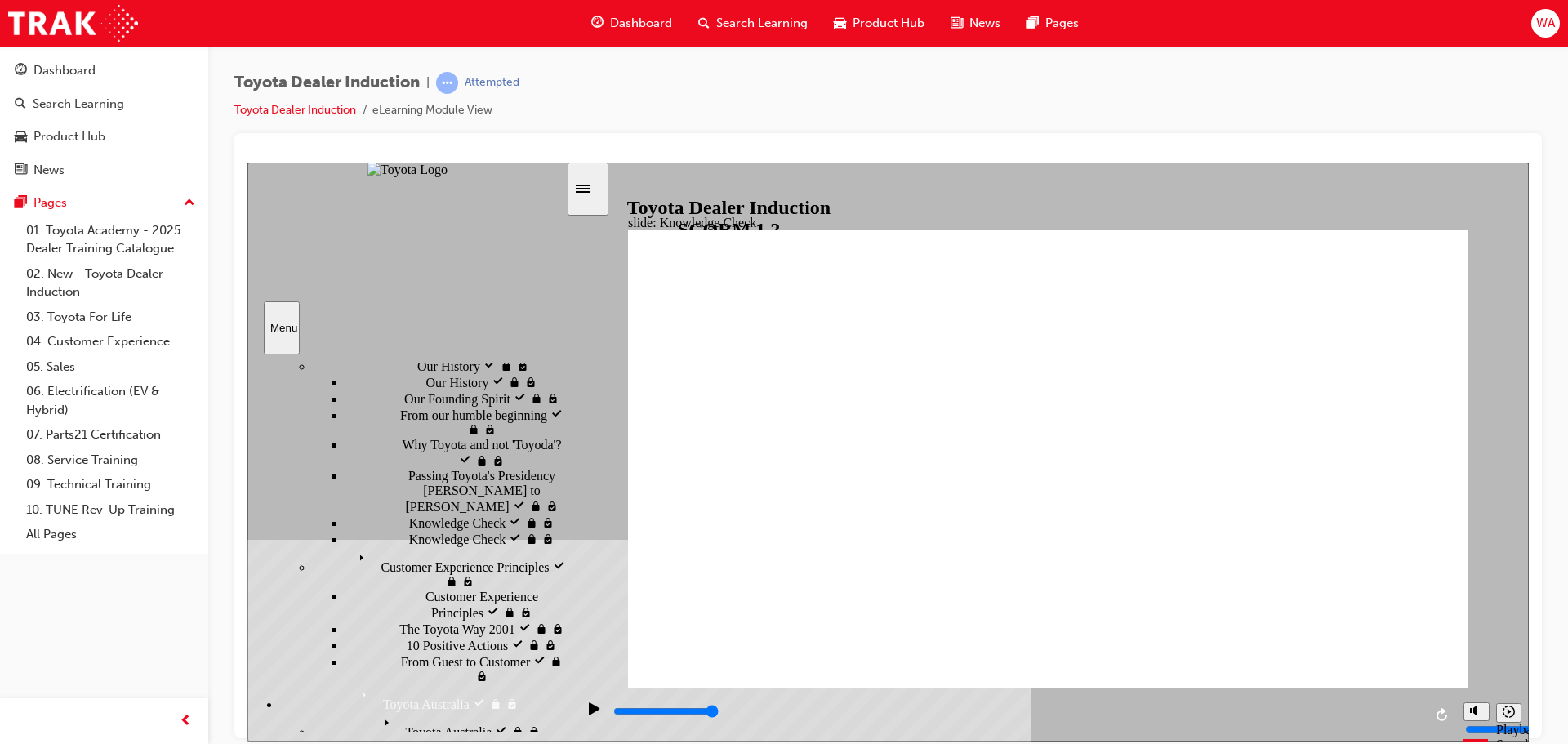
type input "happynes"
type input "happyness"
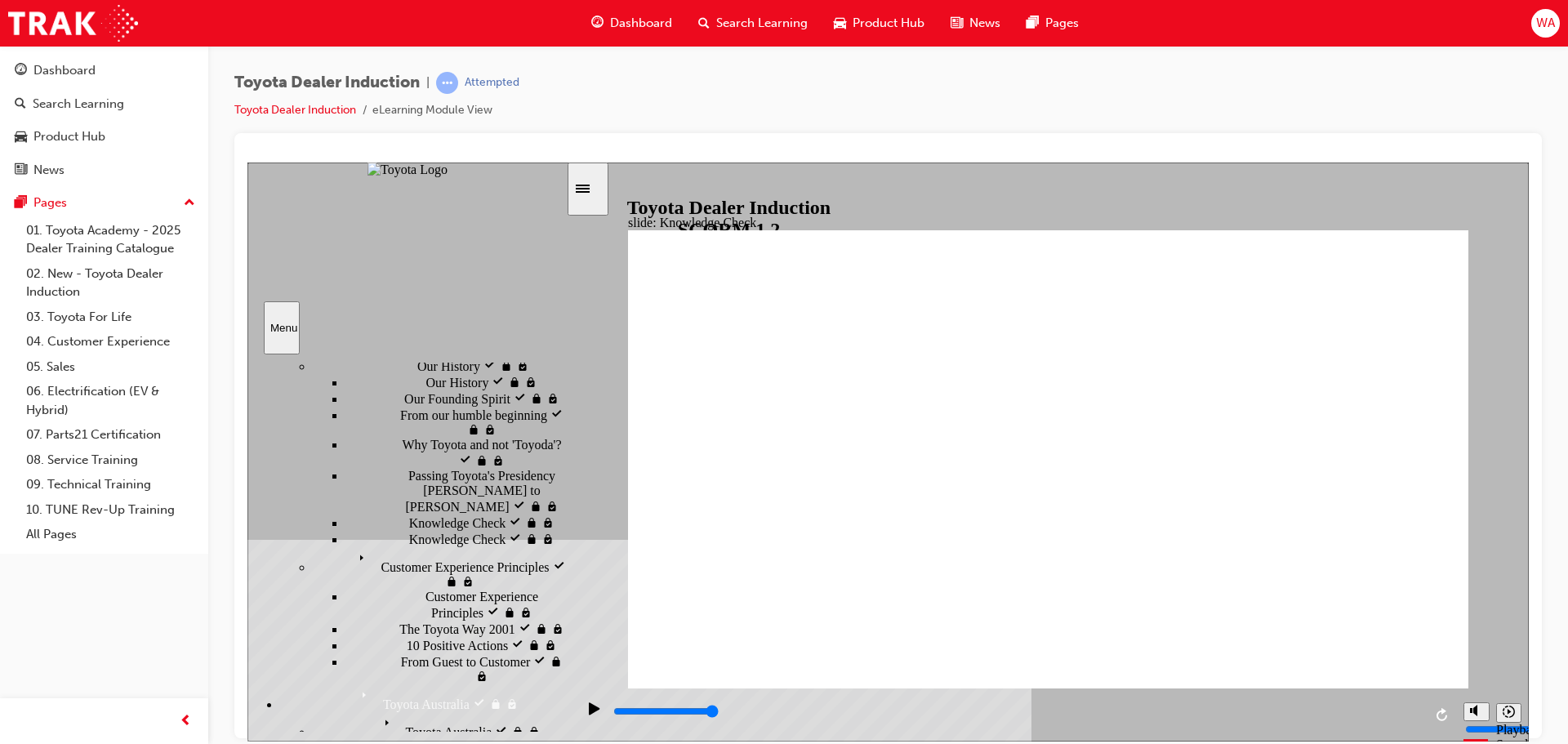
type input "happyness"
type input "5000"
type input "c"
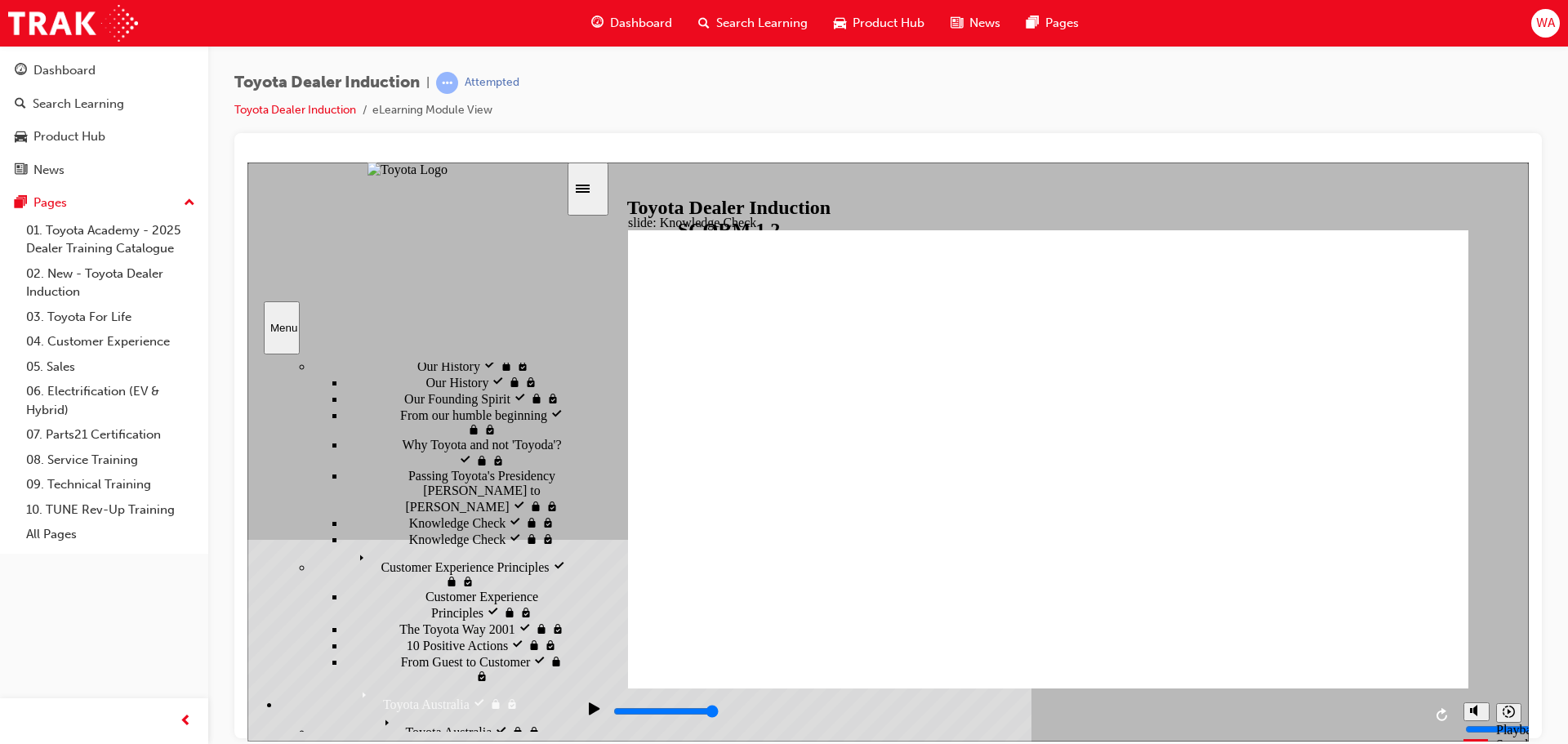
type input "co"
type input "com"
type input "comm"
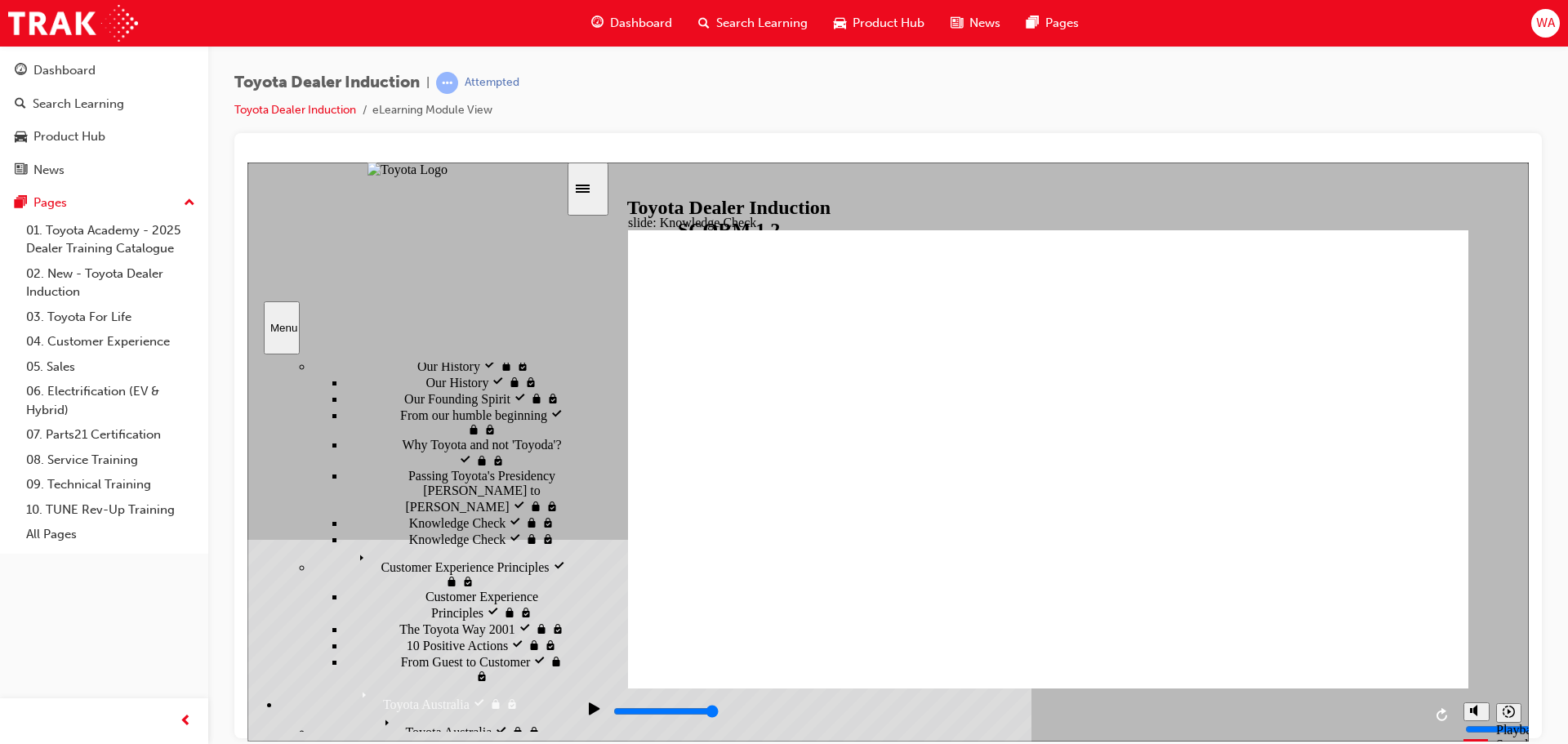
type input "comm"
type input "commi"
type input "commit"
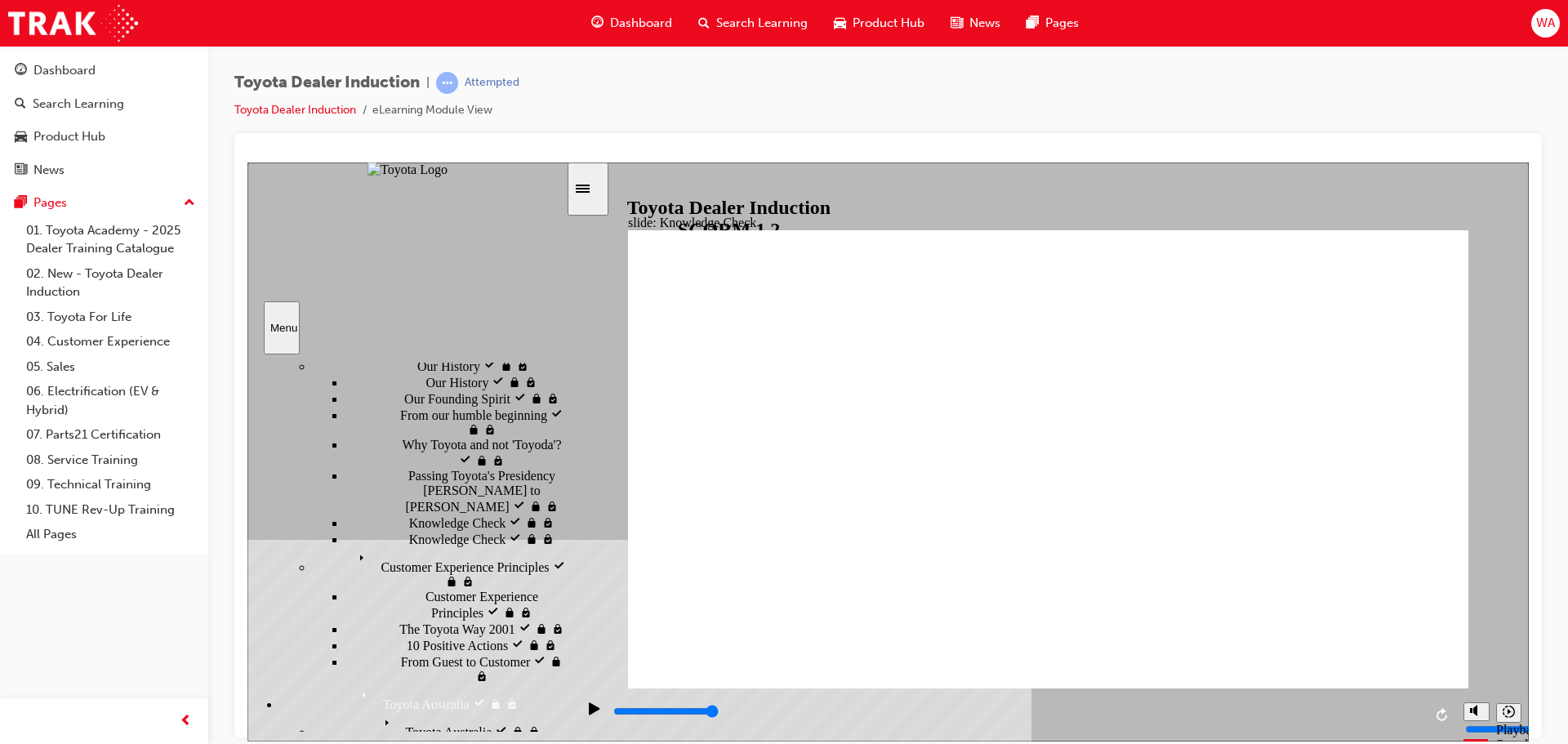
type input "commite"
type input "commiter"
type input "commiterd"
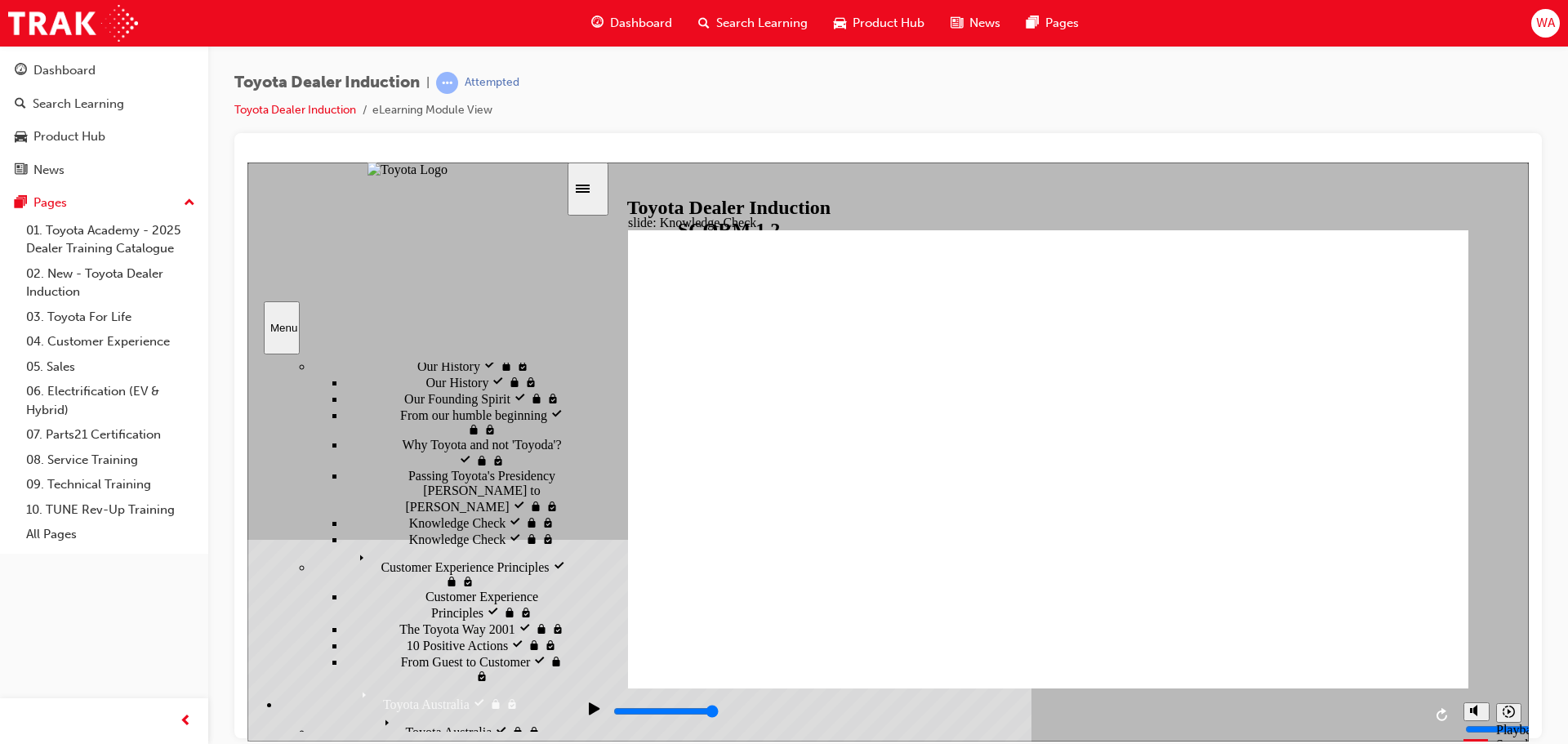
type input "commiterd"
type input "commiter"
type input "commite"
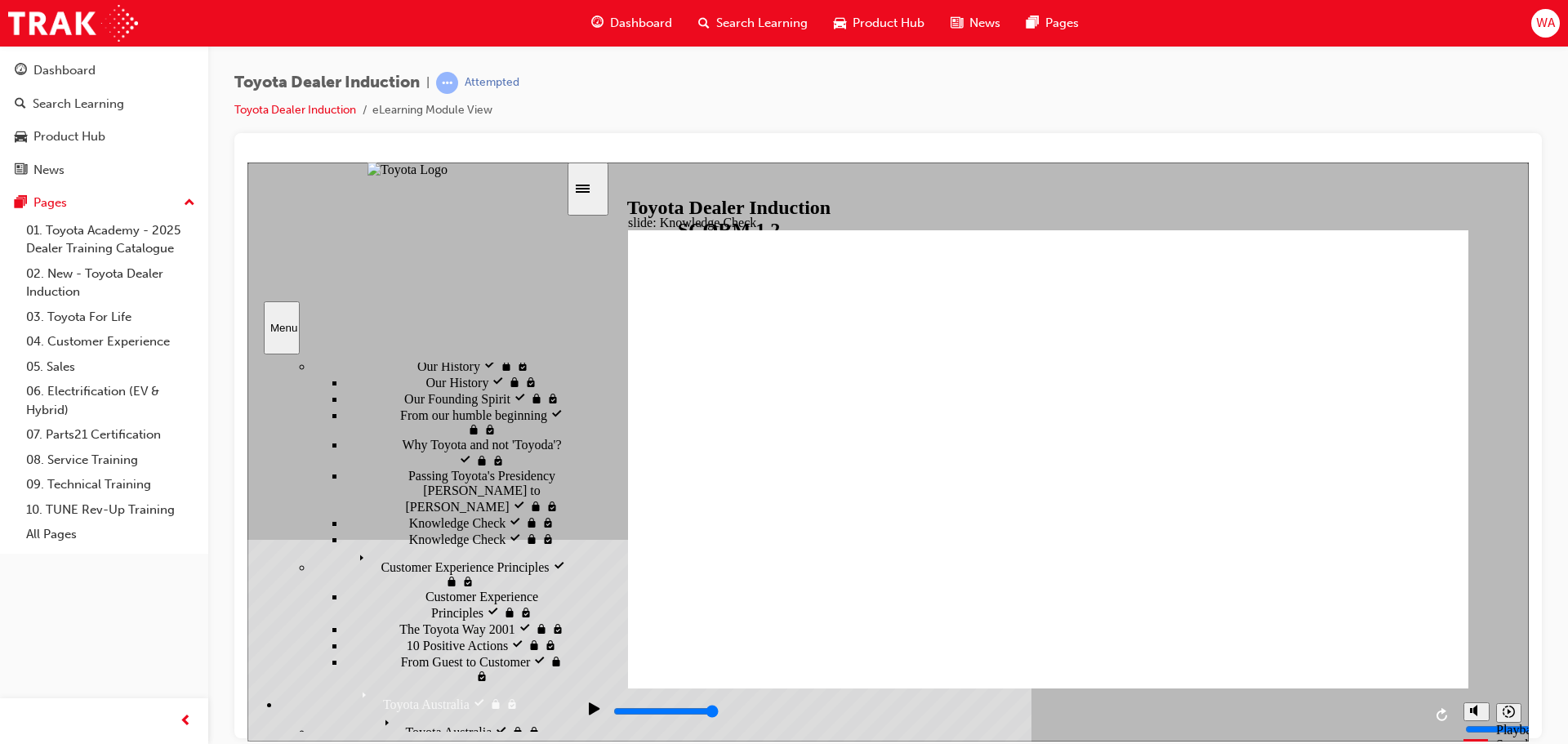
type input "commited"
type input "commite"
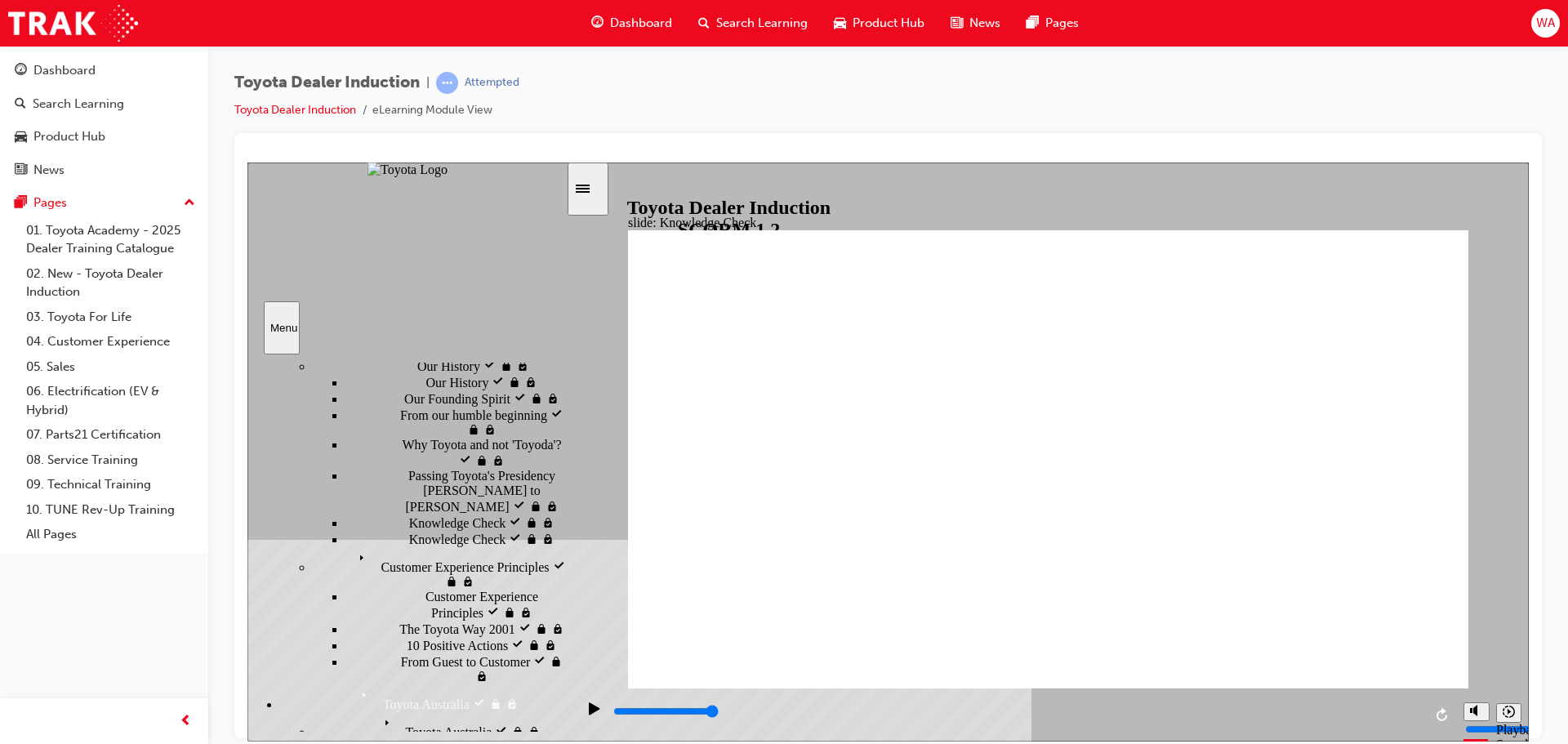
type input "commit"
type input "commi"
type input "comm"
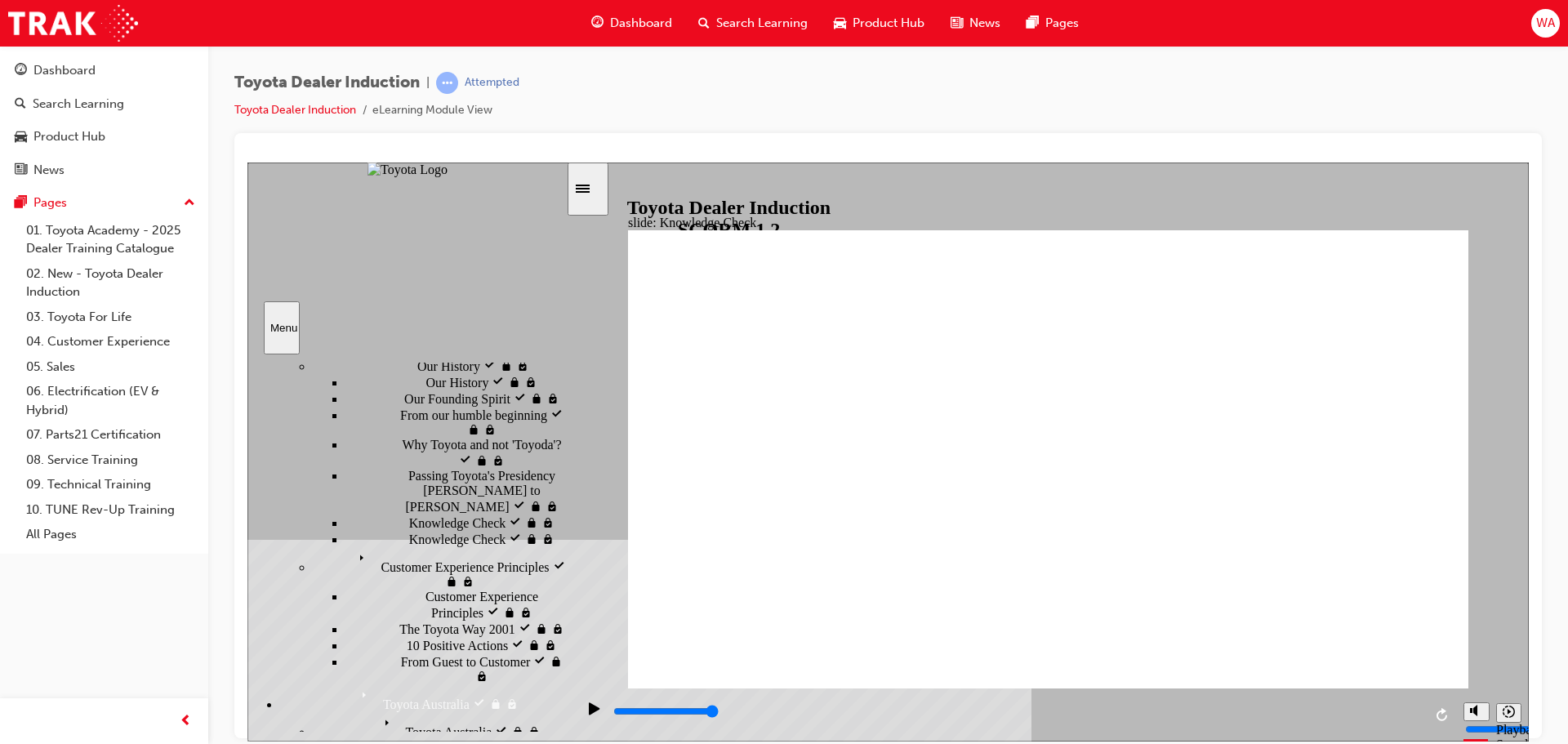
type input "comm"
type input "commi"
type input "commit"
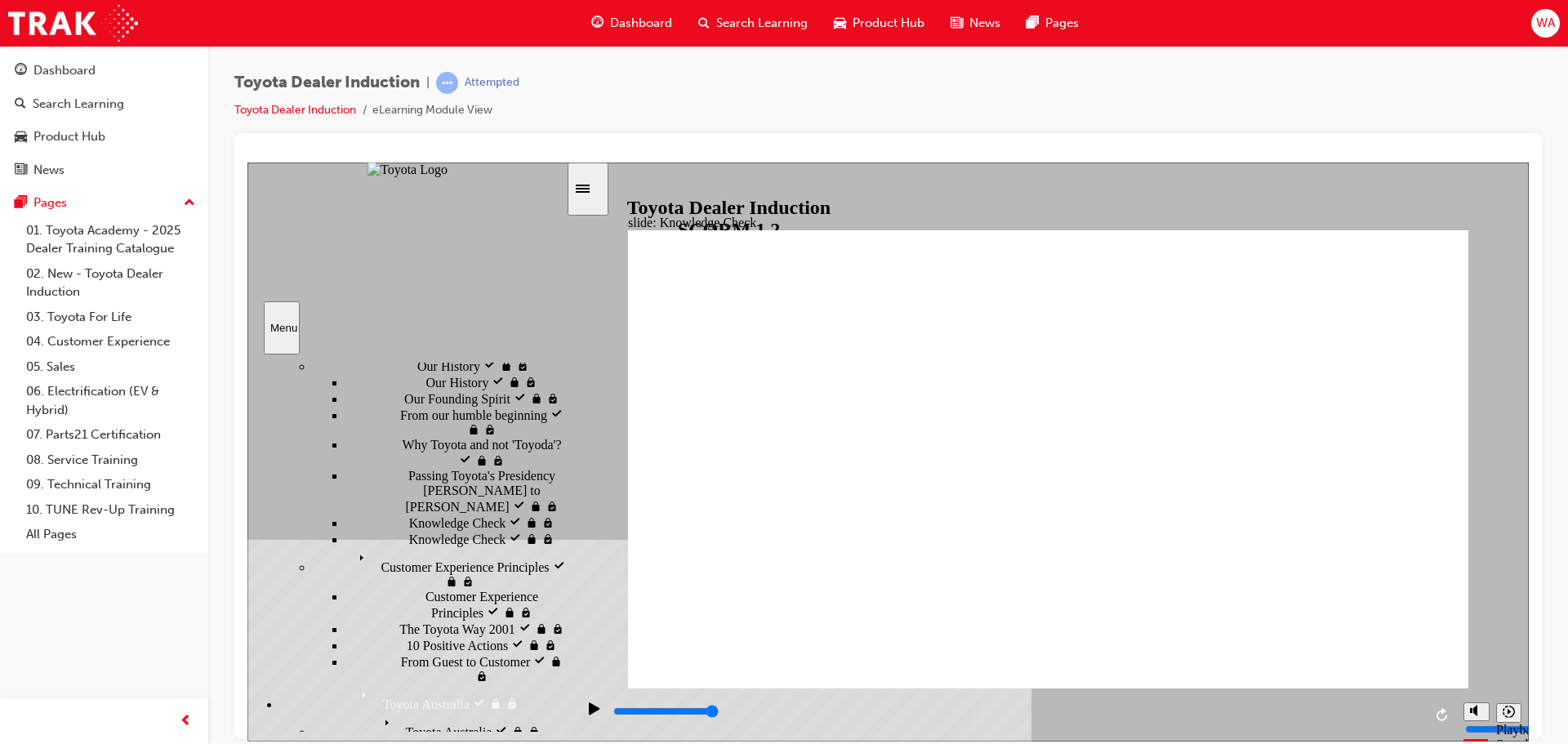
type input "committ"
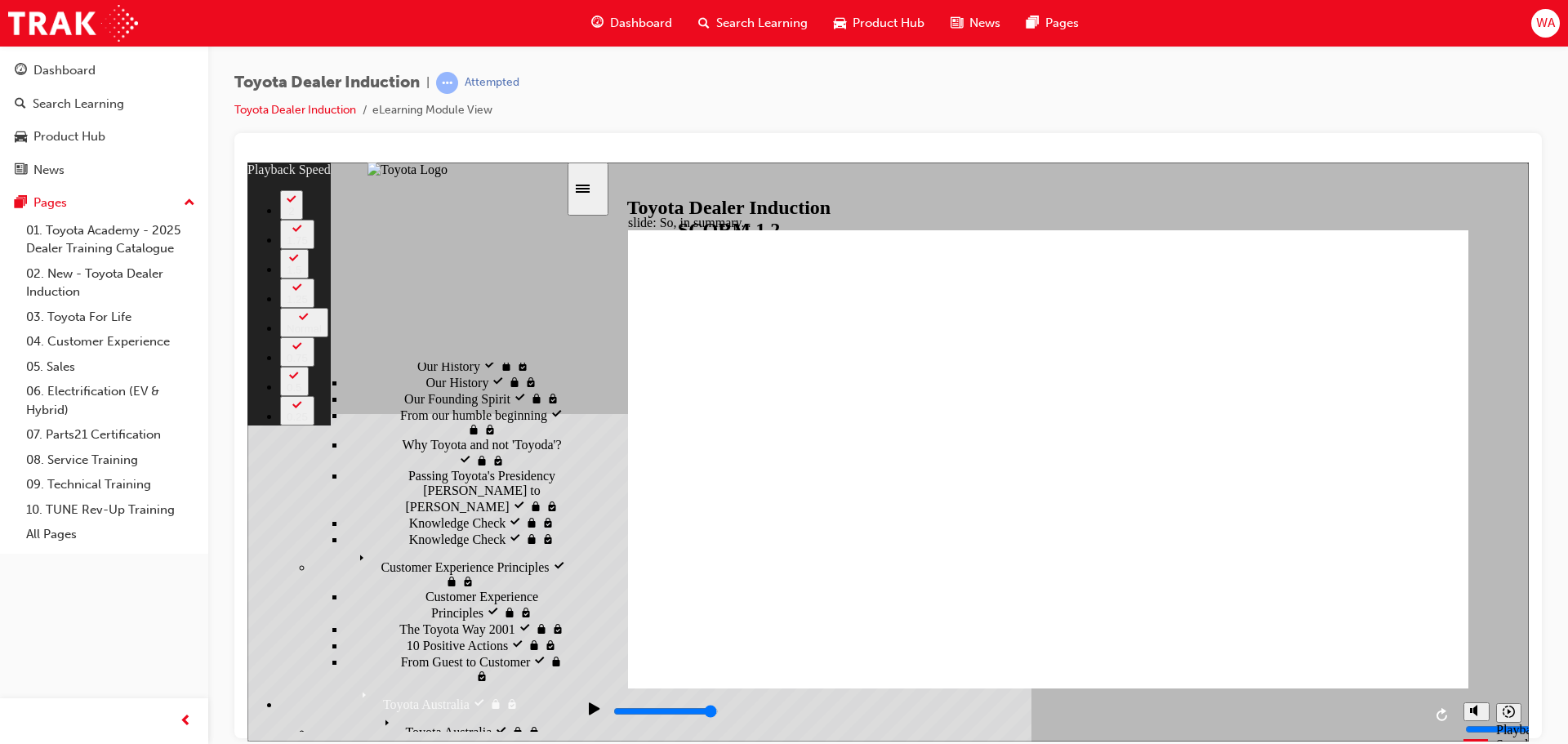
drag, startPoint x: 830, startPoint y: 658, endPoint x: 1446, endPoint y: 643, distance: 616.2
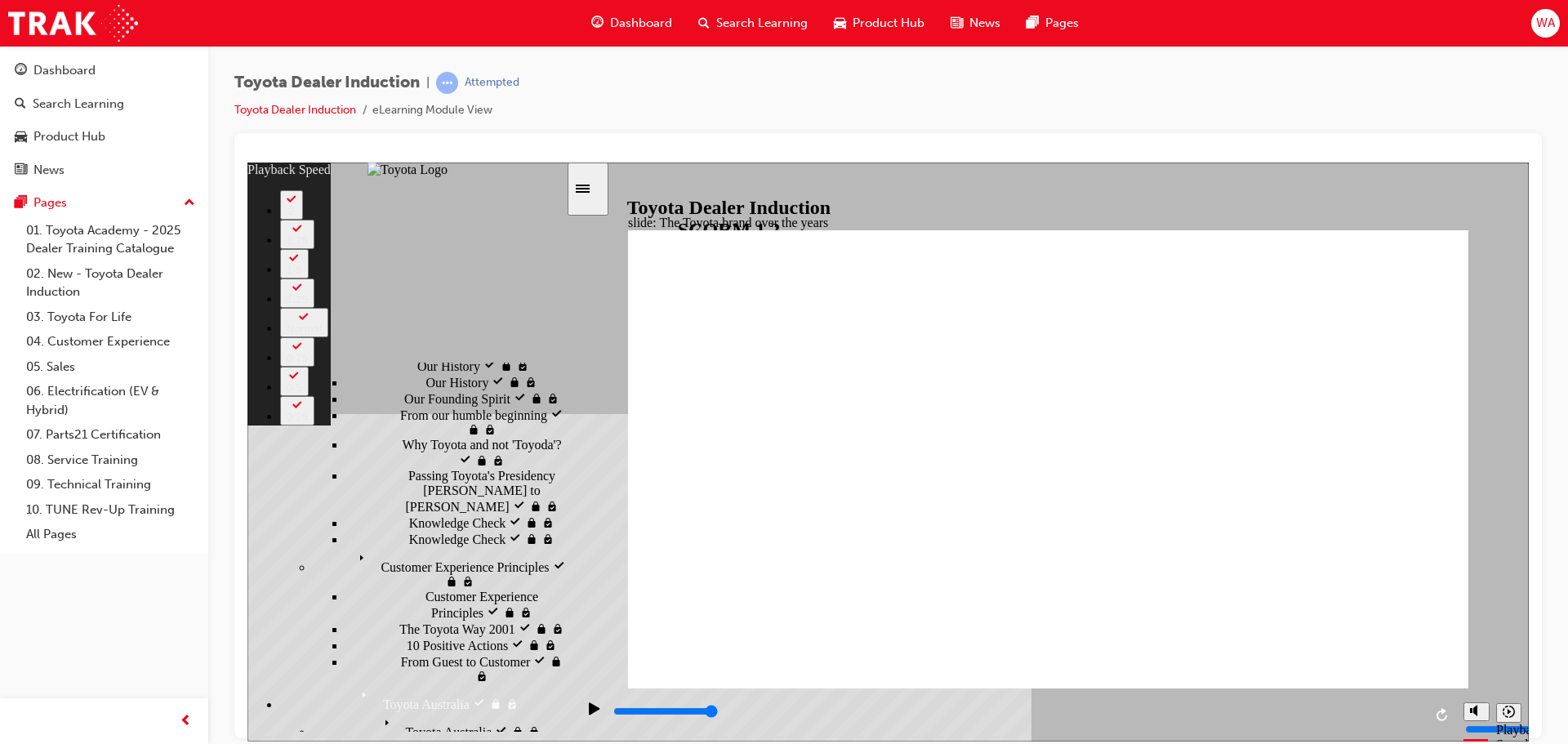
drag, startPoint x: 826, startPoint y: 656, endPoint x: 1441, endPoint y: 641, distance: 615.2
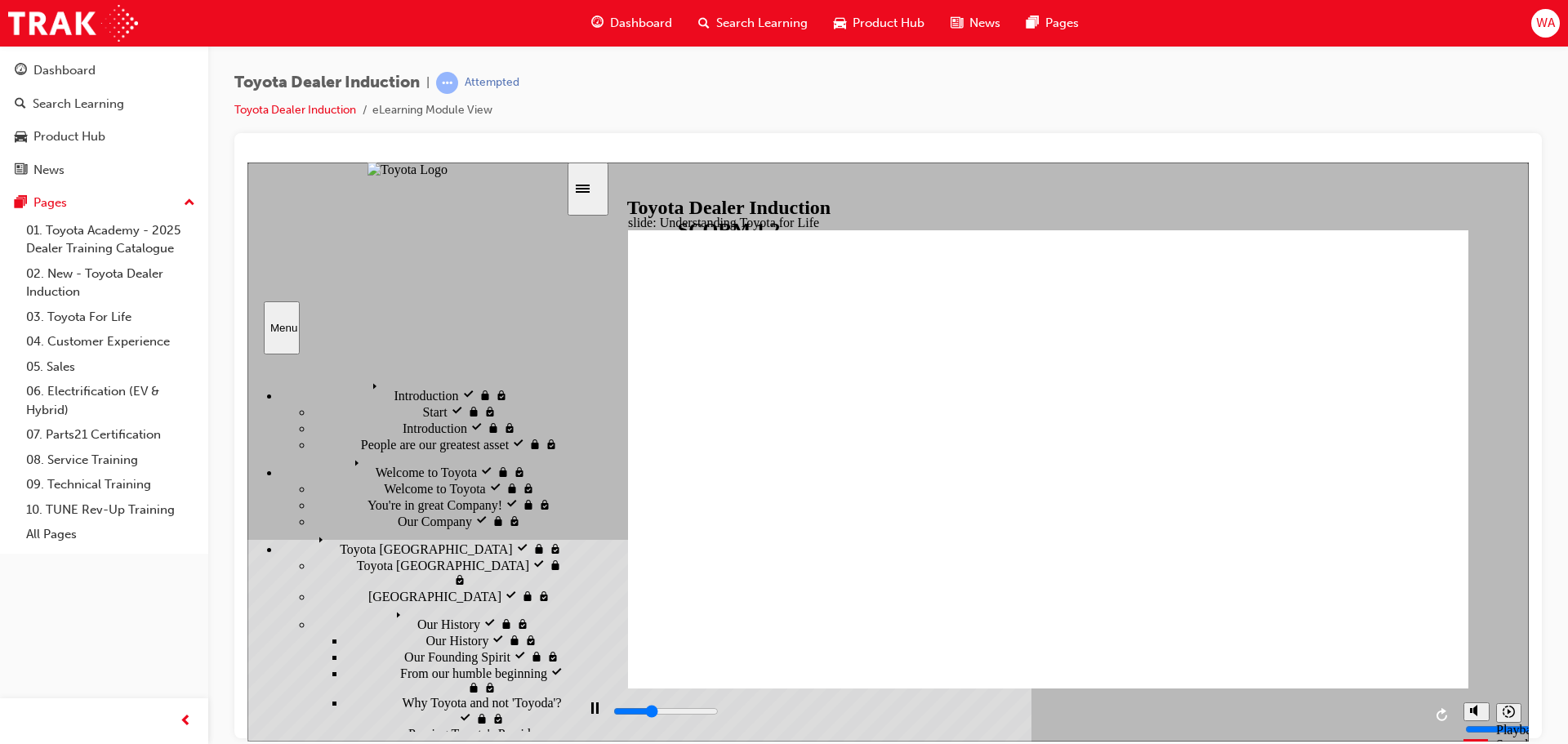
scroll to position [258, 0]
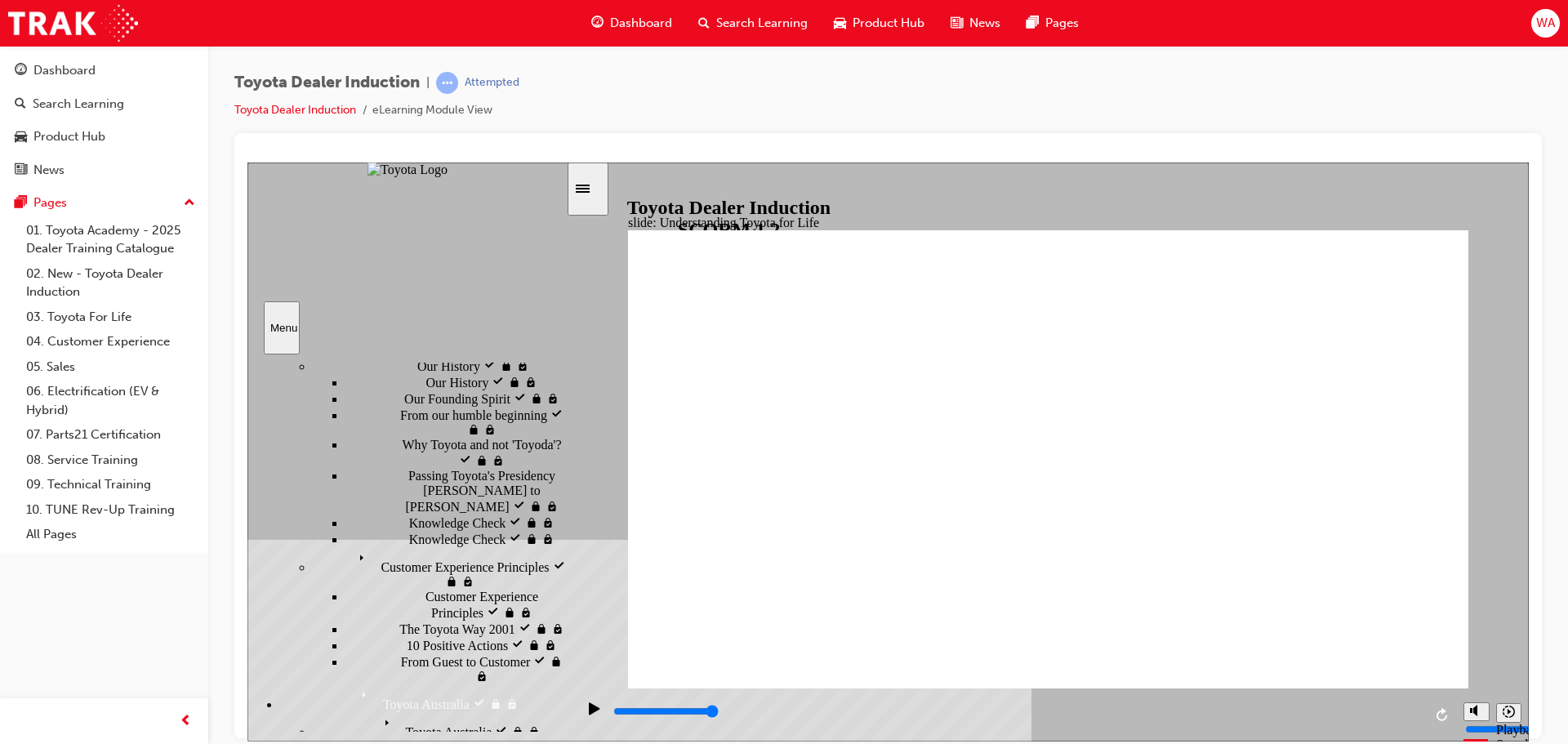
drag, startPoint x: 967, startPoint y: 712, endPoint x: 1403, endPoint y: 703, distance: 436.1
click at [1403, 703] on div "playback controls" at bounding box center [1018, 714] width 811 height 24
drag, startPoint x: 1191, startPoint y: 717, endPoint x: 1408, endPoint y: 717, distance: 217.0
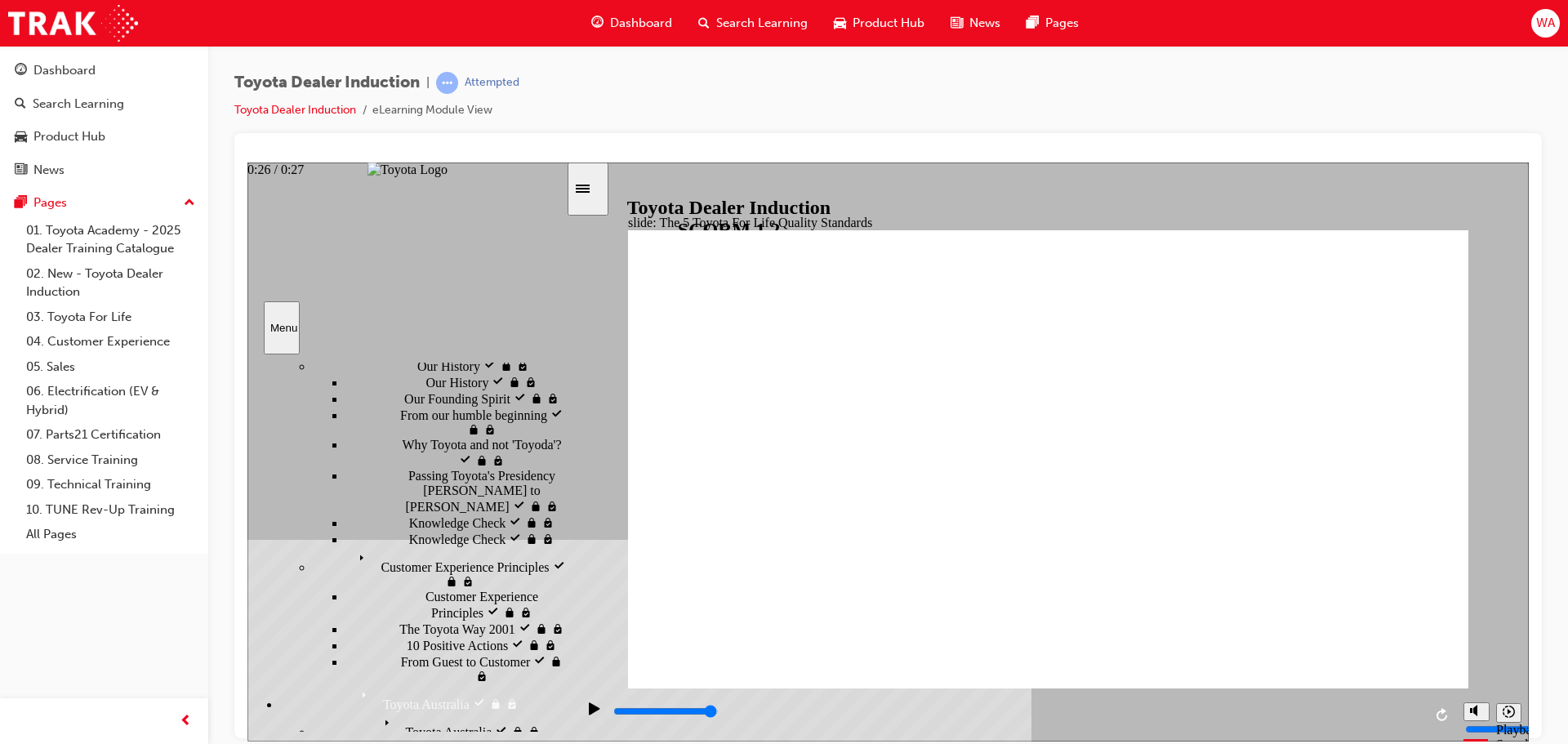
click at [1408, 717] on div "playback controls" at bounding box center [1018, 712] width 811 height 18
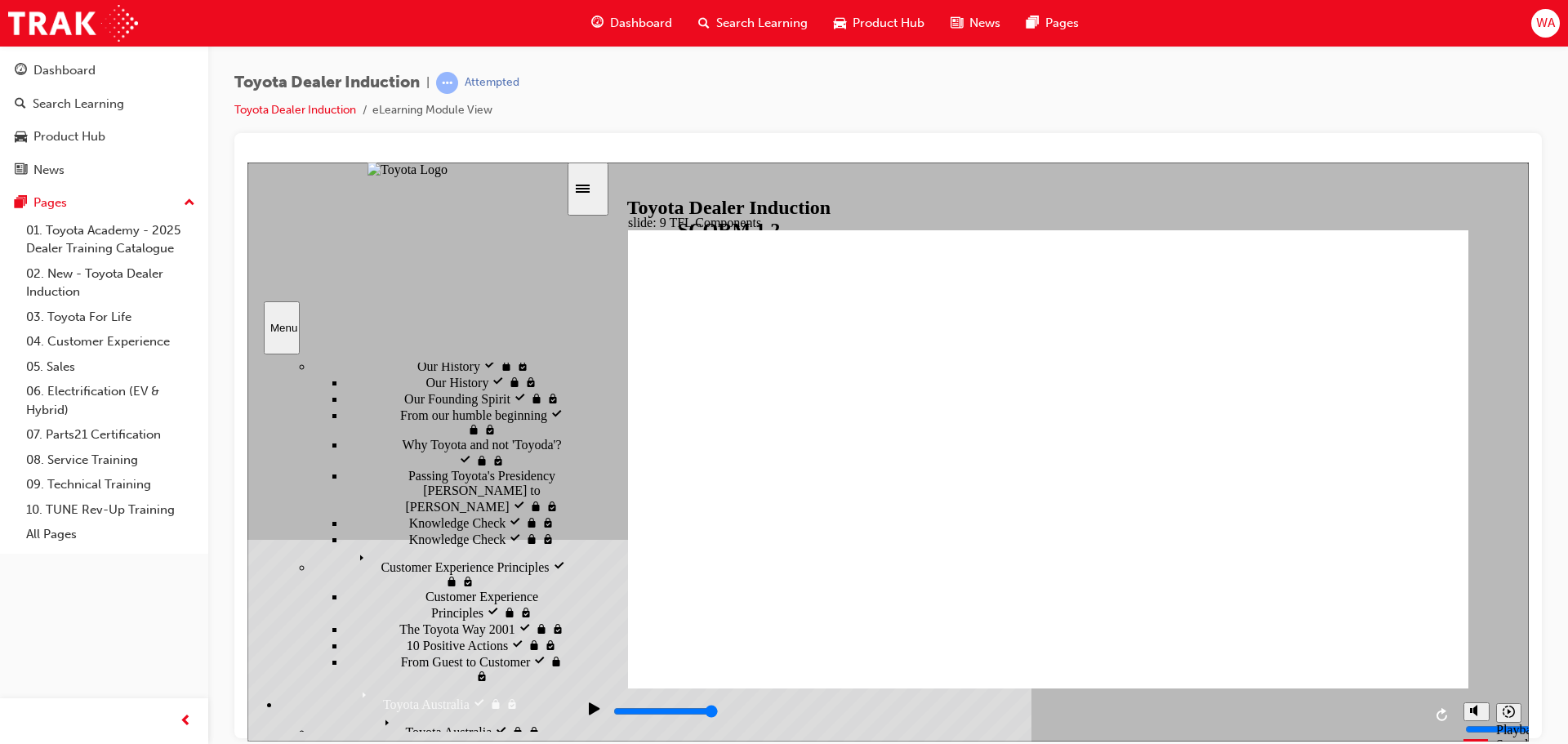
drag, startPoint x: 994, startPoint y: 715, endPoint x: 1424, endPoint y: 719, distance: 430.0
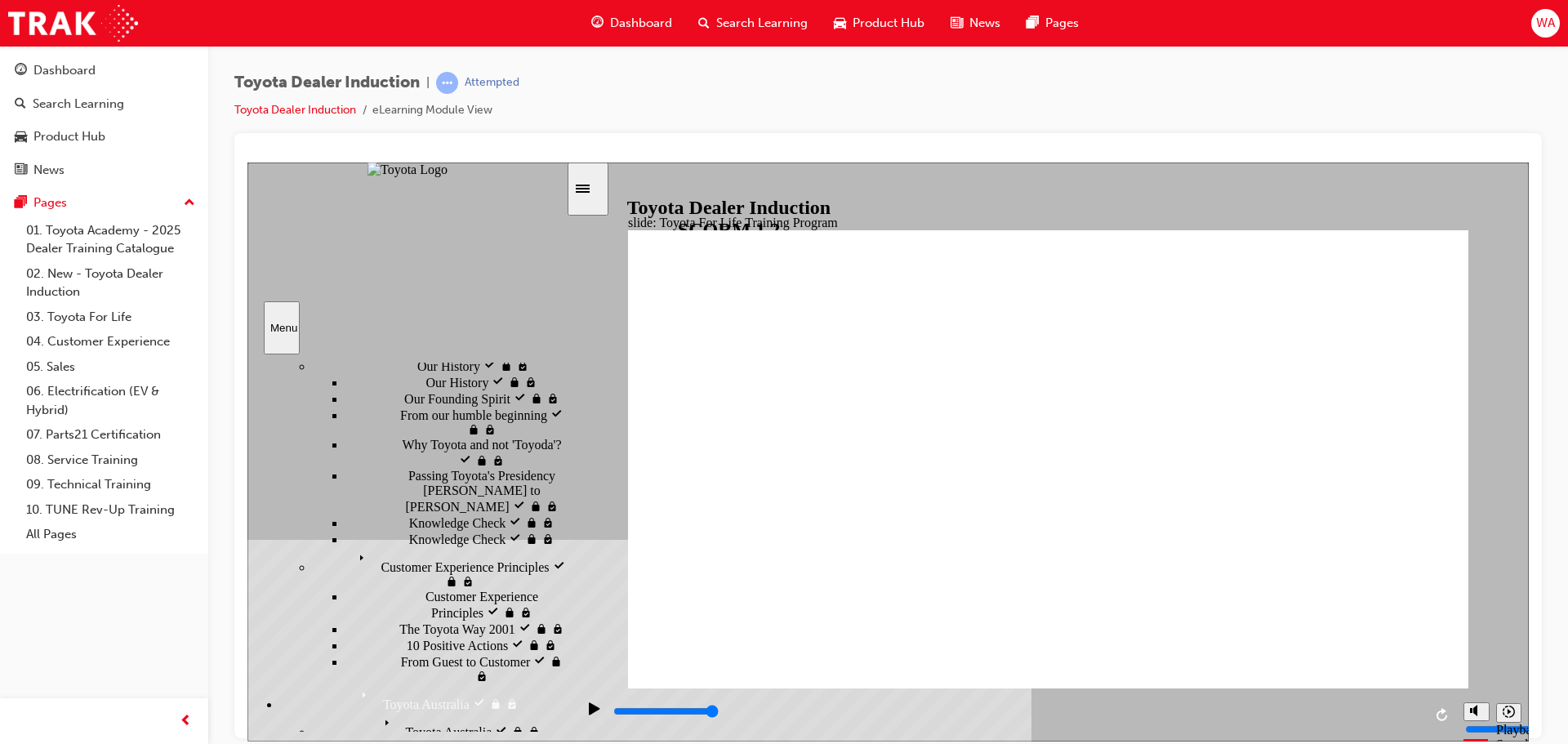
click at [1424, 719] on div "playback controls" at bounding box center [1016, 713] width 880 height 53
drag, startPoint x: 907, startPoint y: 715, endPoint x: 1410, endPoint y: 692, distance: 503.5
click at [1410, 692] on div "playback controls" at bounding box center [1016, 713] width 880 height 53
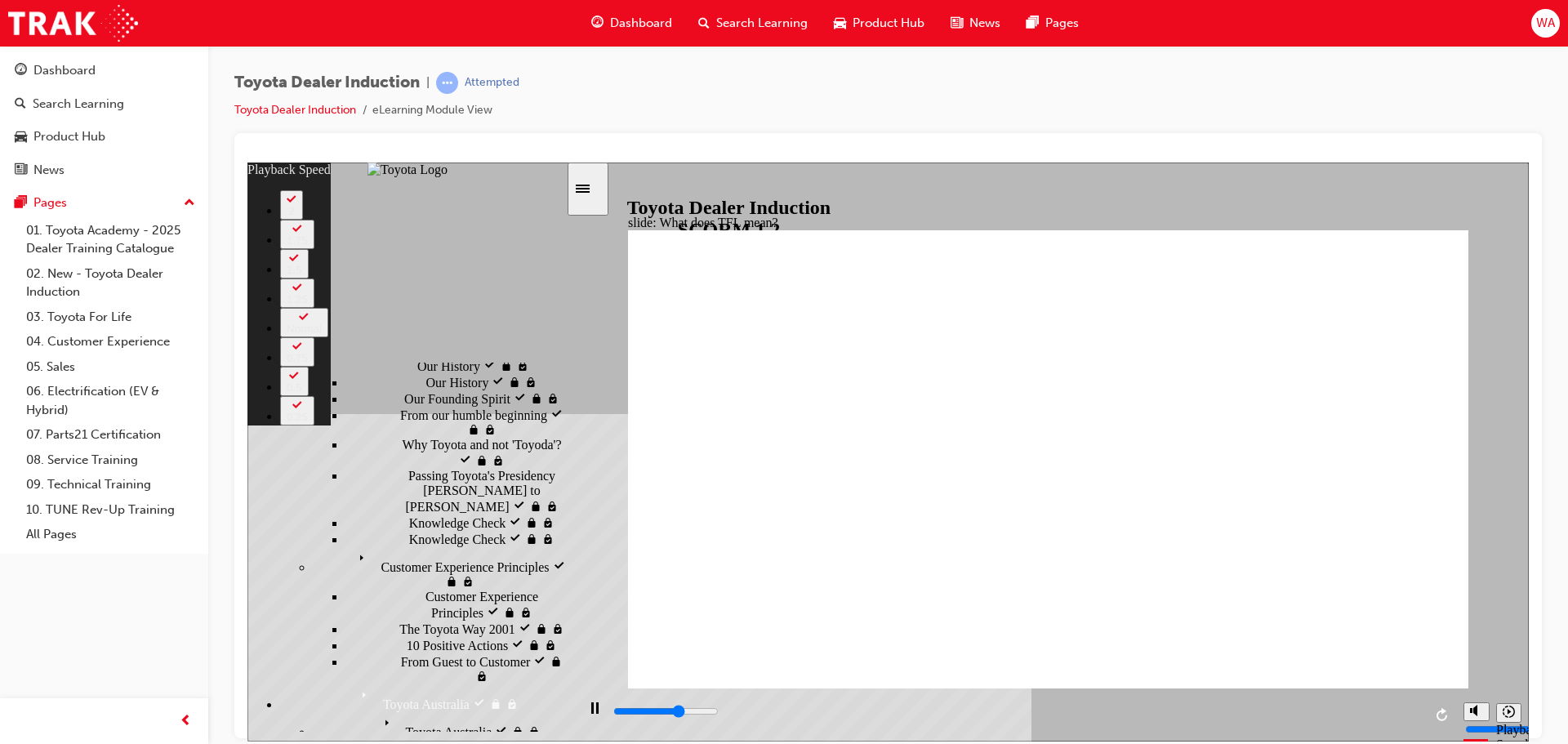
type input "7000"
type input "0"
type input "7200"
type input "0"
type input "7500"
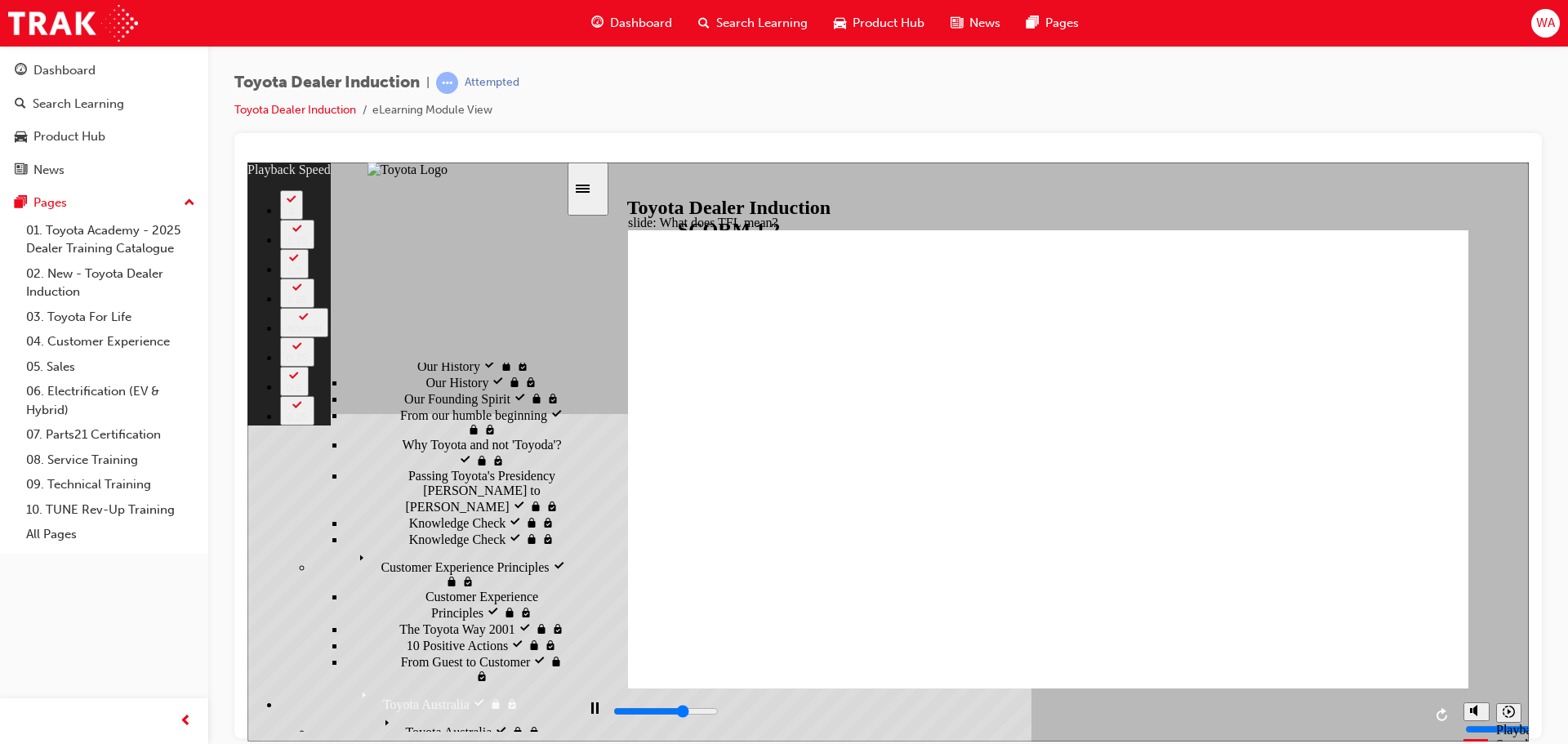
type input "1"
type input "7700"
type input "1"
type input "8000"
type input "1"
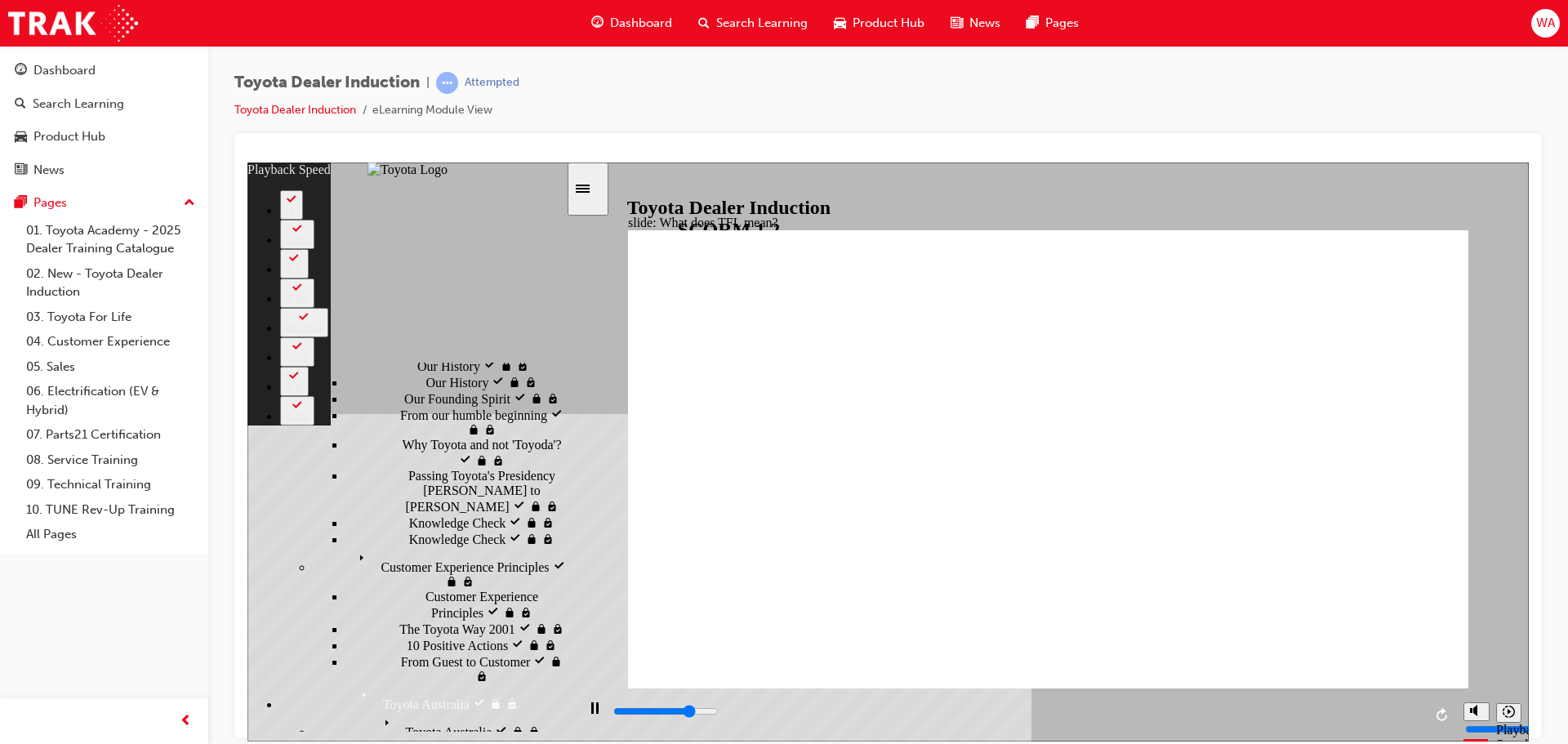
type input "8300"
type input "1"
type input "8500"
type input "2"
type input "8800"
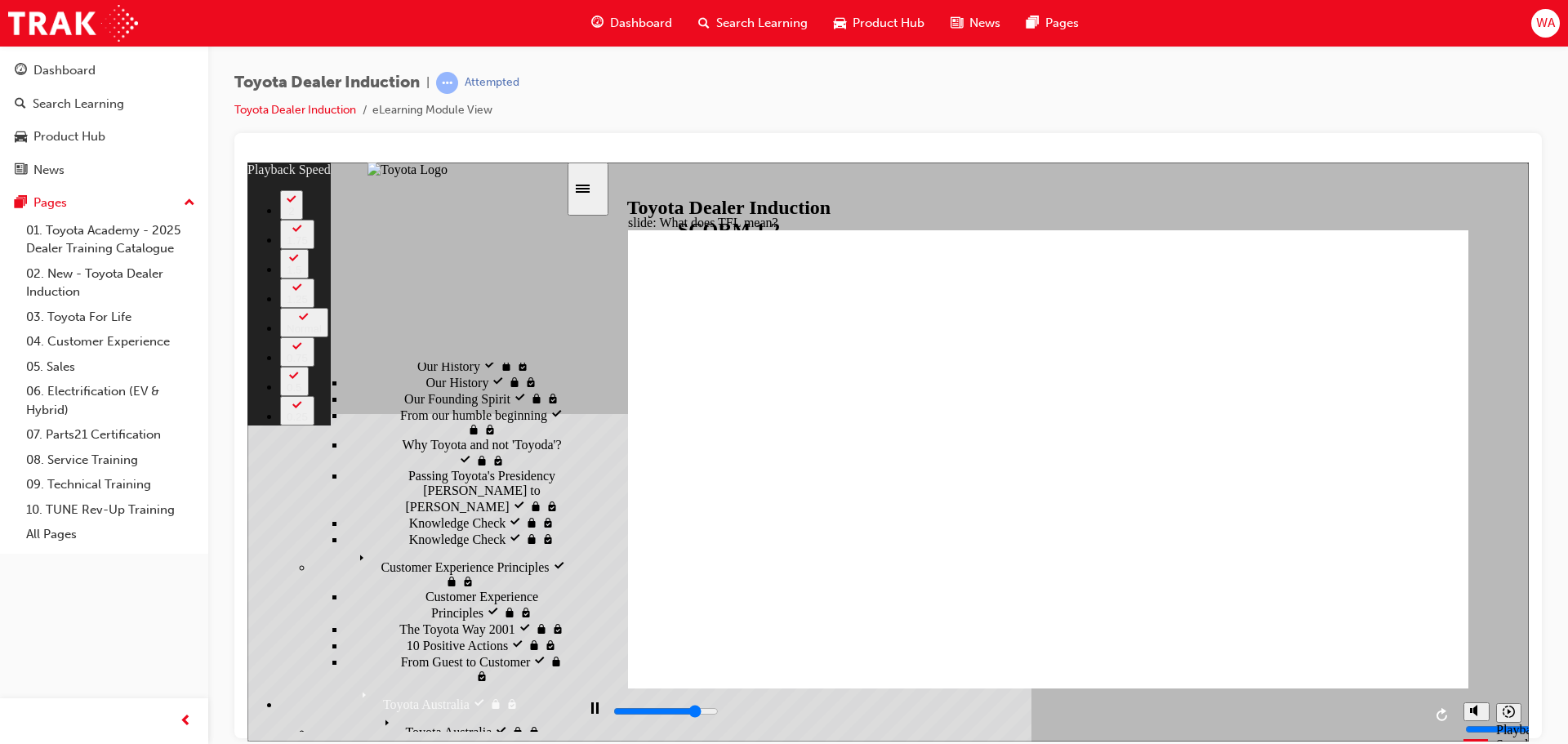
type input "2"
type input "9100"
type input "2"
type input "9300"
type input "2"
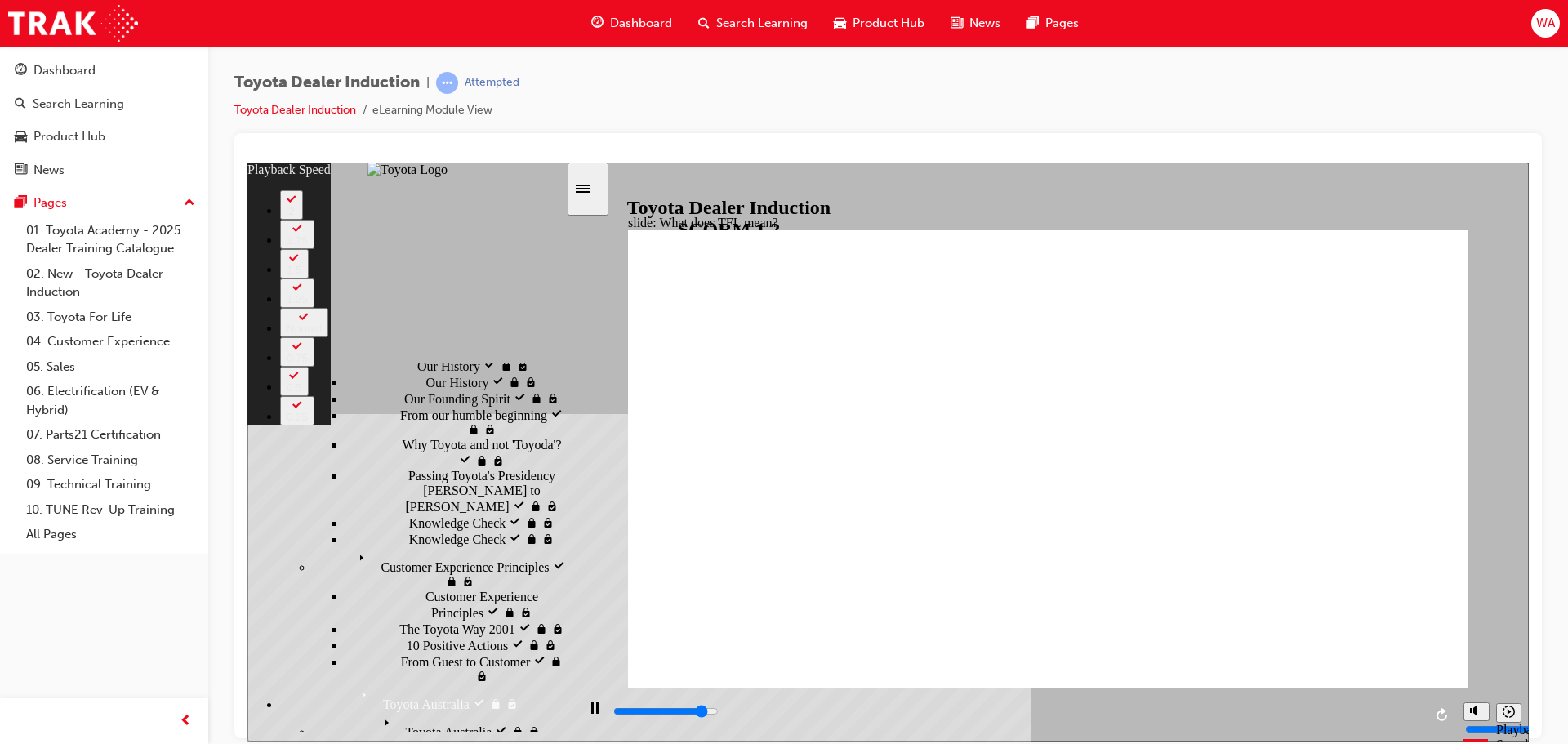
type input "9600"
type input "3"
type input "9900"
type input "3"
type input "10100"
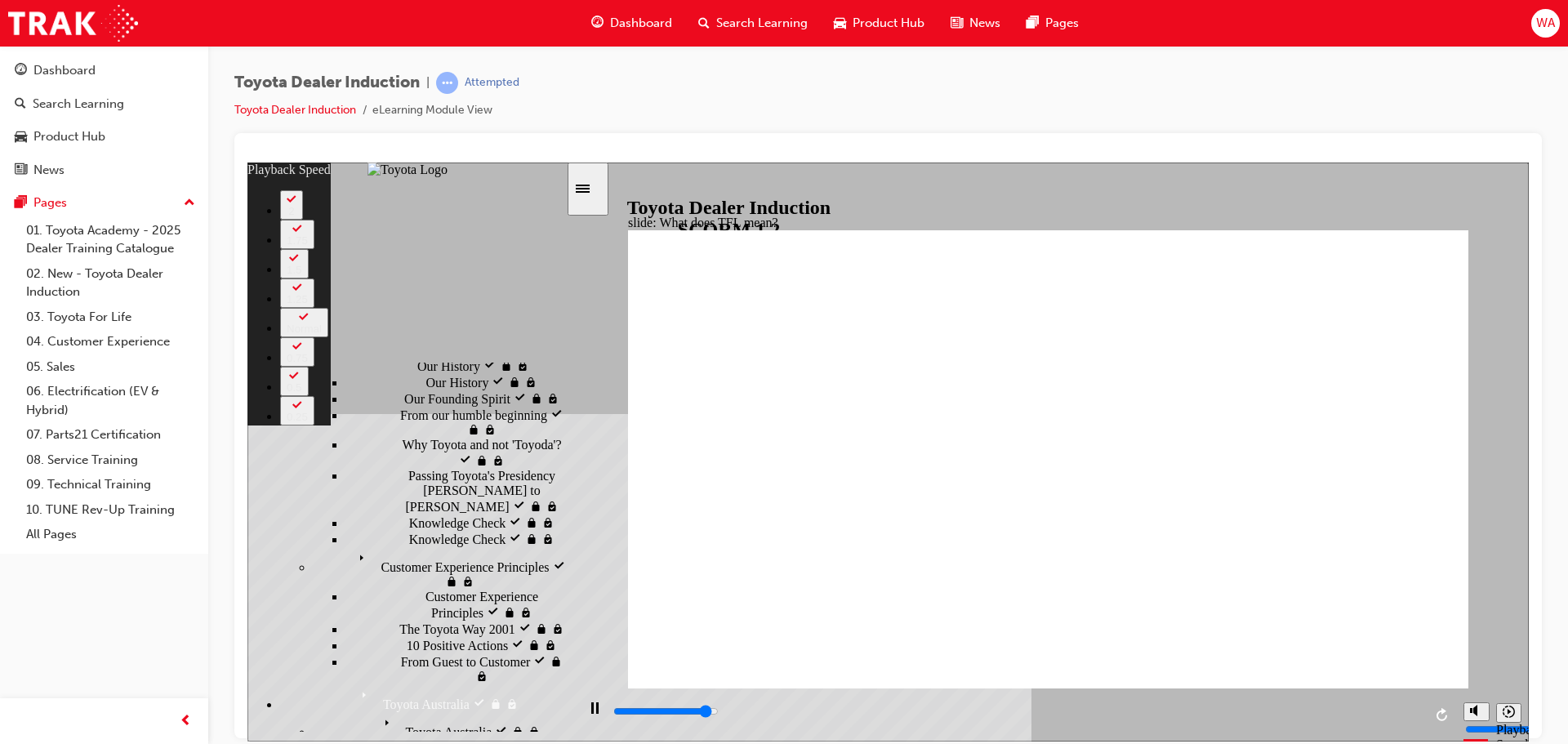
type input "3"
type input "10400"
type input "3"
type input "10700"
type input "4"
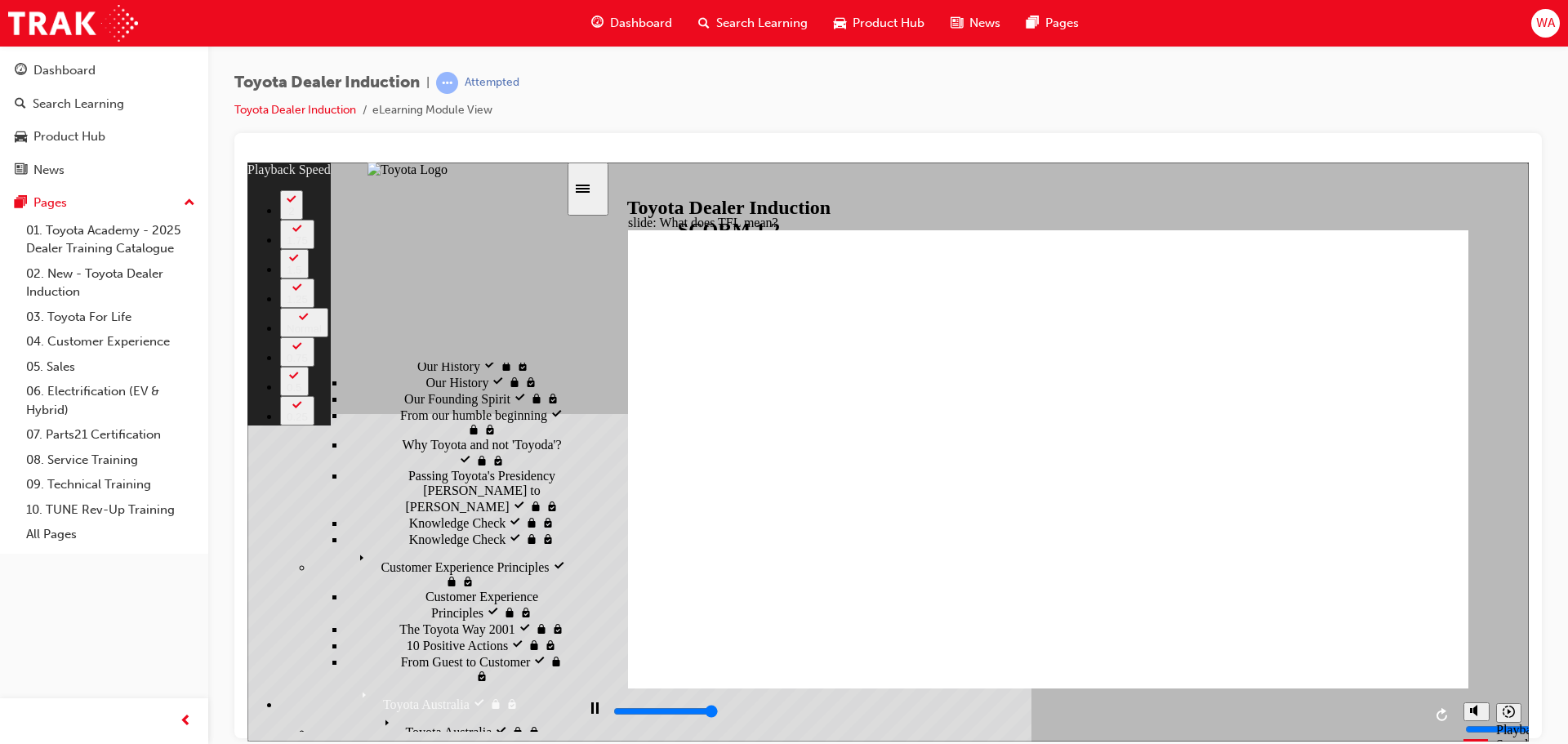
type input "10800"
drag, startPoint x: 650, startPoint y: 652, endPoint x: 1083, endPoint y: 666, distance: 433.2
drag, startPoint x: 1141, startPoint y: 656, endPoint x: 1394, endPoint y: 650, distance: 253.1
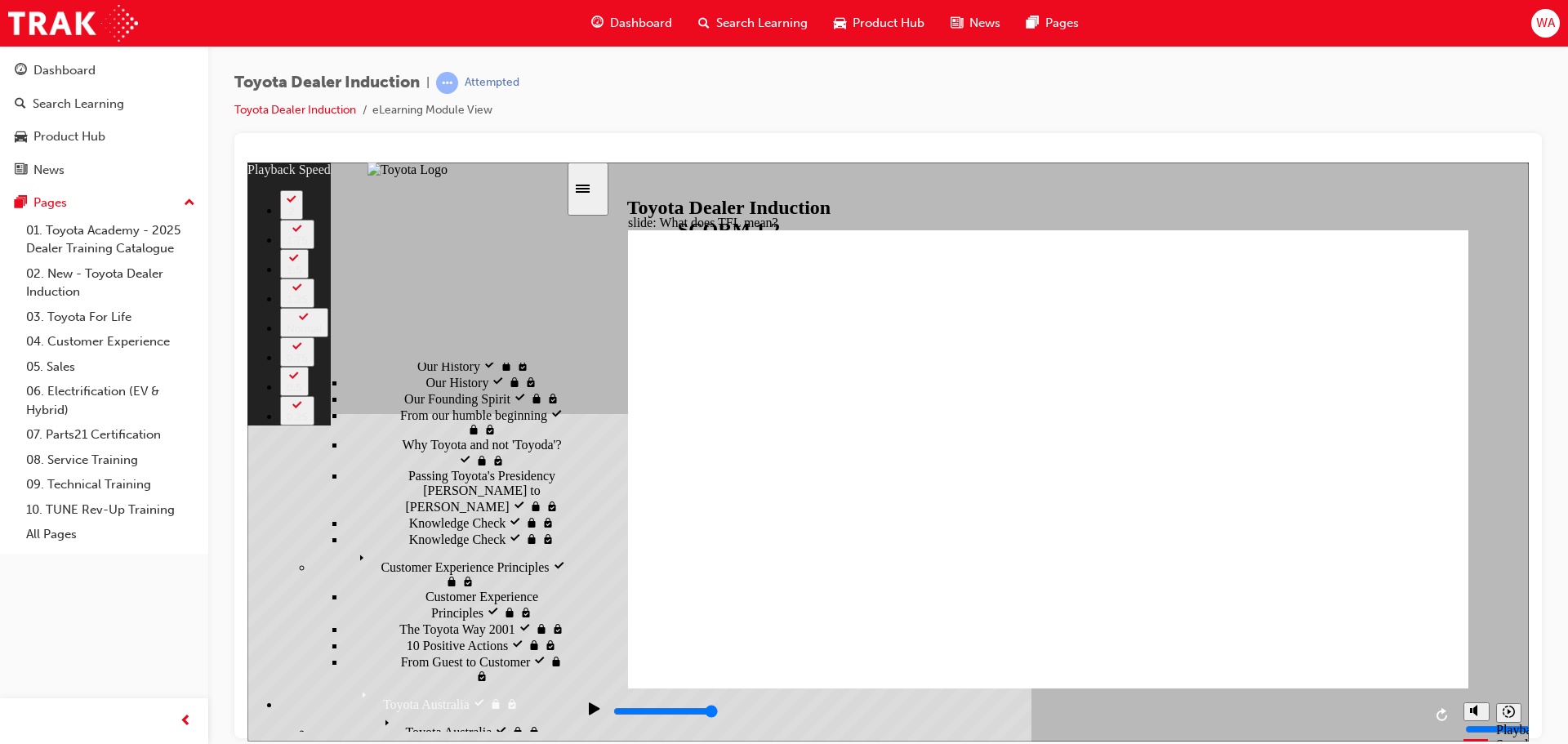
type input "139"
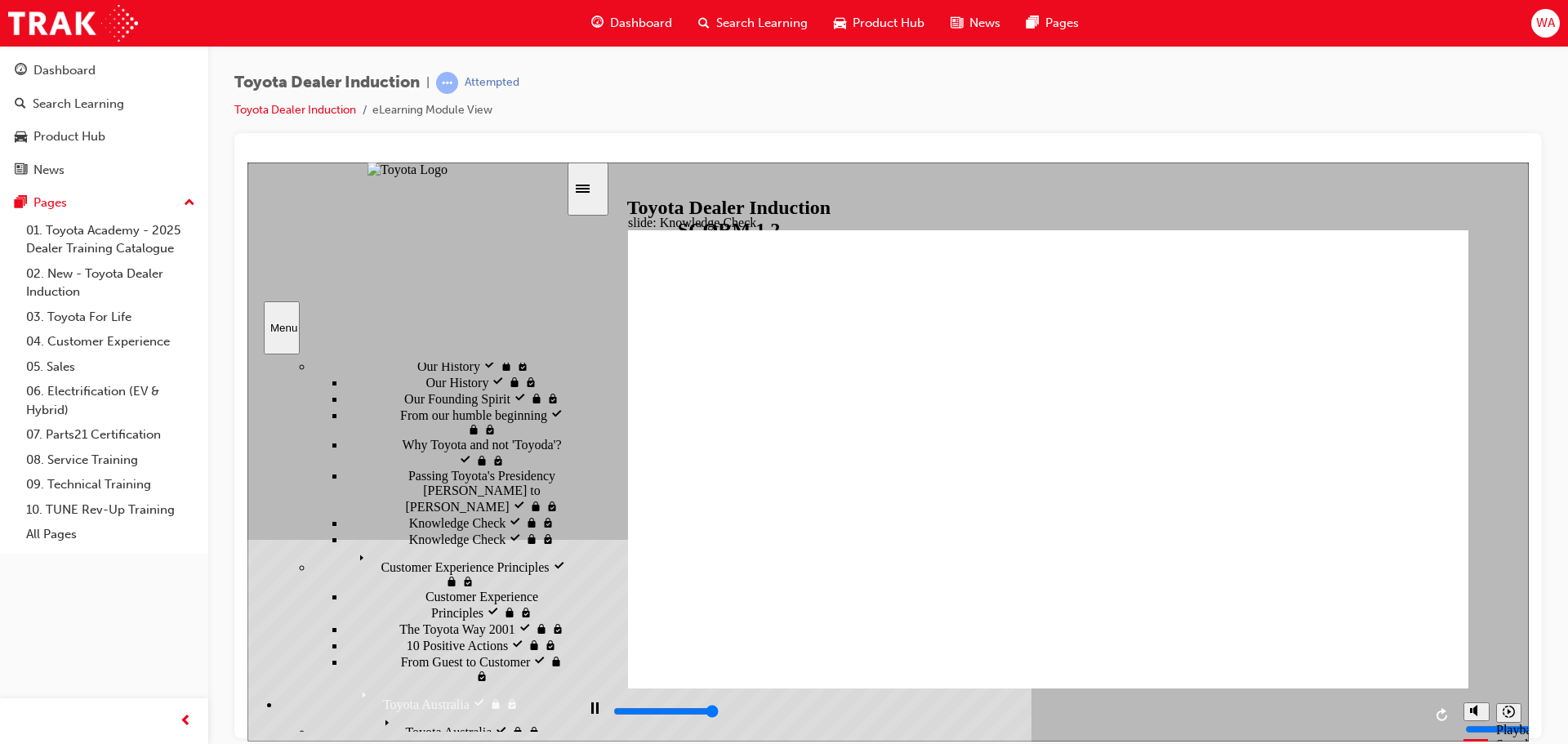
type input "5000"
radio input "true"
drag, startPoint x: 1234, startPoint y: 714, endPoint x: 1402, endPoint y: 722, distance: 168.2
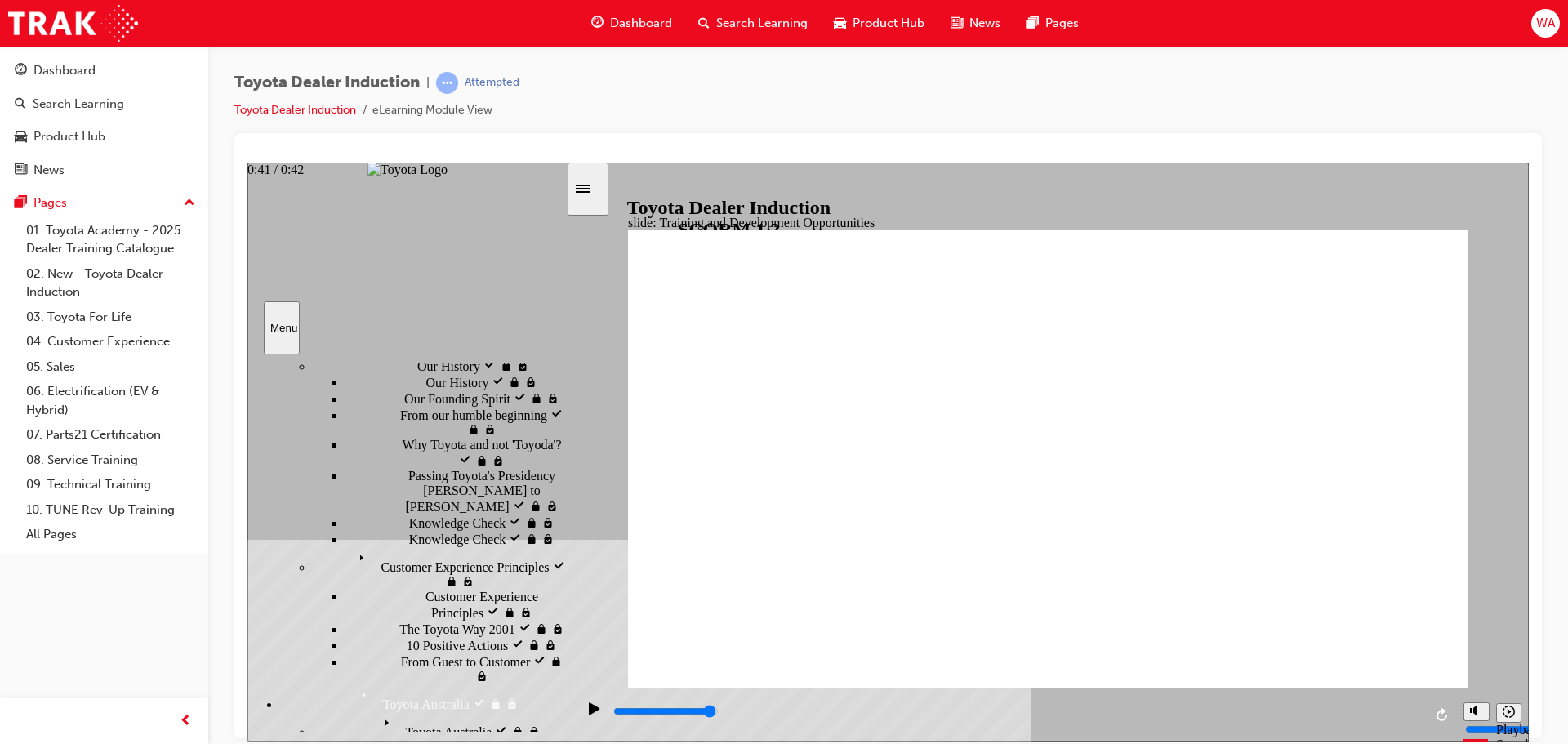
click at [1402, 721] on div "playback controls" at bounding box center [1018, 712] width 811 height 18
drag, startPoint x: 1411, startPoint y: 712, endPoint x: 1458, endPoint y: 709, distance: 47.1
click at [1458, 709] on section "Playback Speed 2 1.75 1.5 1.25" at bounding box center [1047, 713] width 961 height 53
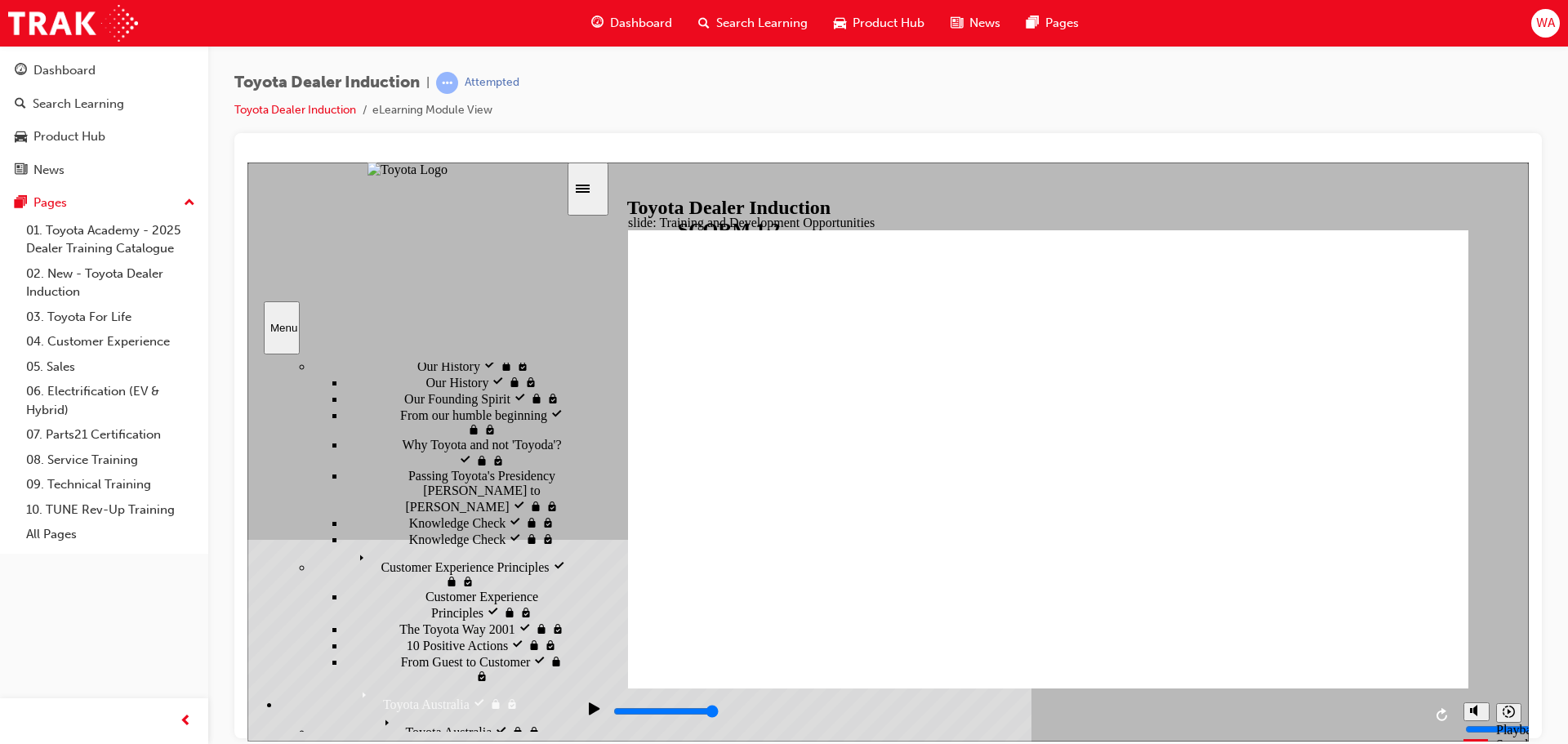
drag, startPoint x: 978, startPoint y: 715, endPoint x: 1462, endPoint y: 704, distance: 484.1
click at [1462, 704] on section "Playback Speed 2 1.75 1.5 1.25" at bounding box center [1047, 713] width 961 height 53
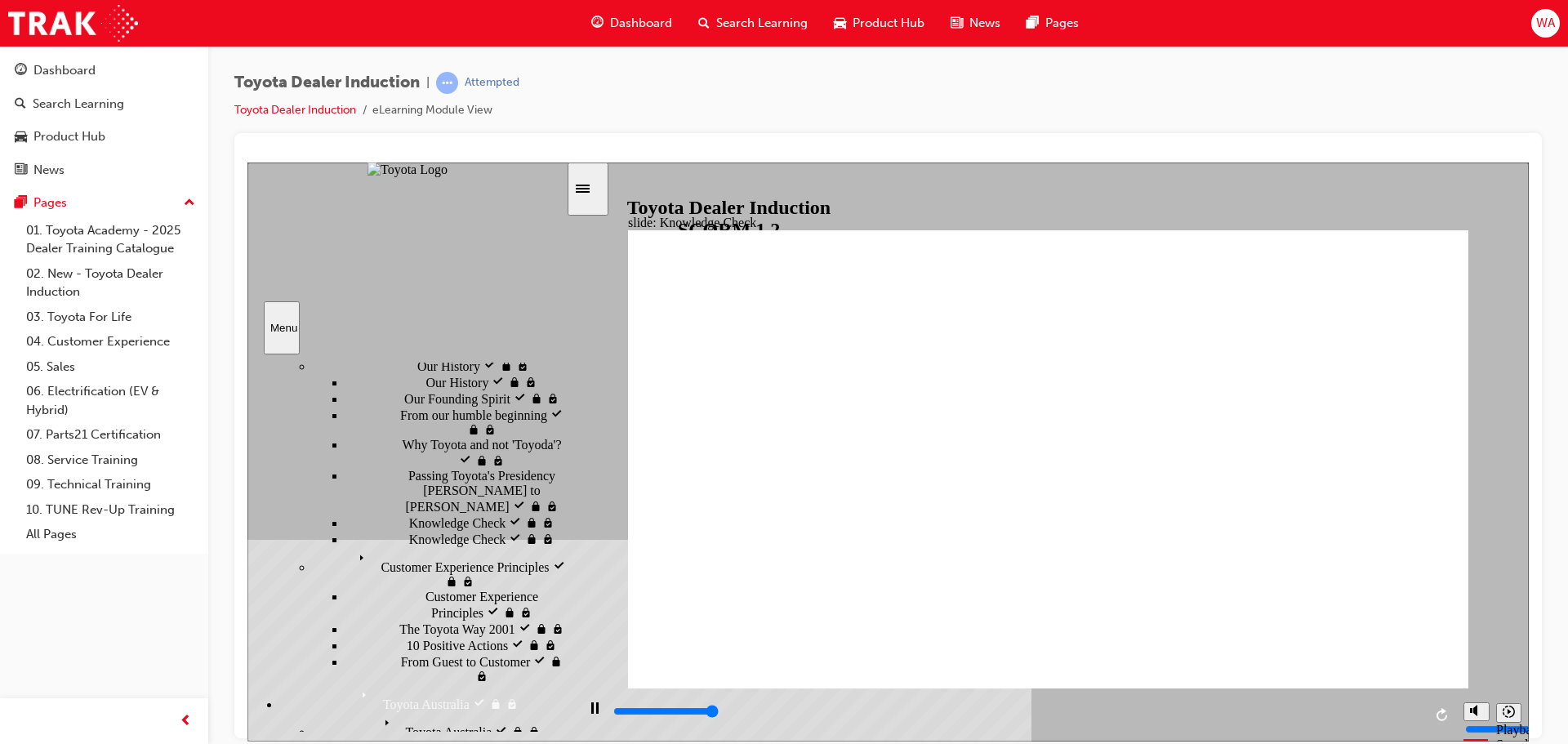
type input "5000"
radio input "true"
click at [719, 714] on input "slide progress" at bounding box center [665, 710] width 105 height 13
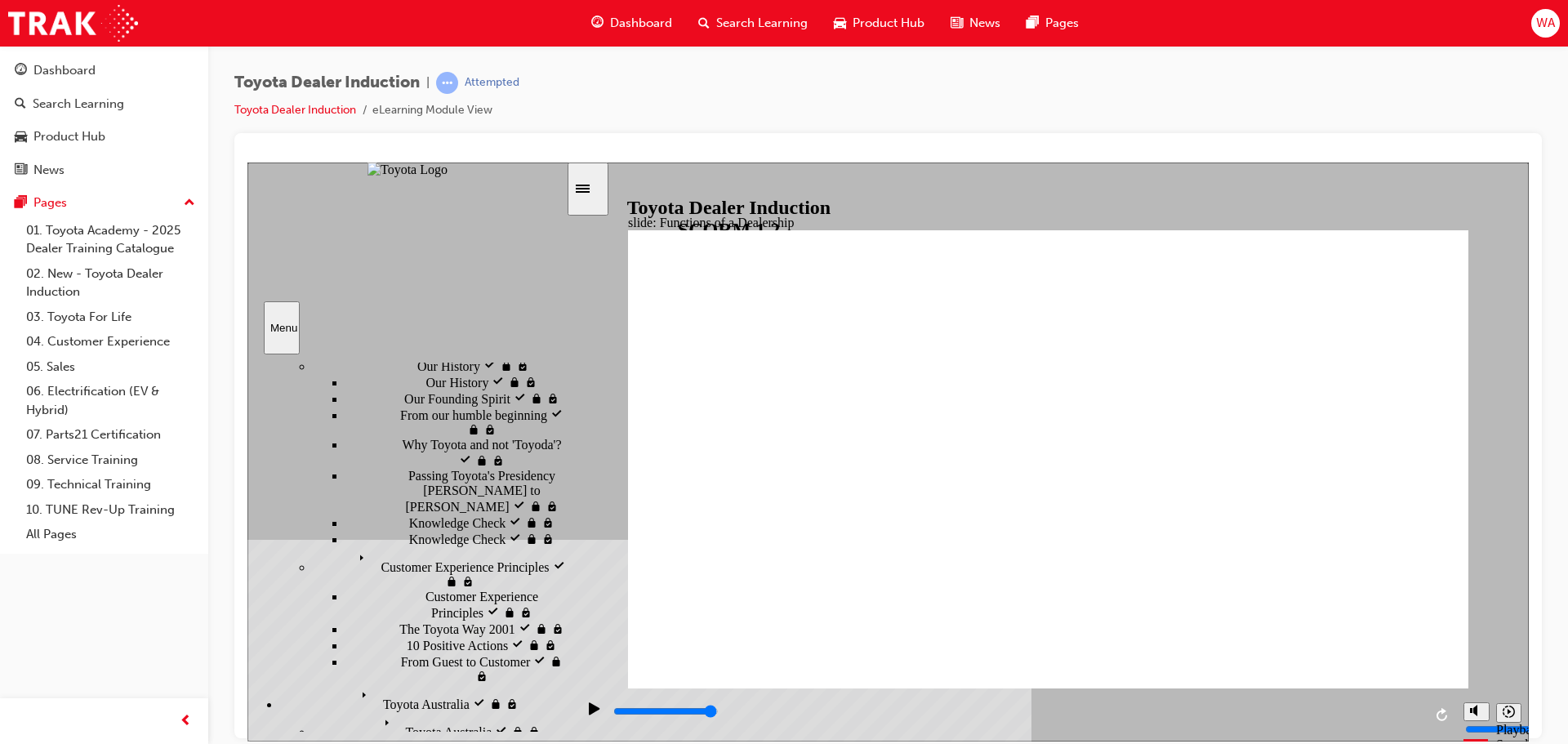
drag, startPoint x: 809, startPoint y: 714, endPoint x: 1417, endPoint y: 710, distance: 608.0
click at [1412, 675] on div "slide: Functions of a Dealership Rectangle 1 Rectangle 2 Functions of a Dealers…" at bounding box center [889, 451] width 1282 height 579
drag, startPoint x: 1421, startPoint y: 662, endPoint x: 1402, endPoint y: 649, distance: 23.0
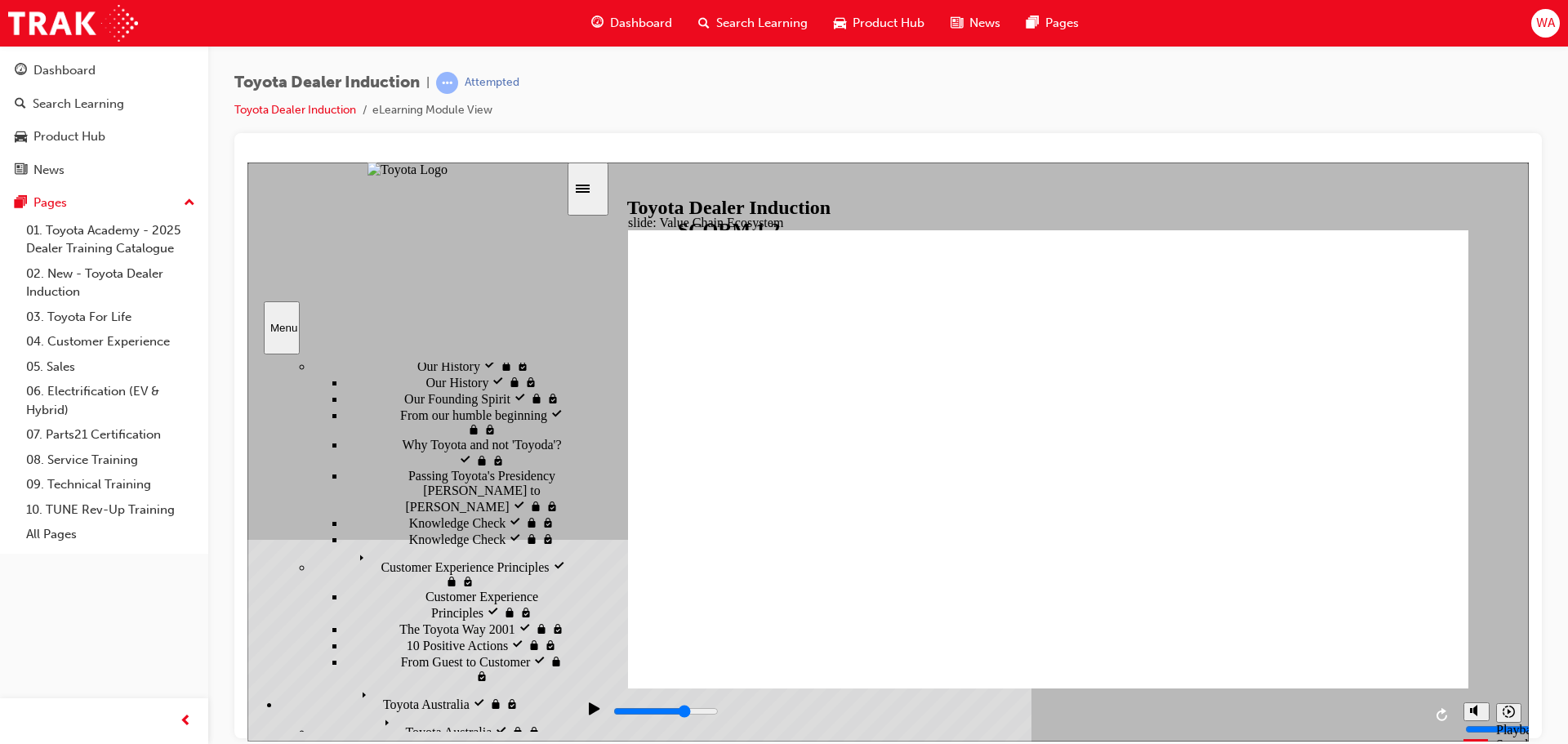
drag, startPoint x: 821, startPoint y: 714, endPoint x: 1176, endPoint y: 746, distance: 356.4
click at [1176, 740] on html "slide: Value Chain Ecosystem BACK BACK NEXT NEXT Value Chain Ecosystem TCPO and…" at bounding box center [889, 451] width 1282 height 579
drag, startPoint x: 1247, startPoint y: 717, endPoint x: 1400, endPoint y: 710, distance: 153.2
click at [1400, 710] on div "playback controls" at bounding box center [1018, 712] width 811 height 18
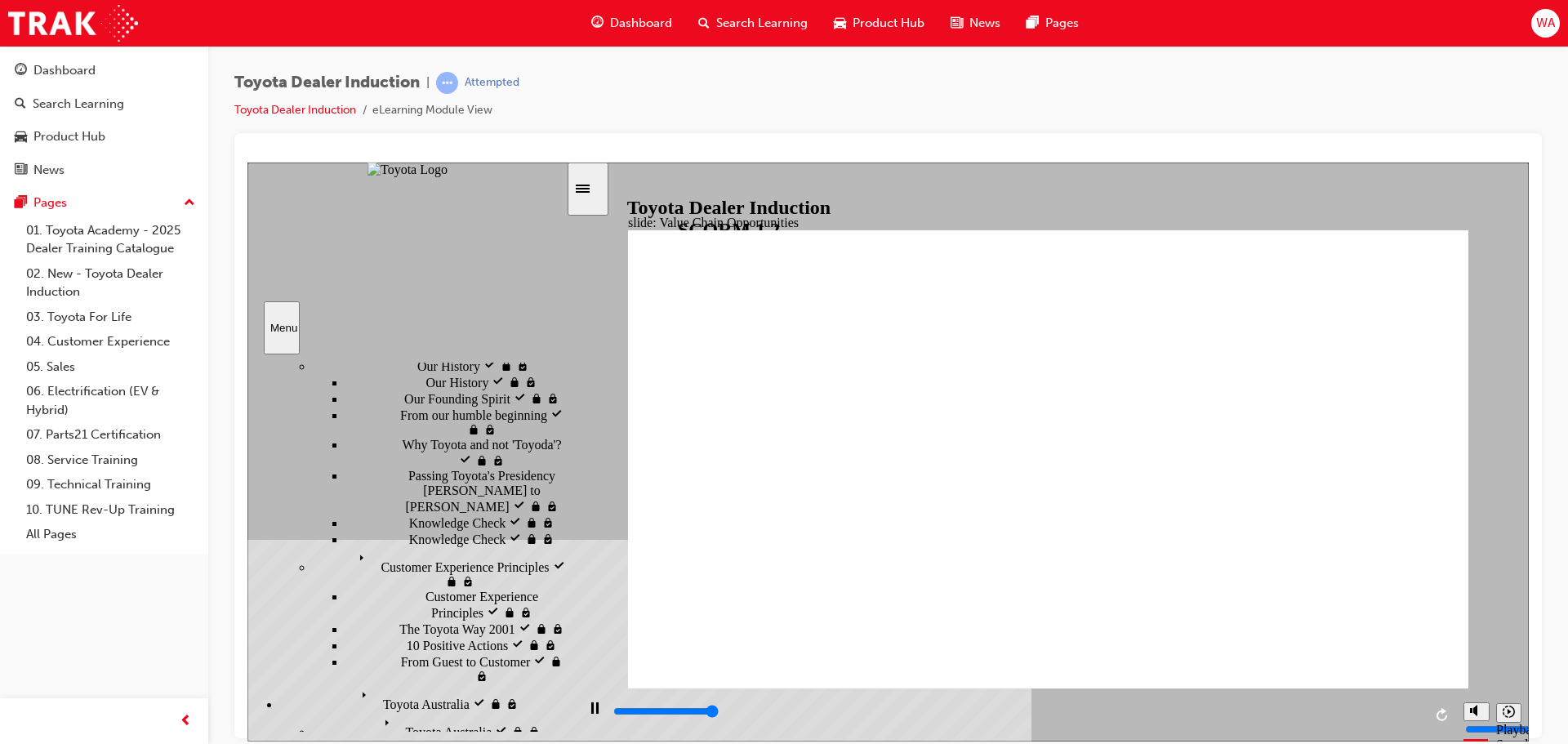
type input "11300"
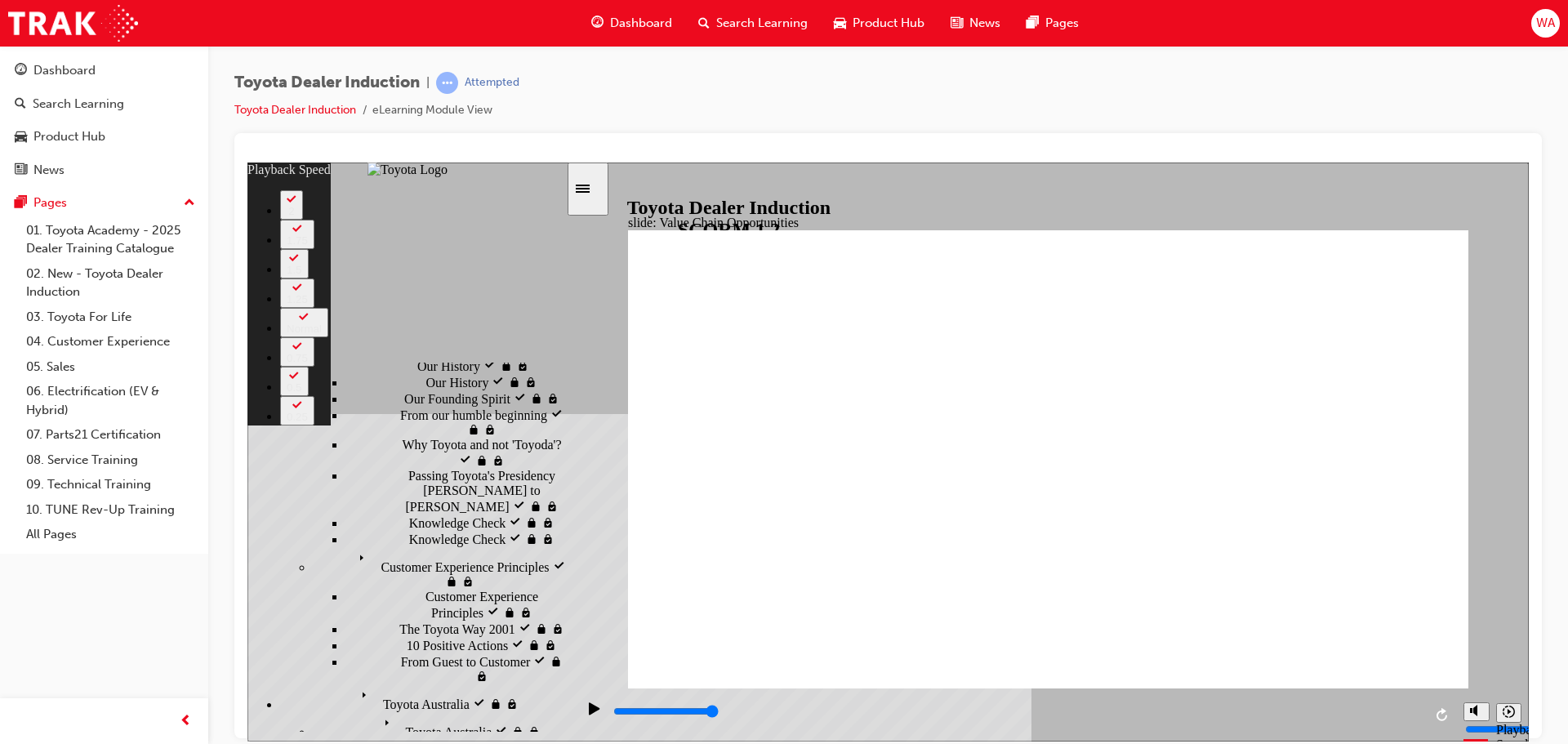
drag, startPoint x: 1217, startPoint y: 655, endPoint x: 1468, endPoint y: 673, distance: 251.6
click at [1468, 673] on div "slide: Value Chain Opportunities Rectangle 1 playback speed 2 1.75 1.5 1.25 Nor…" at bounding box center [889, 451] width 1282 height 579
type input "64"
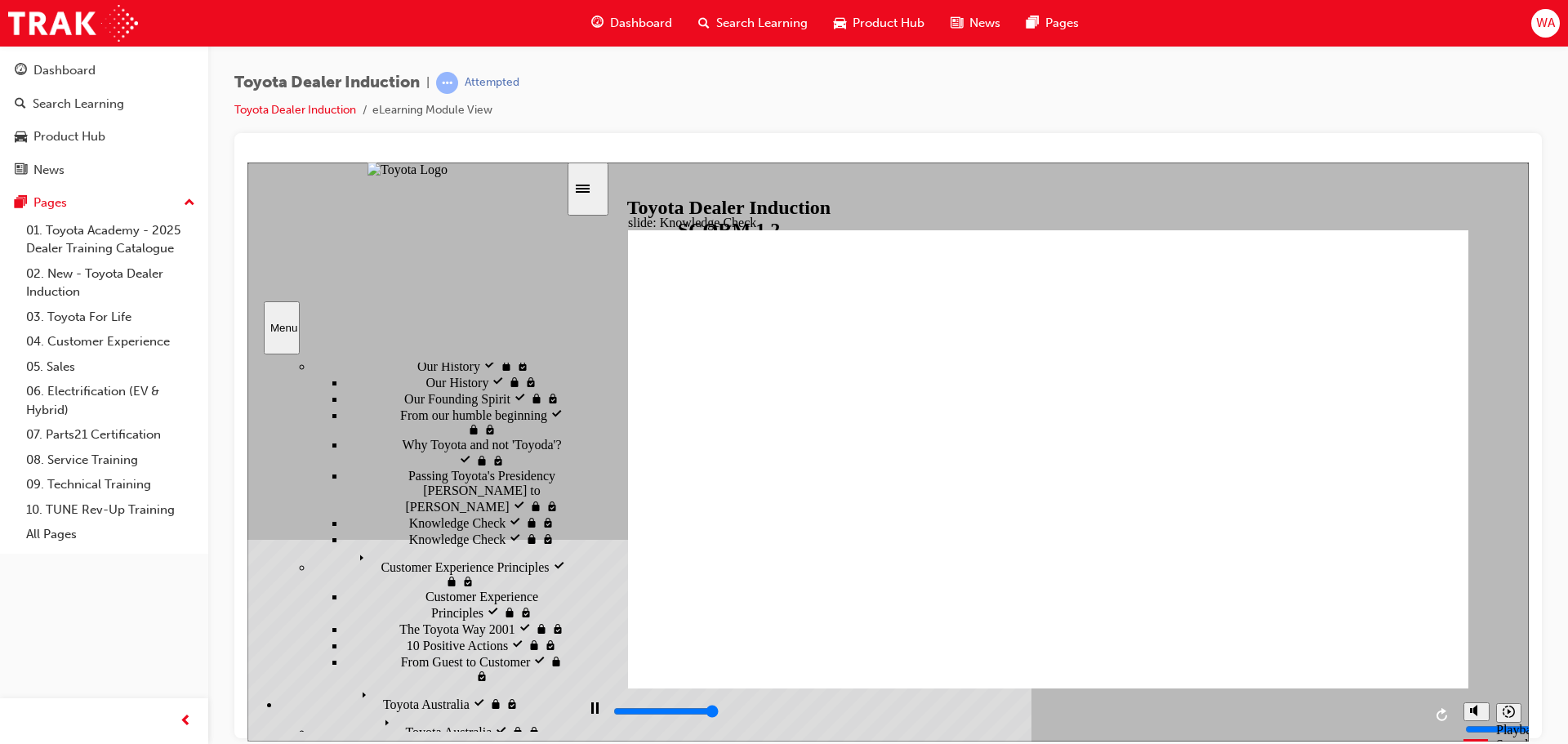
type input "5000"
radio input "true"
type input "5000"
radio input "true"
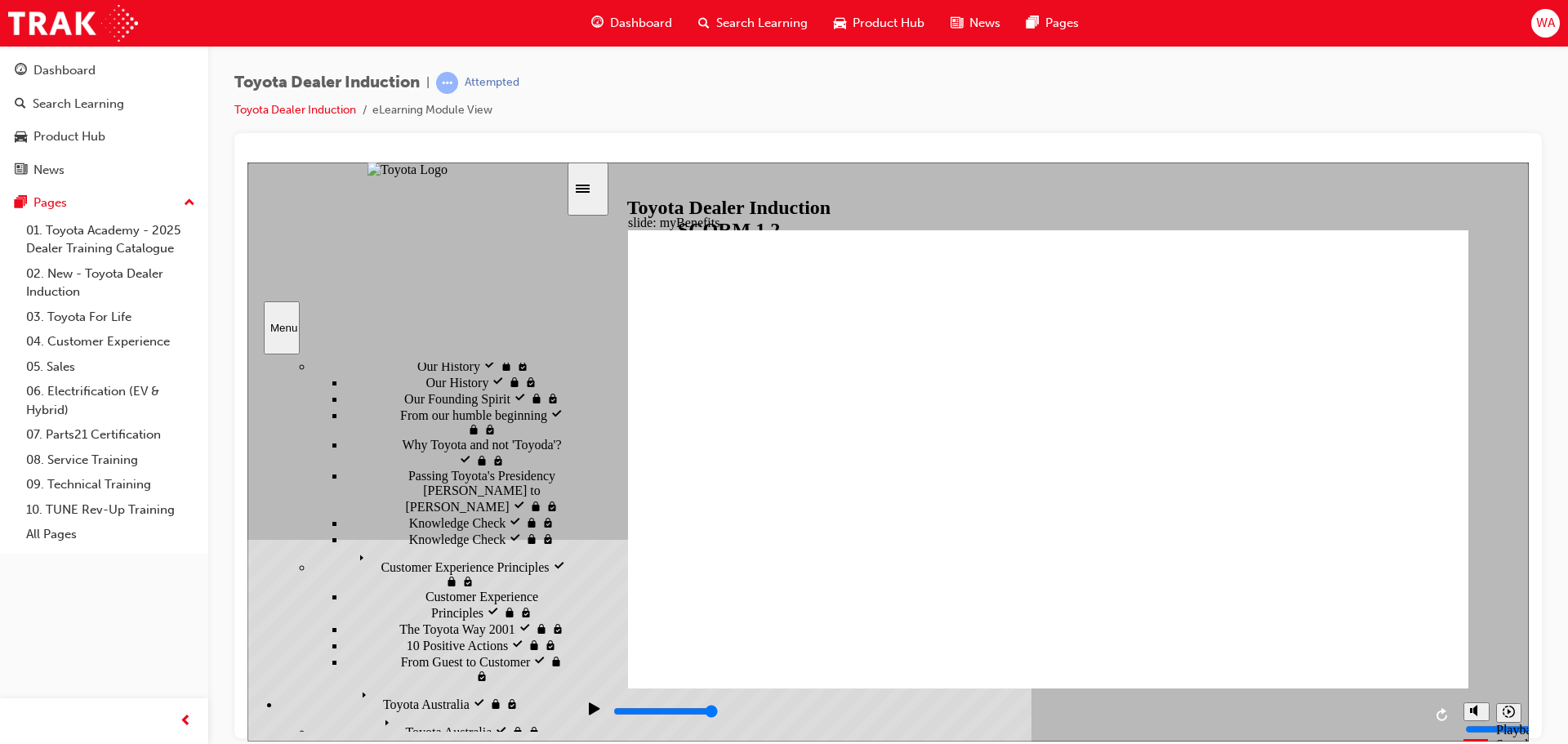
drag, startPoint x: 1152, startPoint y: 402, endPoint x: 1135, endPoint y: 402, distance: 17.0
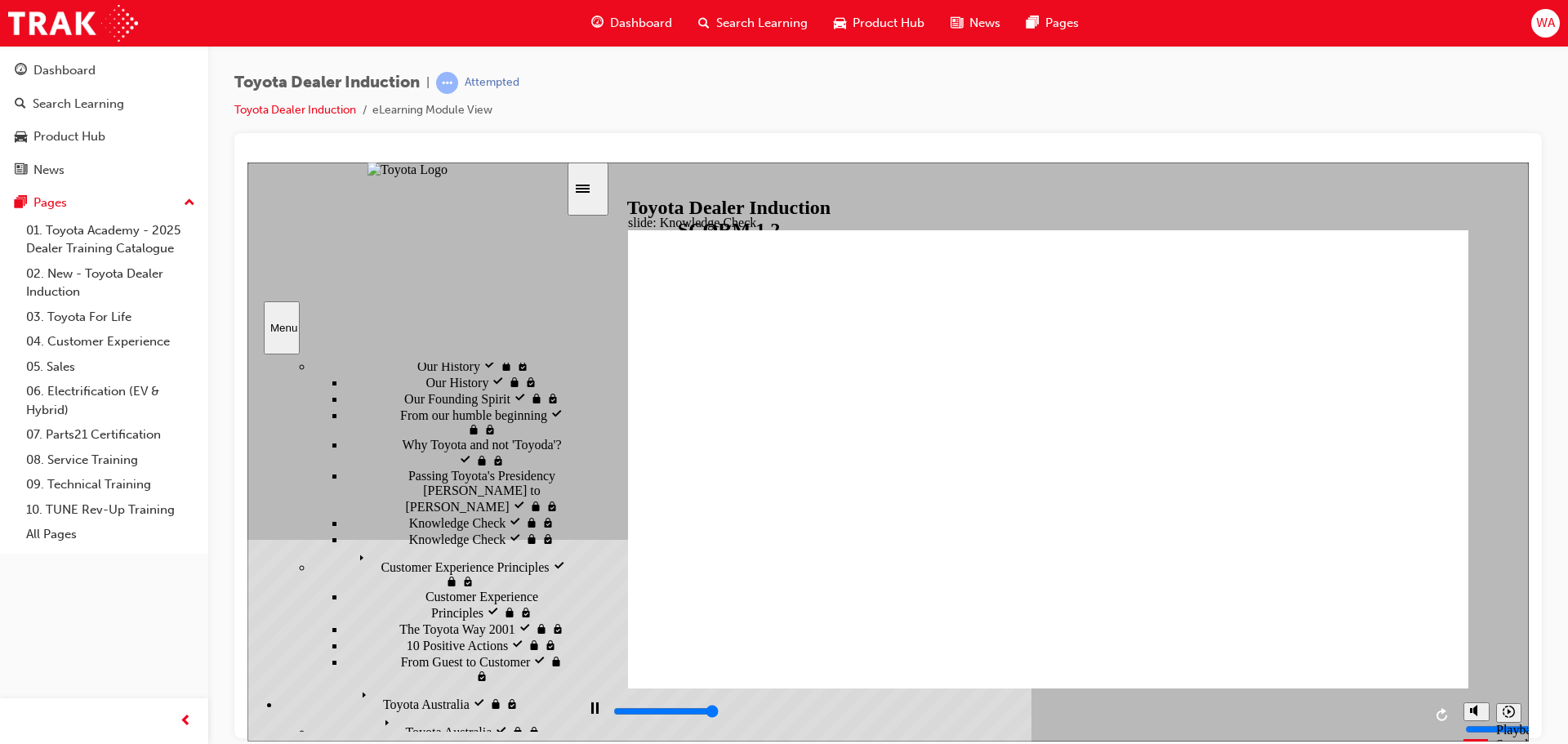
type input "5000"
type input "d"
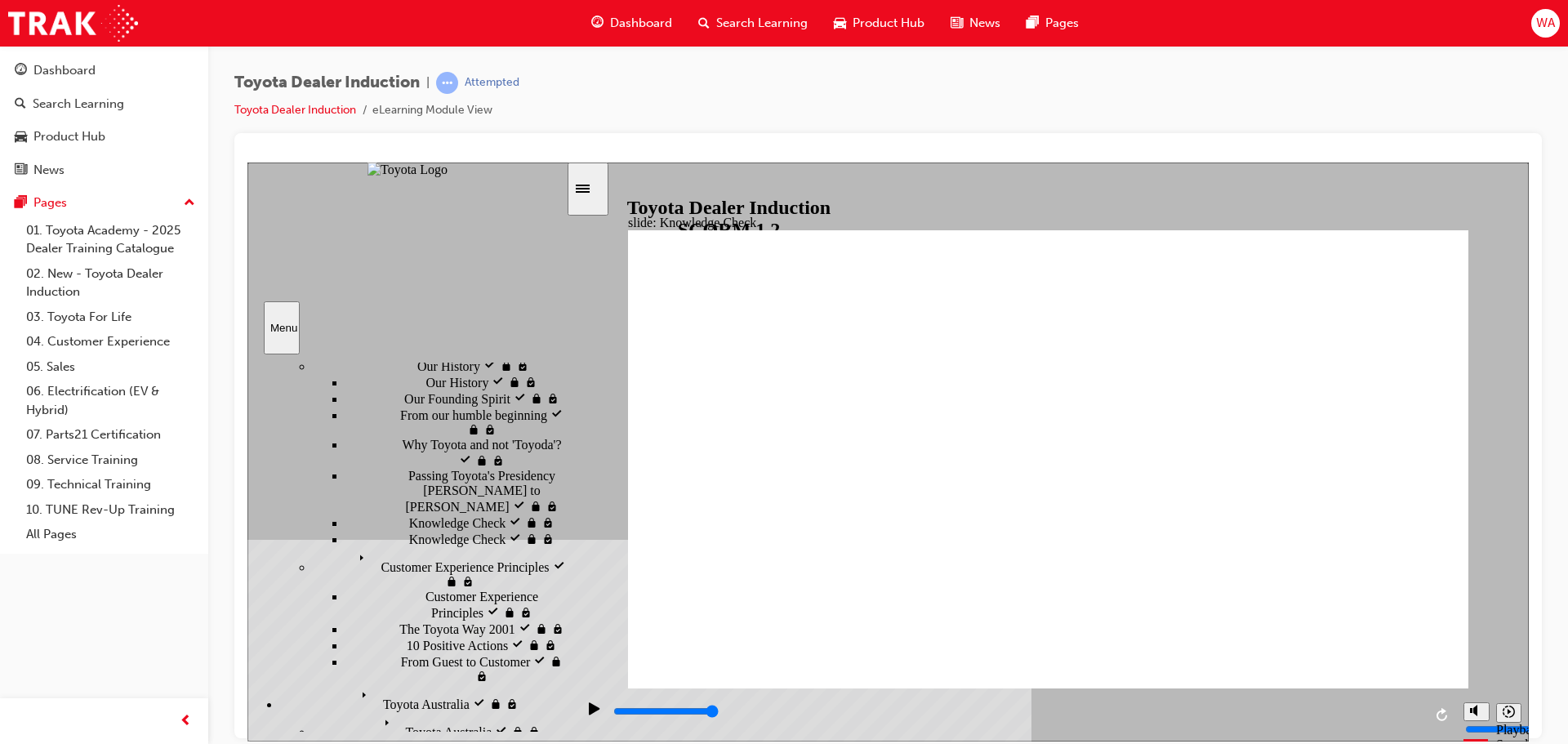
type input "de"
type input "dea"
type input "deal"
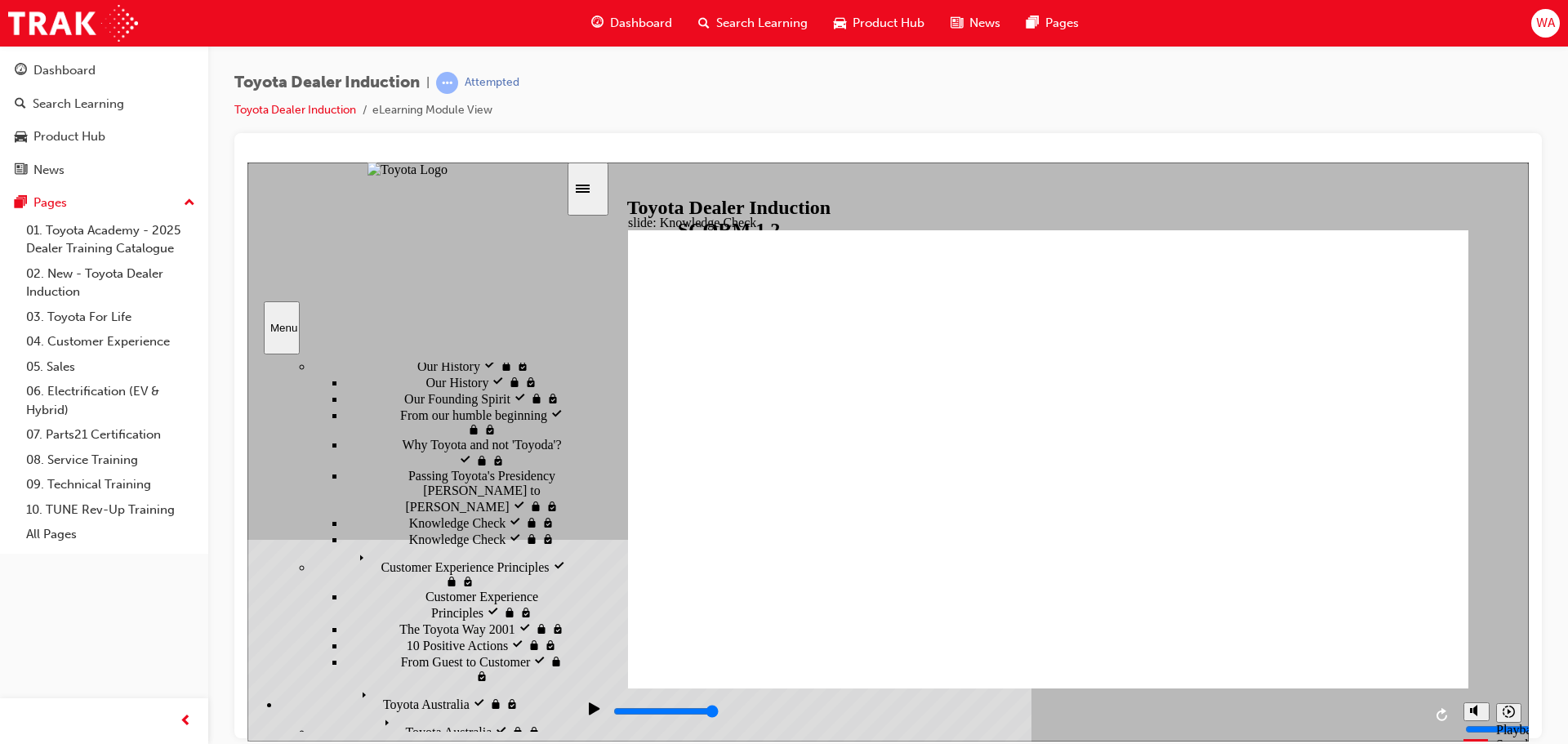
type input "deal"
type input "deale"
type input "dealer"
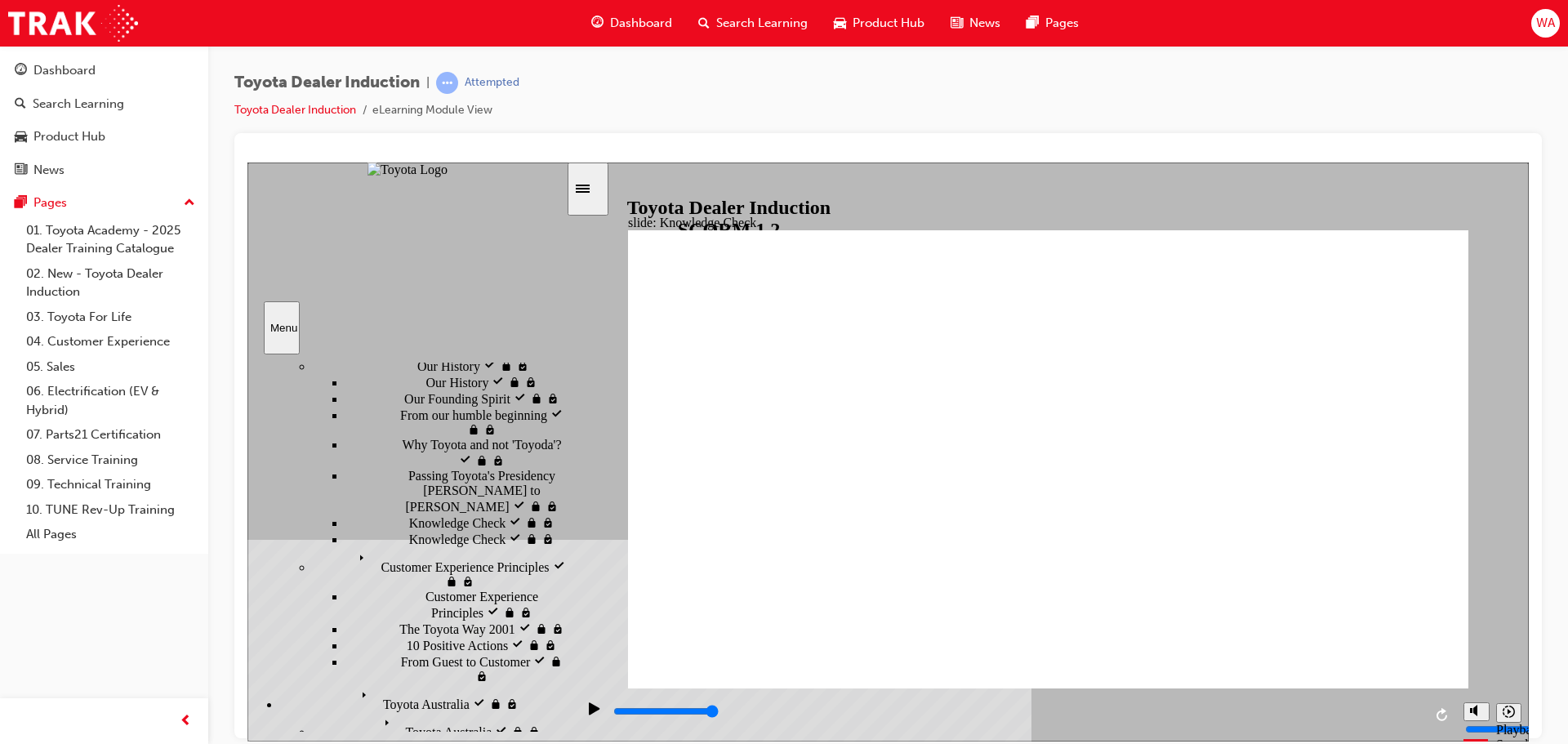
type input "dealer"
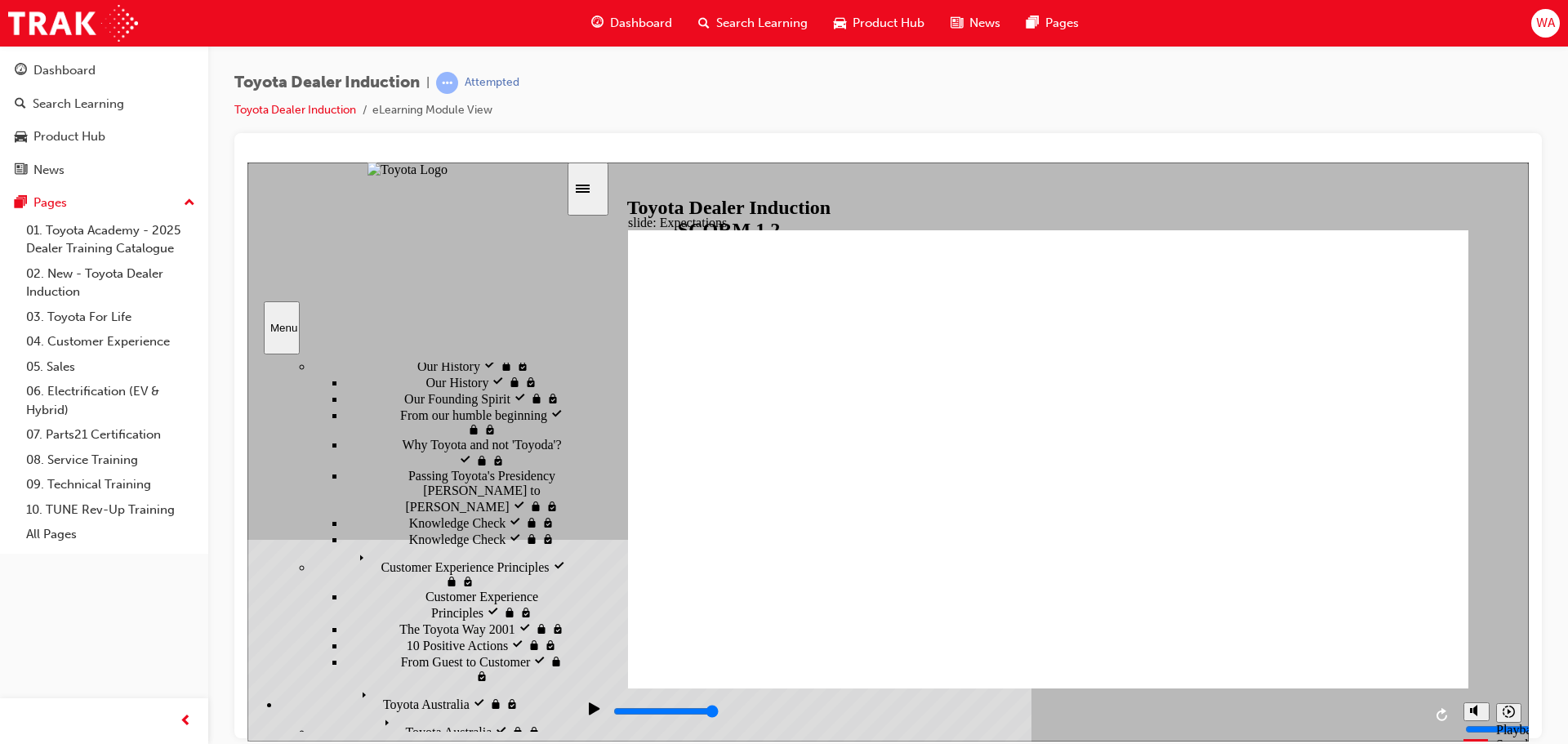
drag, startPoint x: 753, startPoint y: 718, endPoint x: 1411, endPoint y: 742, distance: 658.4
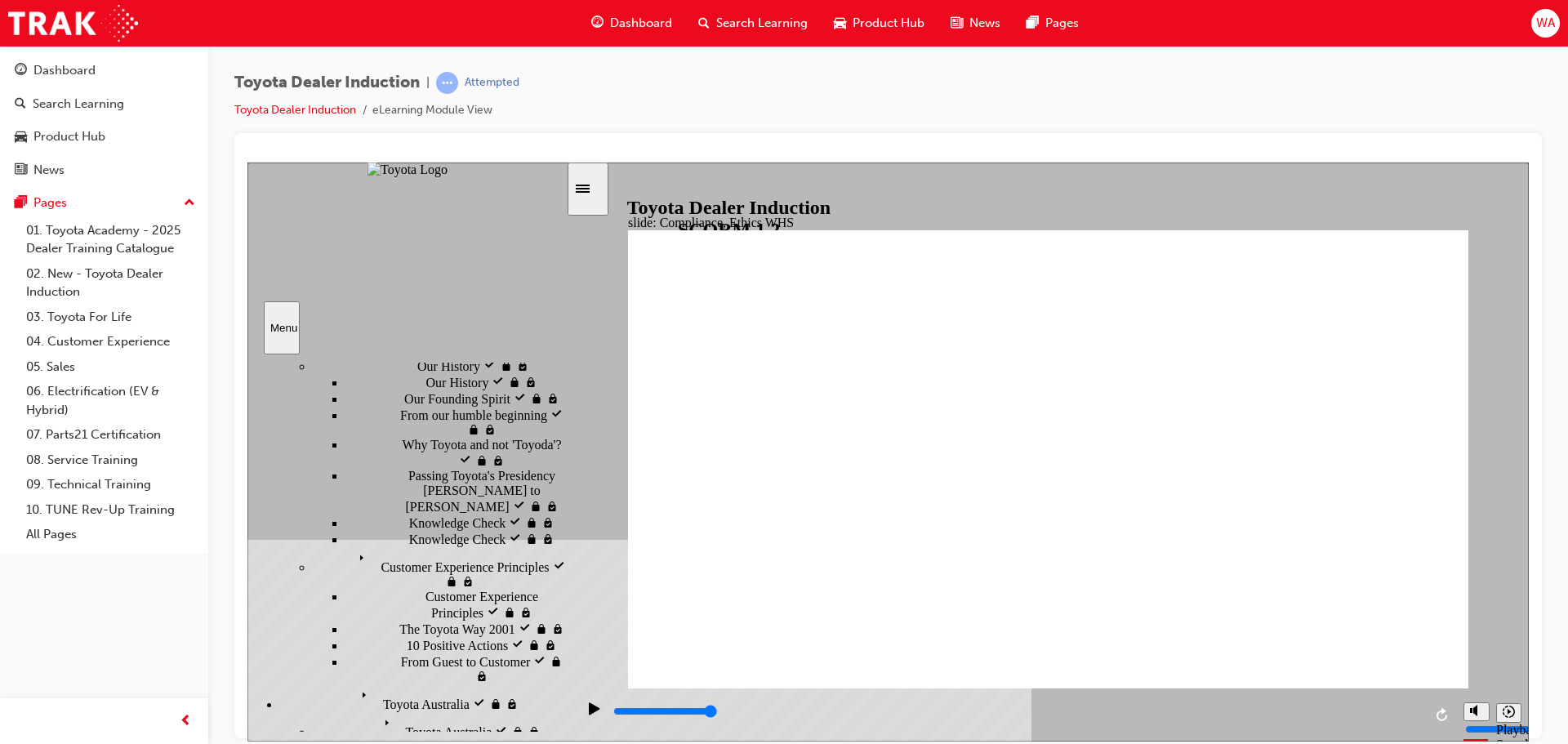
click at [1411, 740] on html "slide: Compliance, Ethics WHS Conduct and Ethics Central to our vision of confi…" at bounding box center [889, 451] width 1282 height 579
type input "5100"
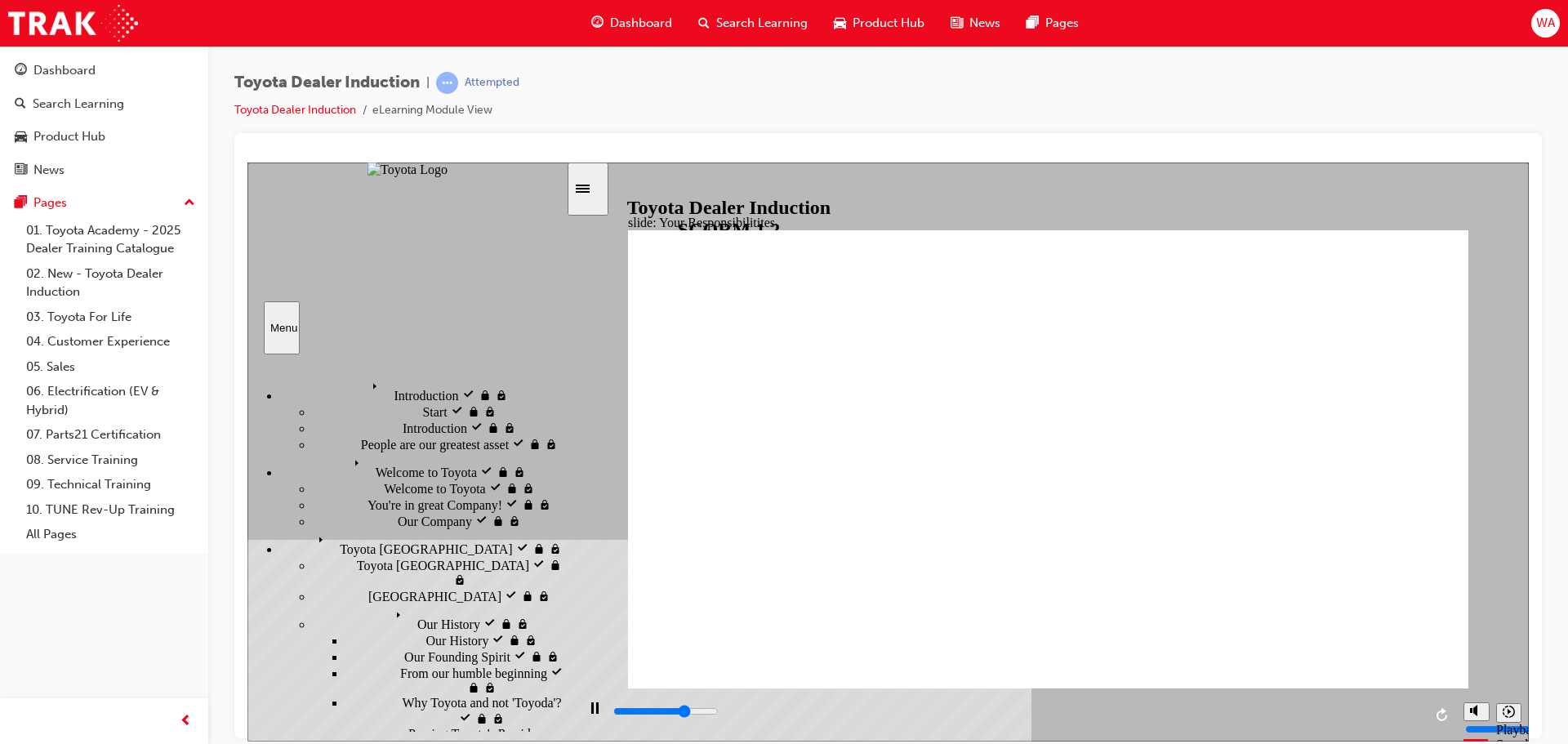
scroll to position [258, 0]
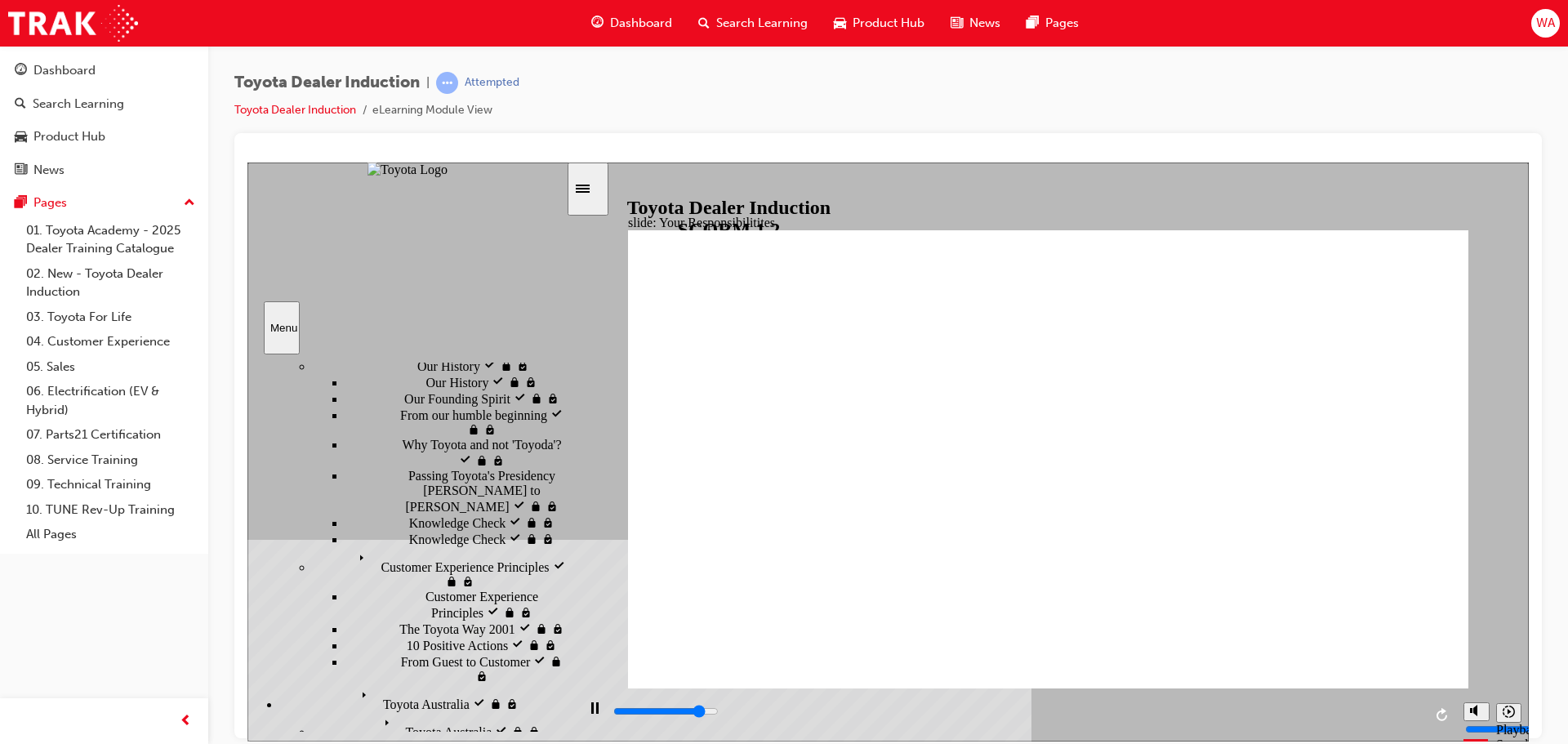
type input "7300"
checkbox input "true"
type input "8400"
checkbox input "true"
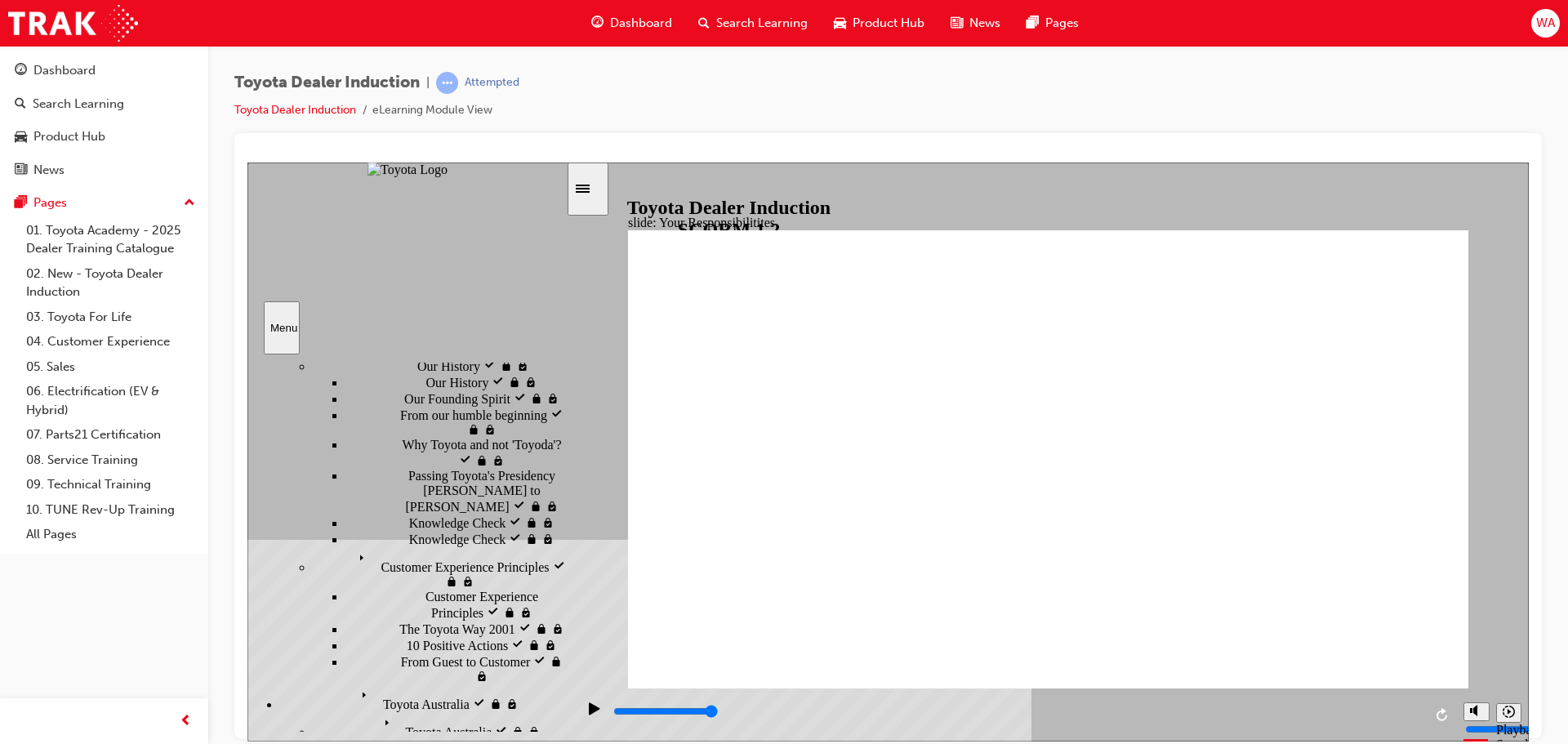
checkbox input "true"
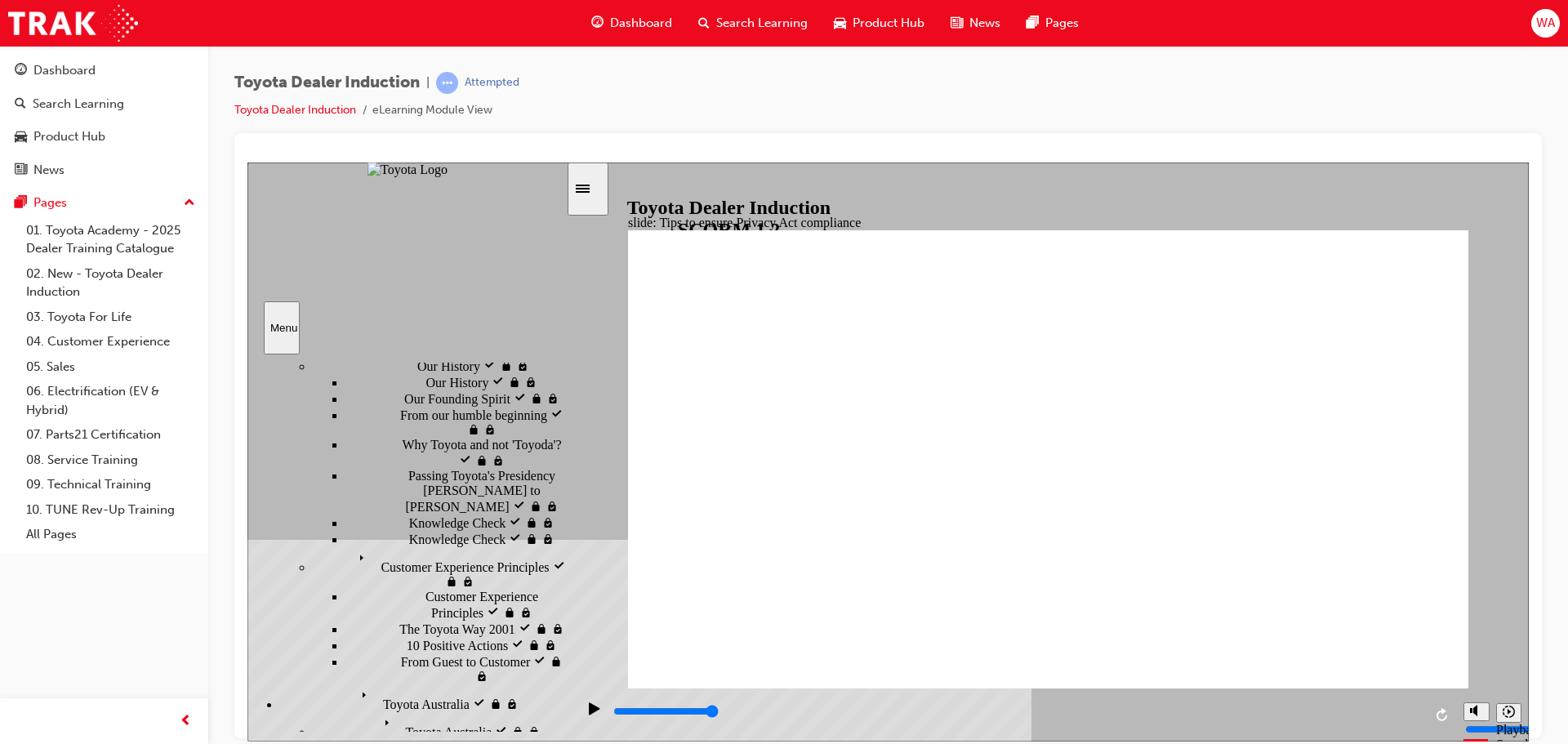
type input "5000"
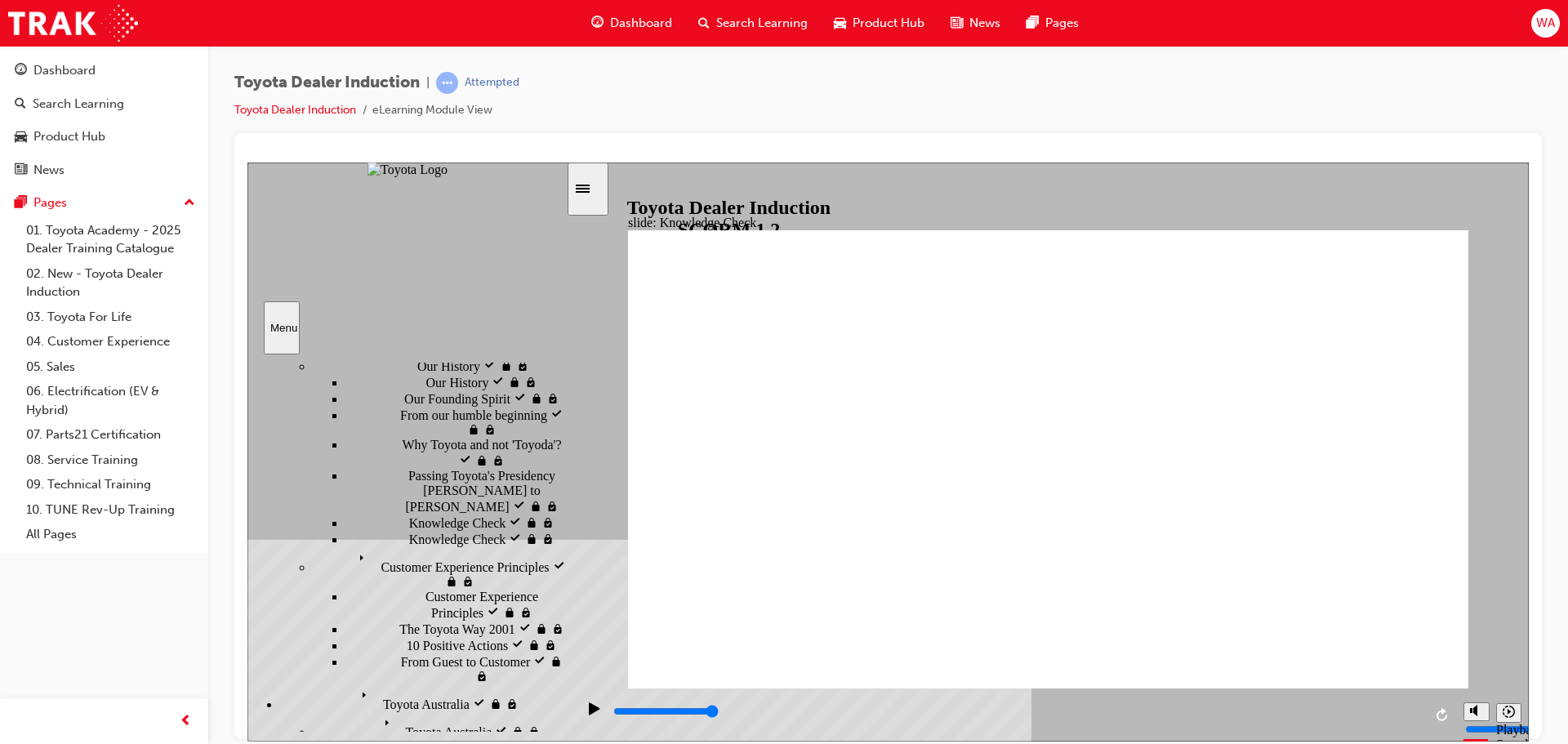
checkbox input "true"
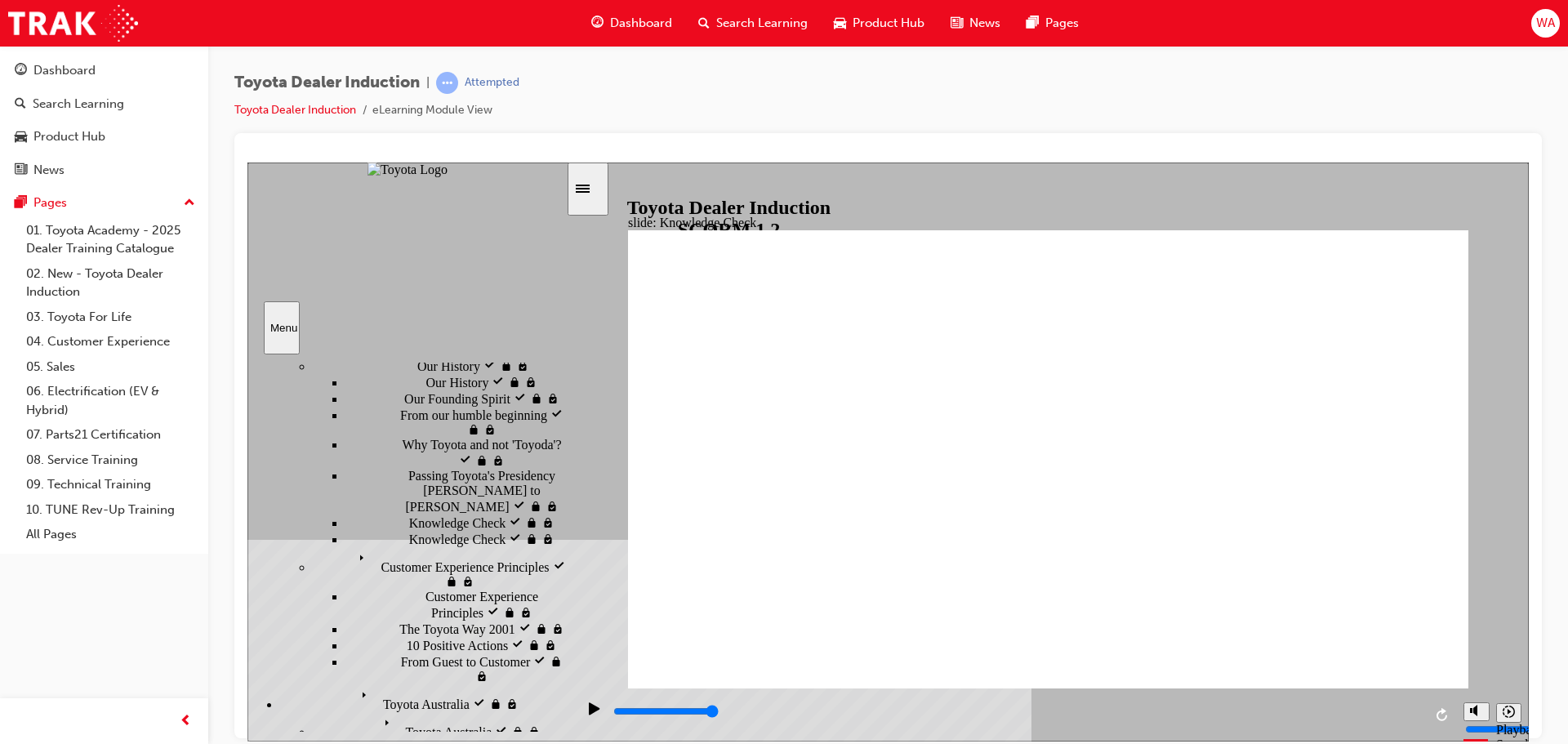
checkbox input "true"
type input "5000"
radio input "true"
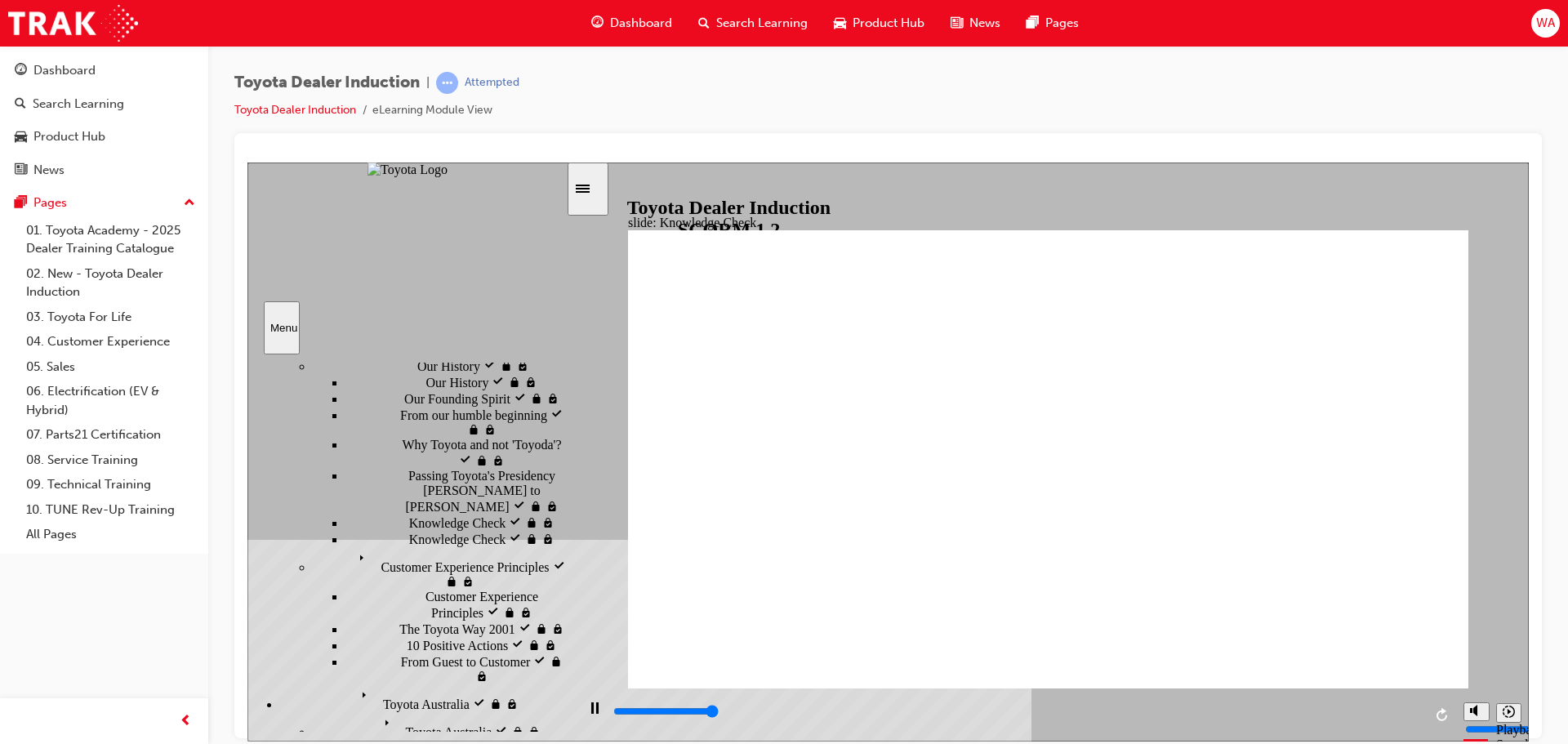
type input "5000"
checkbox input "true"
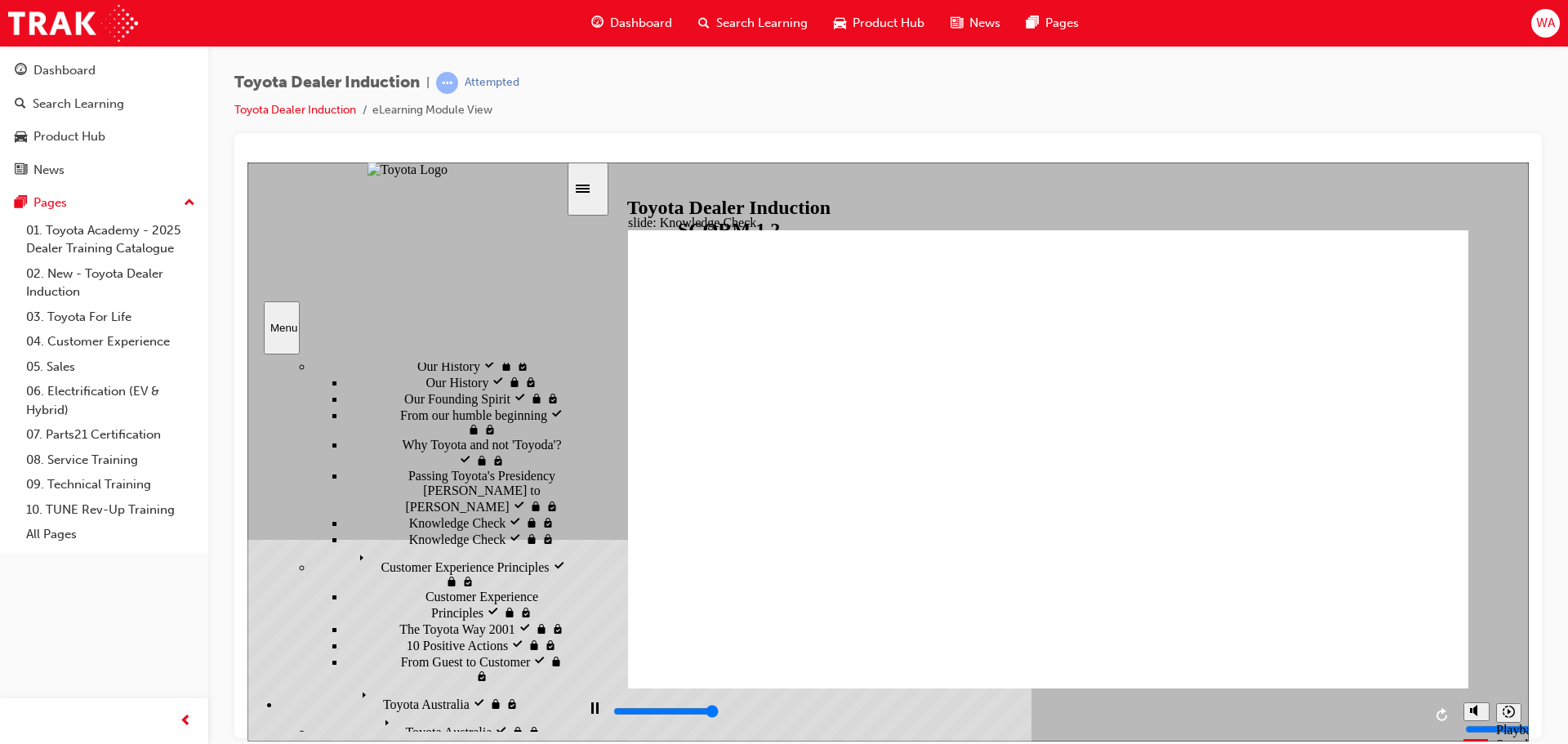
type input "5000"
checkbox input "true"
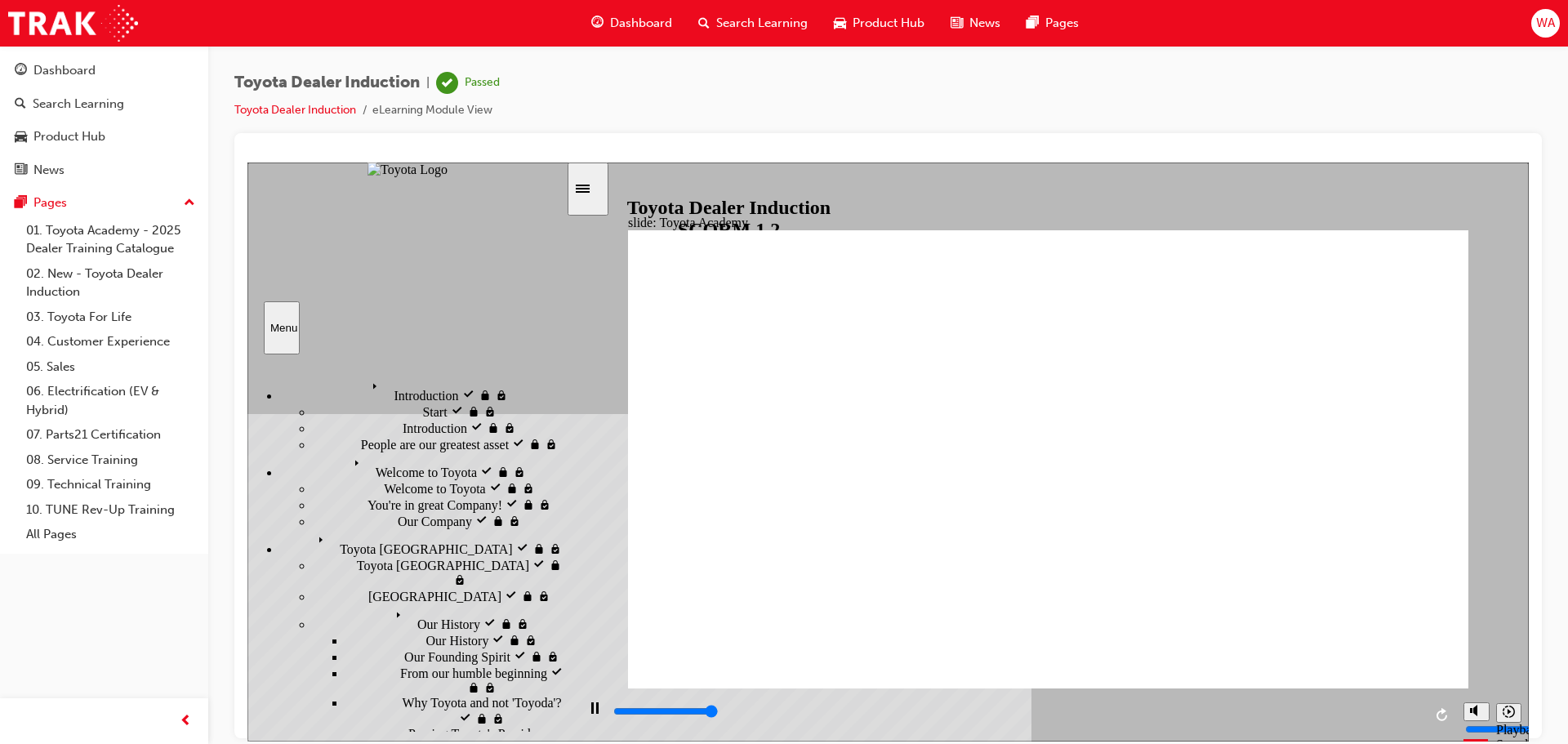
type input "9900"
